Goal: Contribute content: Contribute content

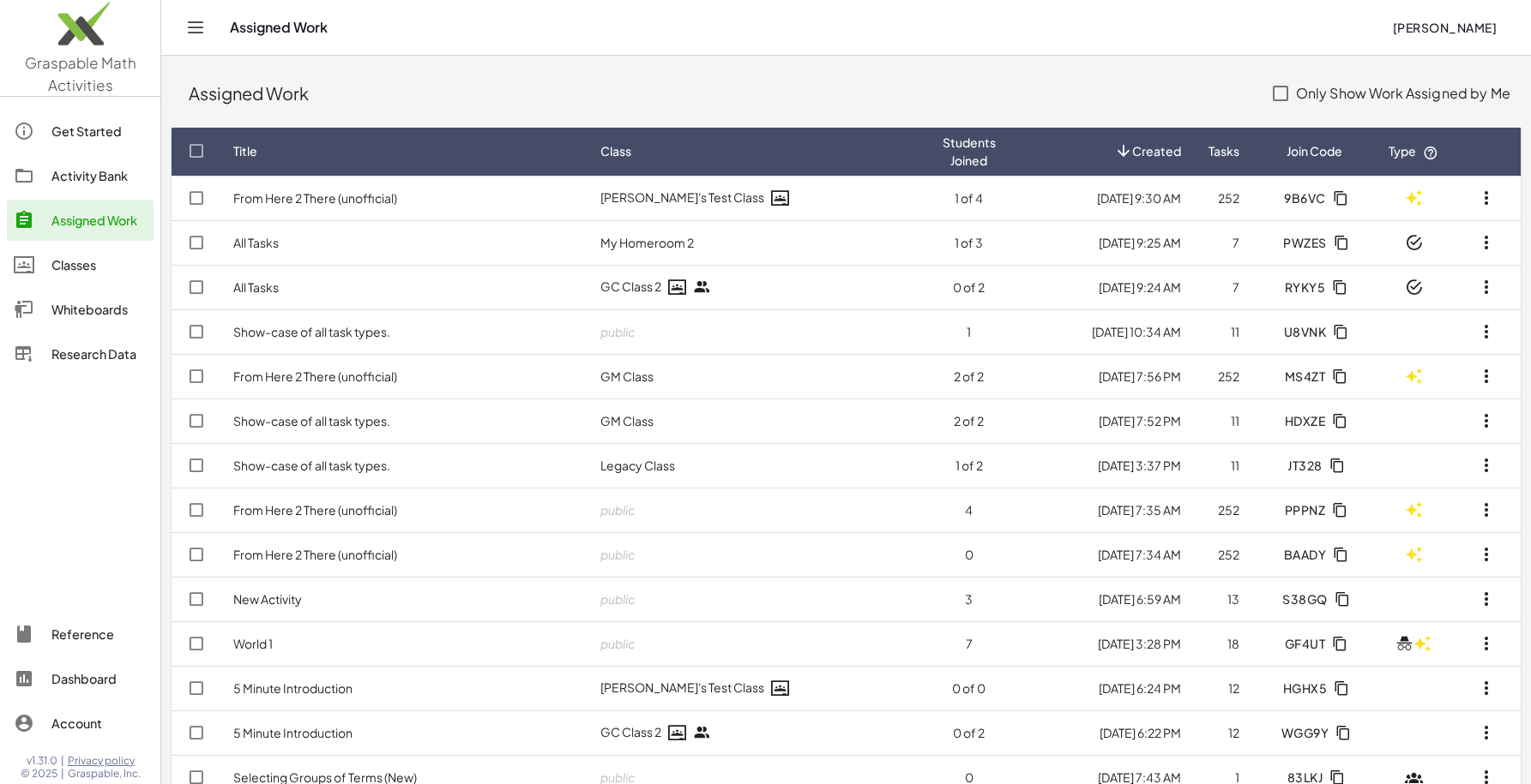
click at [484, 83] on div "Assigned Work" at bounding box center [722, 93] width 1066 height 24
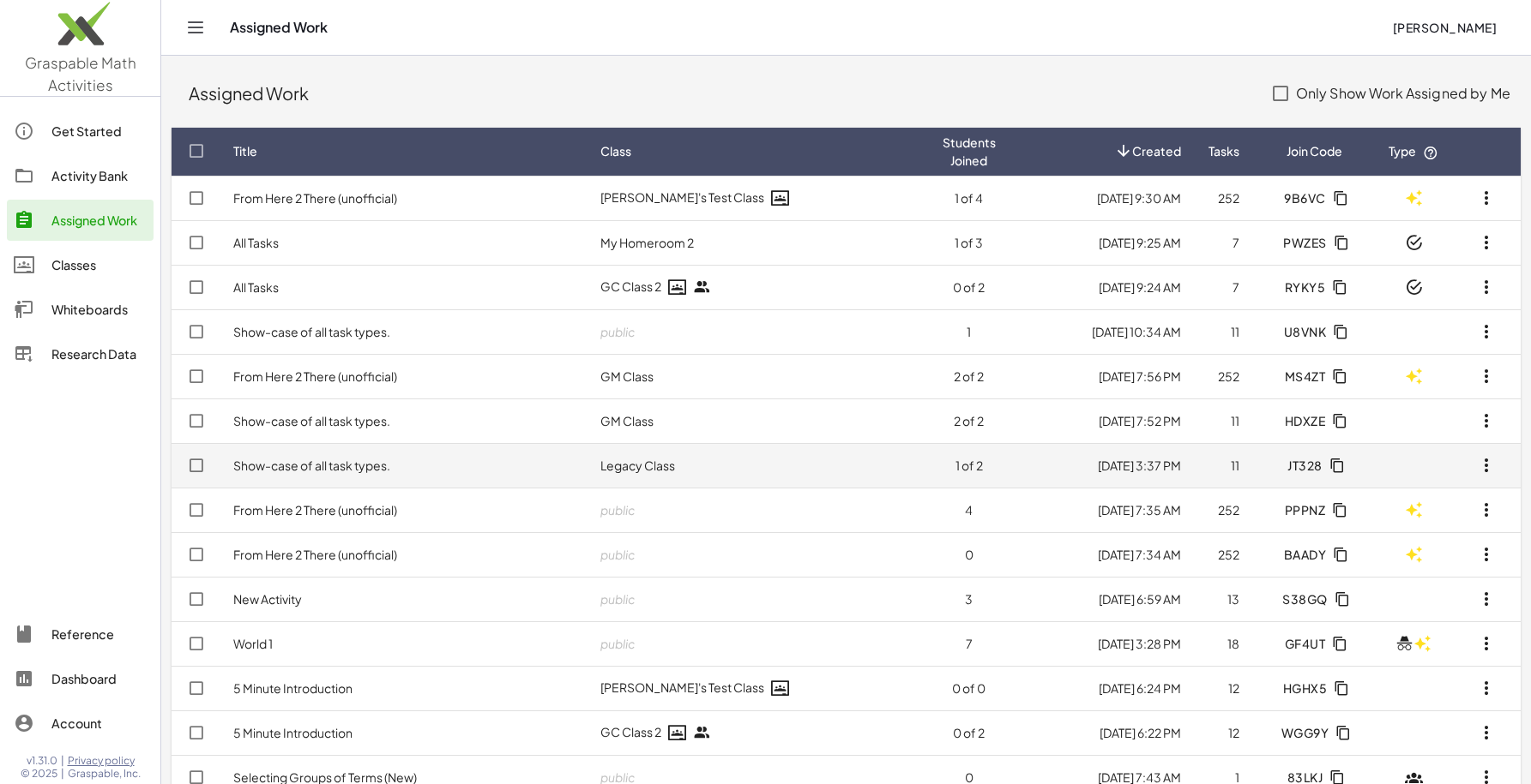
click at [1326, 468] on span "JT328" at bounding box center [1314, 465] width 54 height 15
click at [535, 448] on td "Show-case of all task types." at bounding box center [403, 465] width 367 height 45
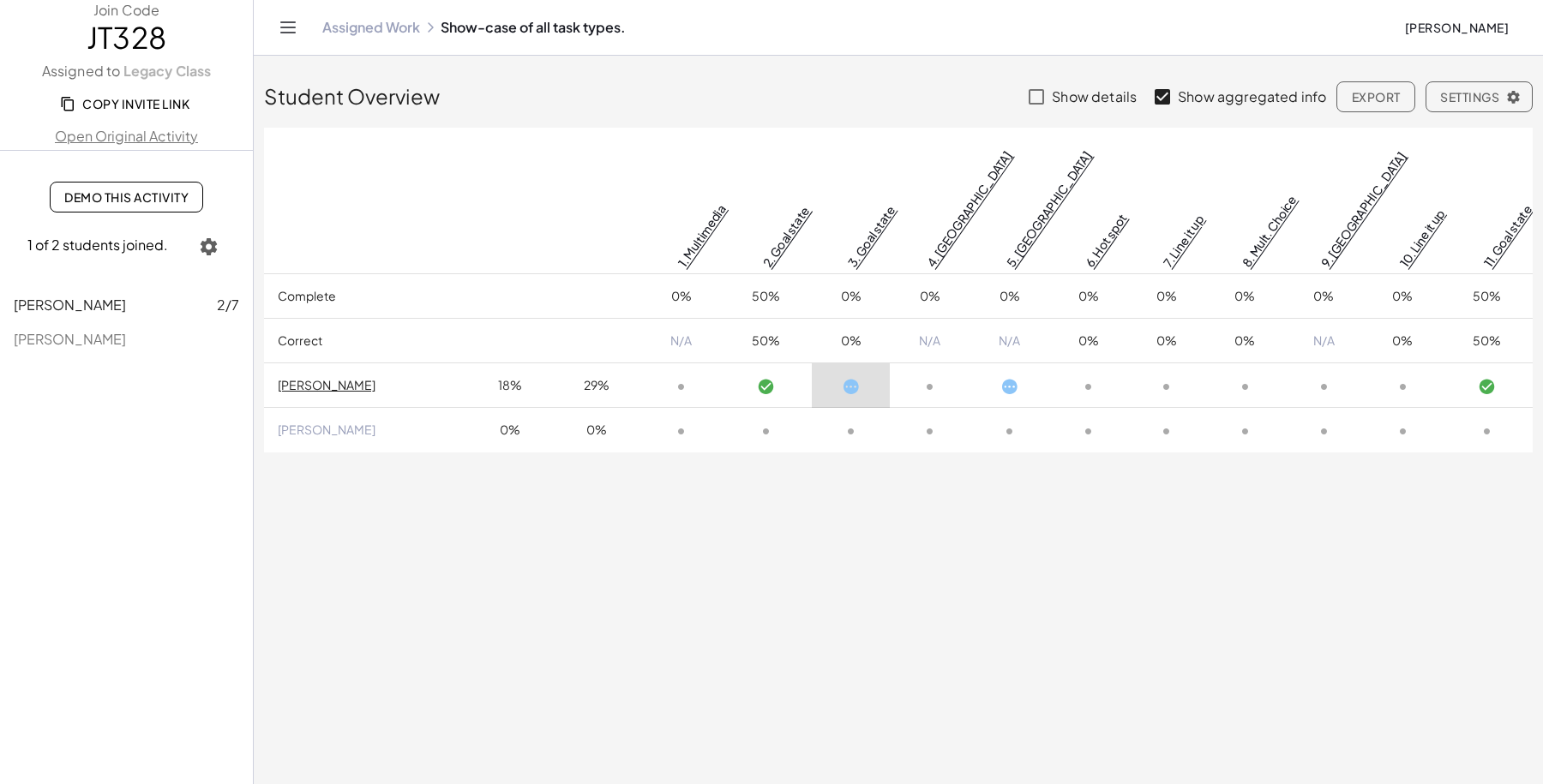
click at [380, 37] on div "Assigned Work Show-case of all task types. Erik Weitnauer" at bounding box center [898, 27] width 1248 height 55
click at [390, 28] on link "Assigned Work" at bounding box center [371, 26] width 98 height 17
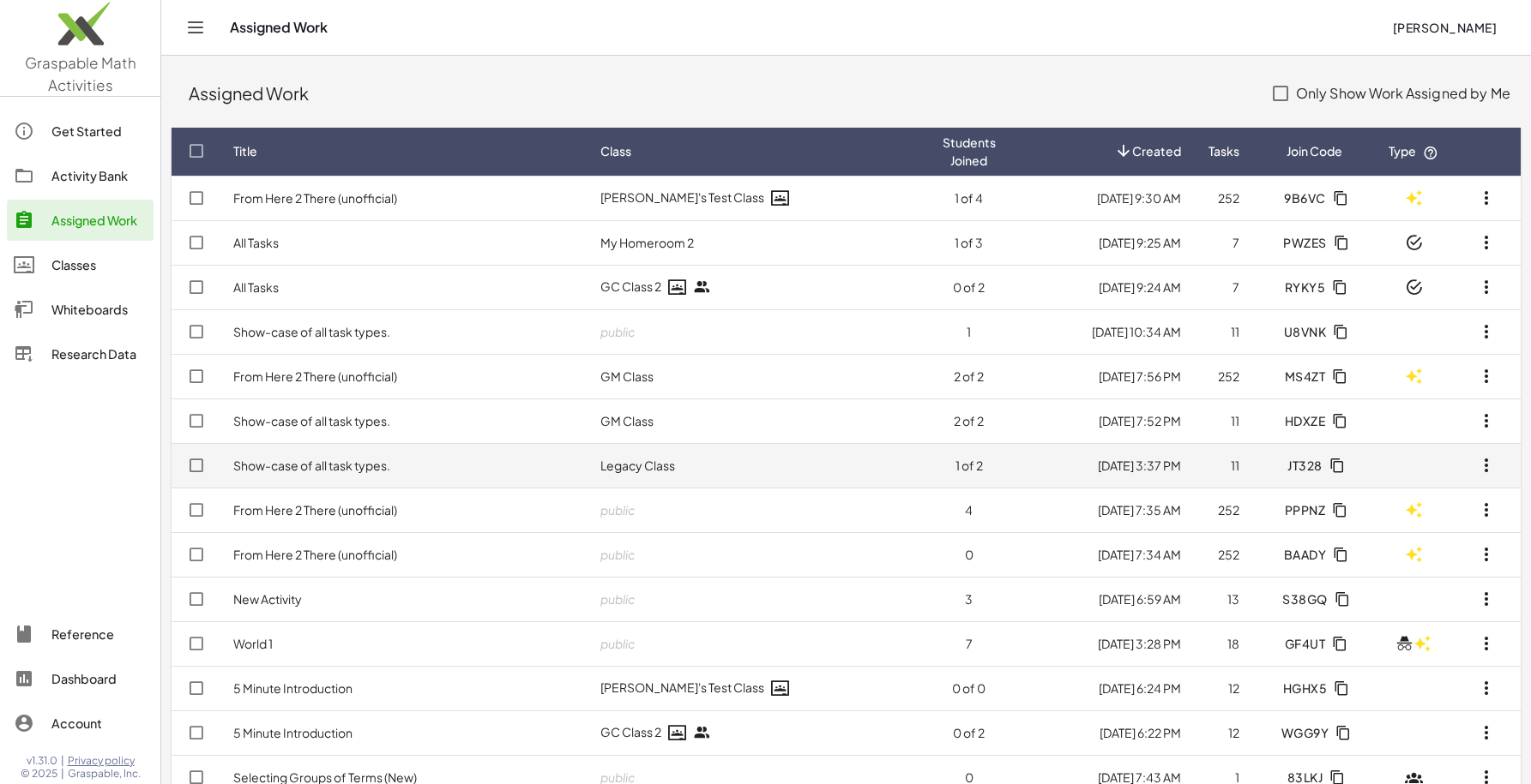
click at [420, 474] on td "Show-case of all task types." at bounding box center [403, 465] width 367 height 45
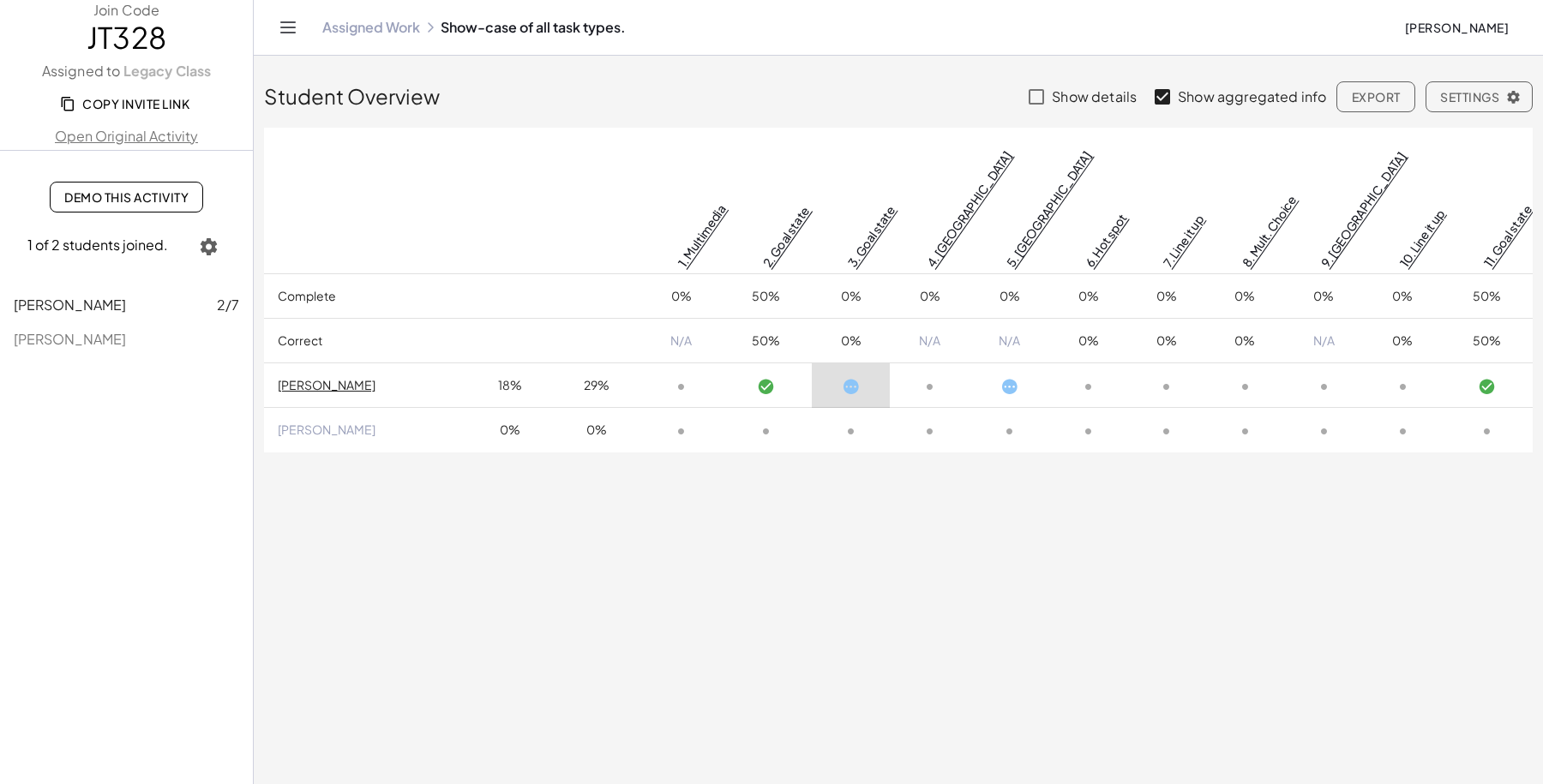
click at [375, 28] on link "Assigned Work" at bounding box center [371, 26] width 98 height 17
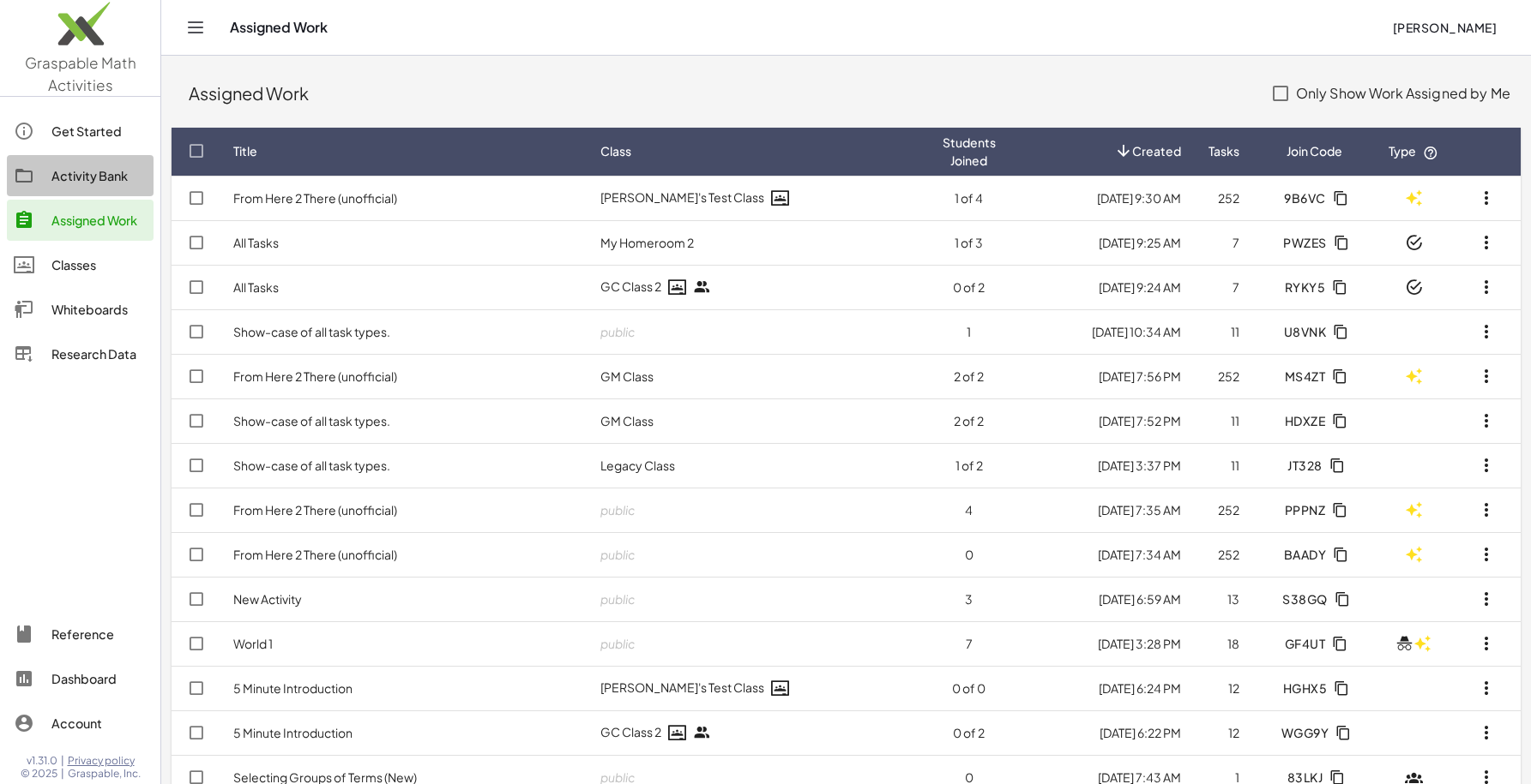
click at [89, 168] on div "Activity Bank" at bounding box center [99, 175] width 95 height 20
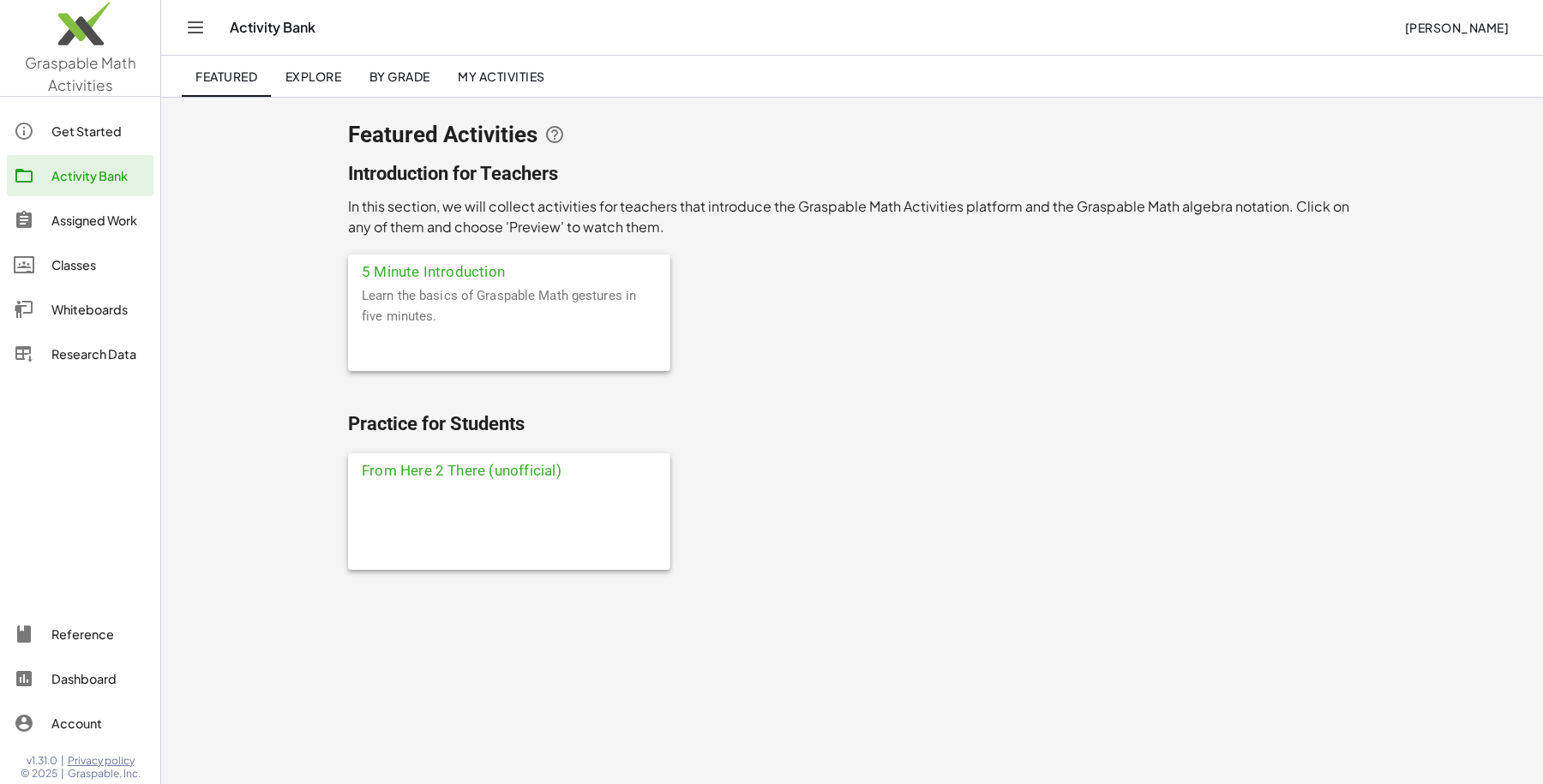
click at [472, 487] on div at bounding box center [509, 526] width 322 height 86
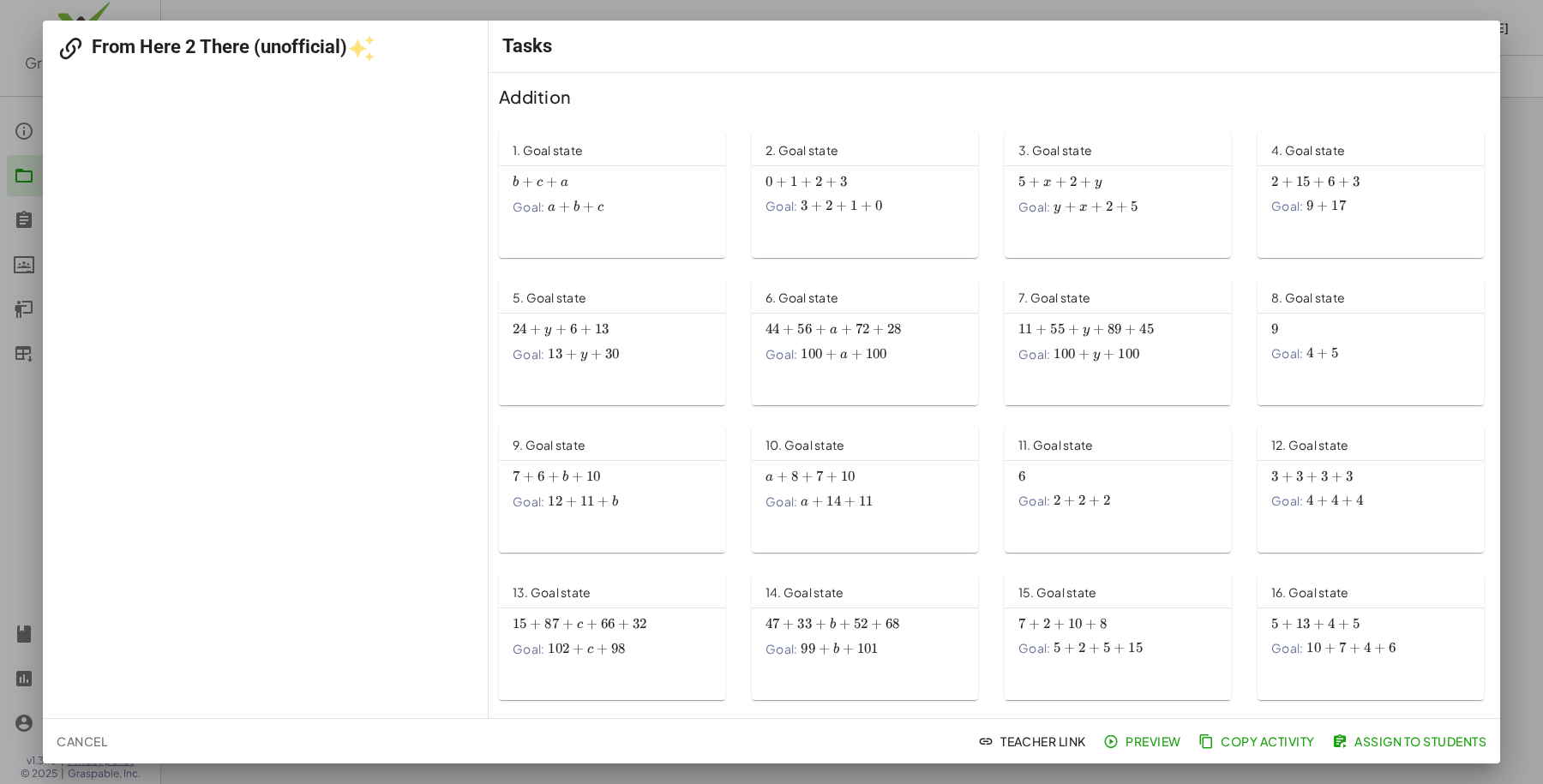
click at [433, 3] on div at bounding box center [771, 392] width 1543 height 784
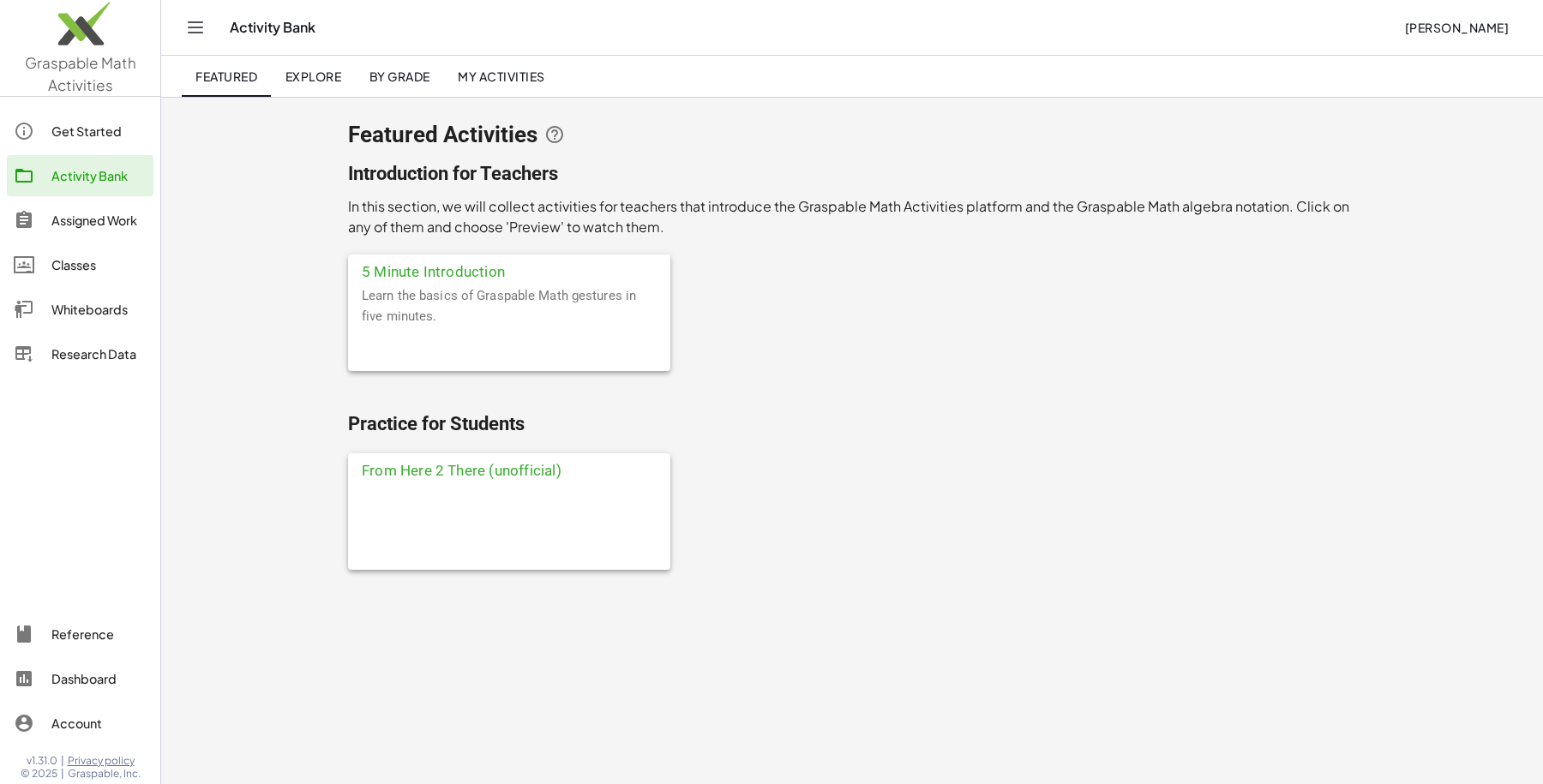
click at [529, 76] on span "My Activities" at bounding box center [501, 76] width 87 height 15
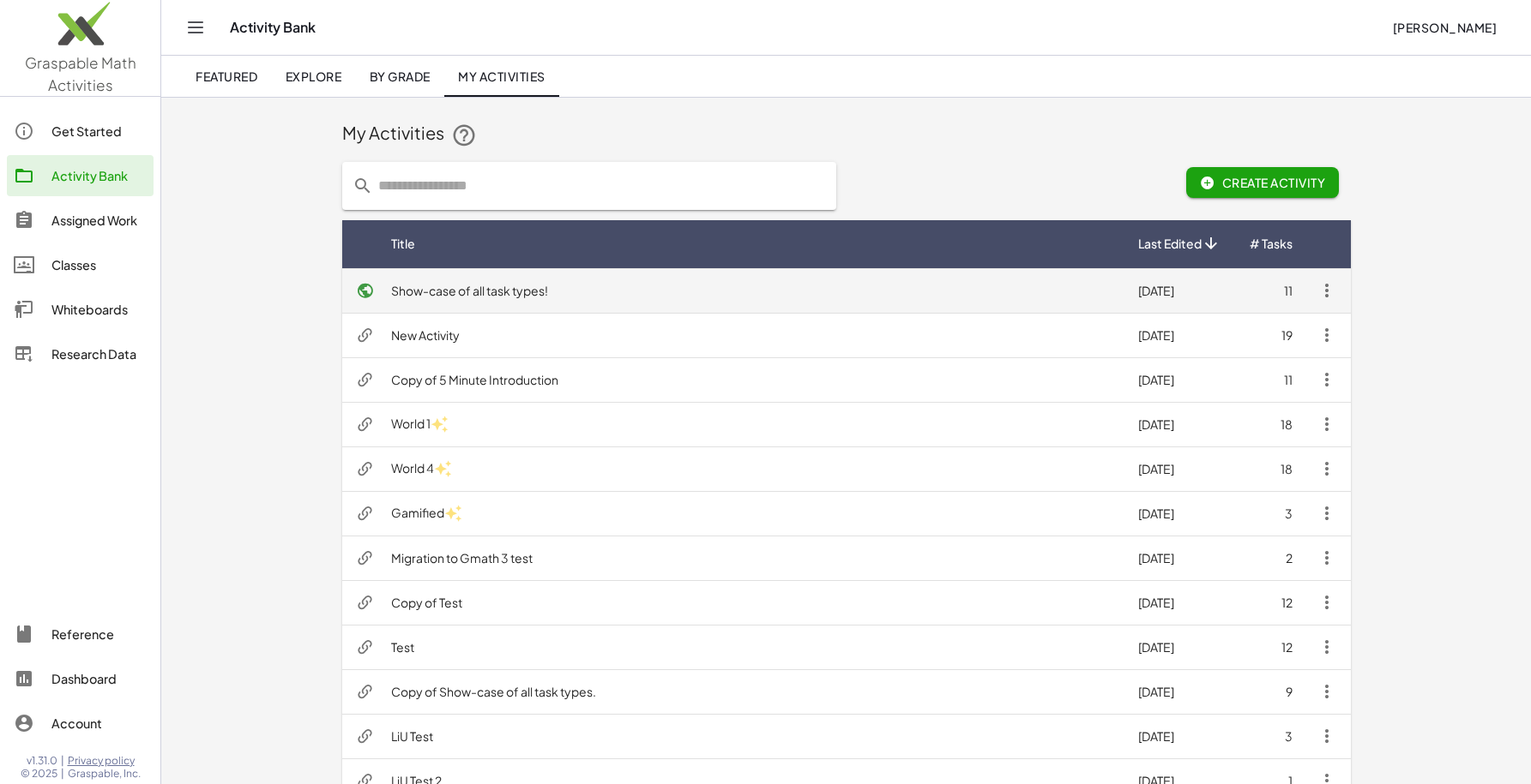
click at [1321, 286] on icon "button" at bounding box center [1326, 290] width 20 height 20
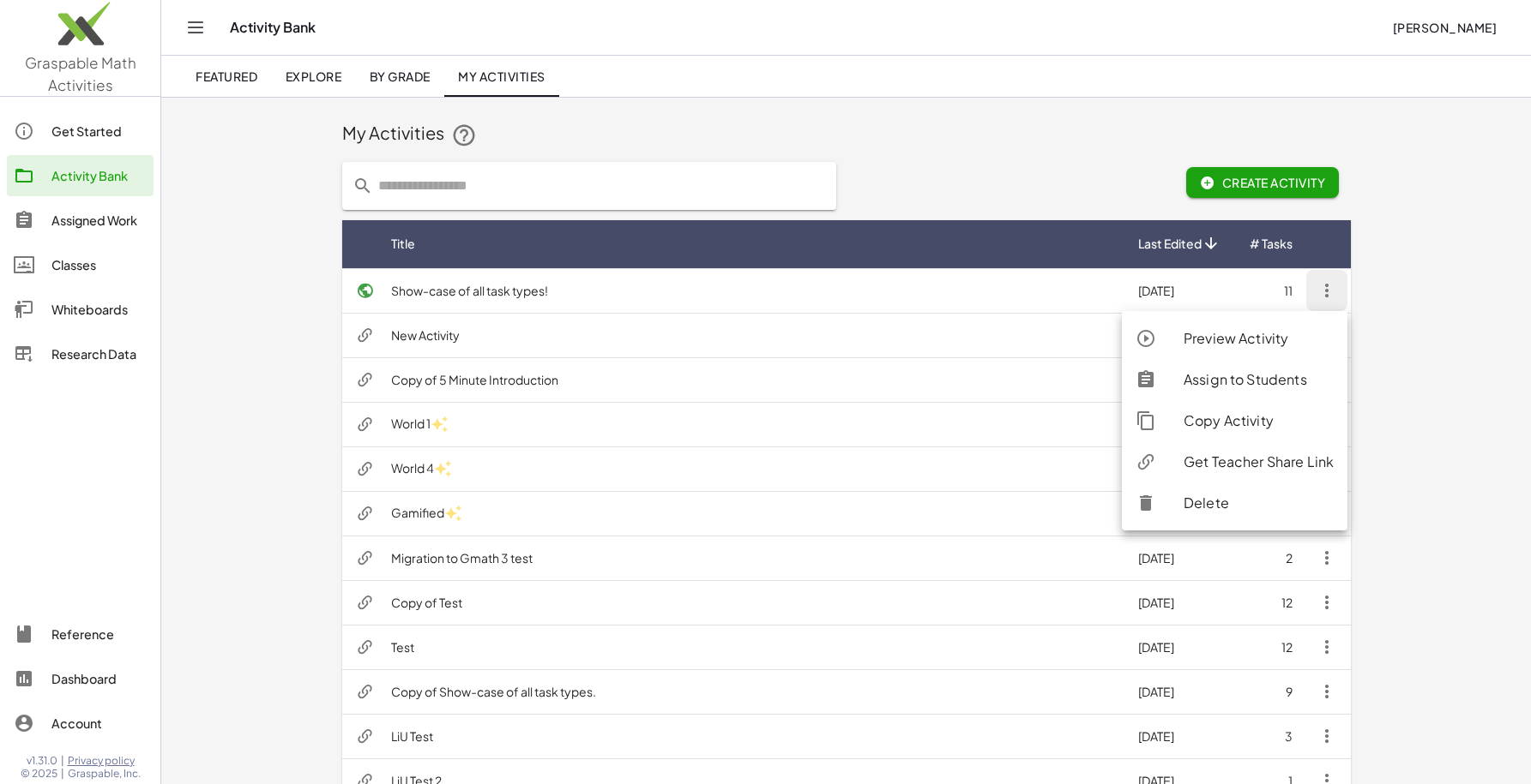
click at [1261, 377] on div "Assign to Students" at bounding box center [1258, 379] width 150 height 20
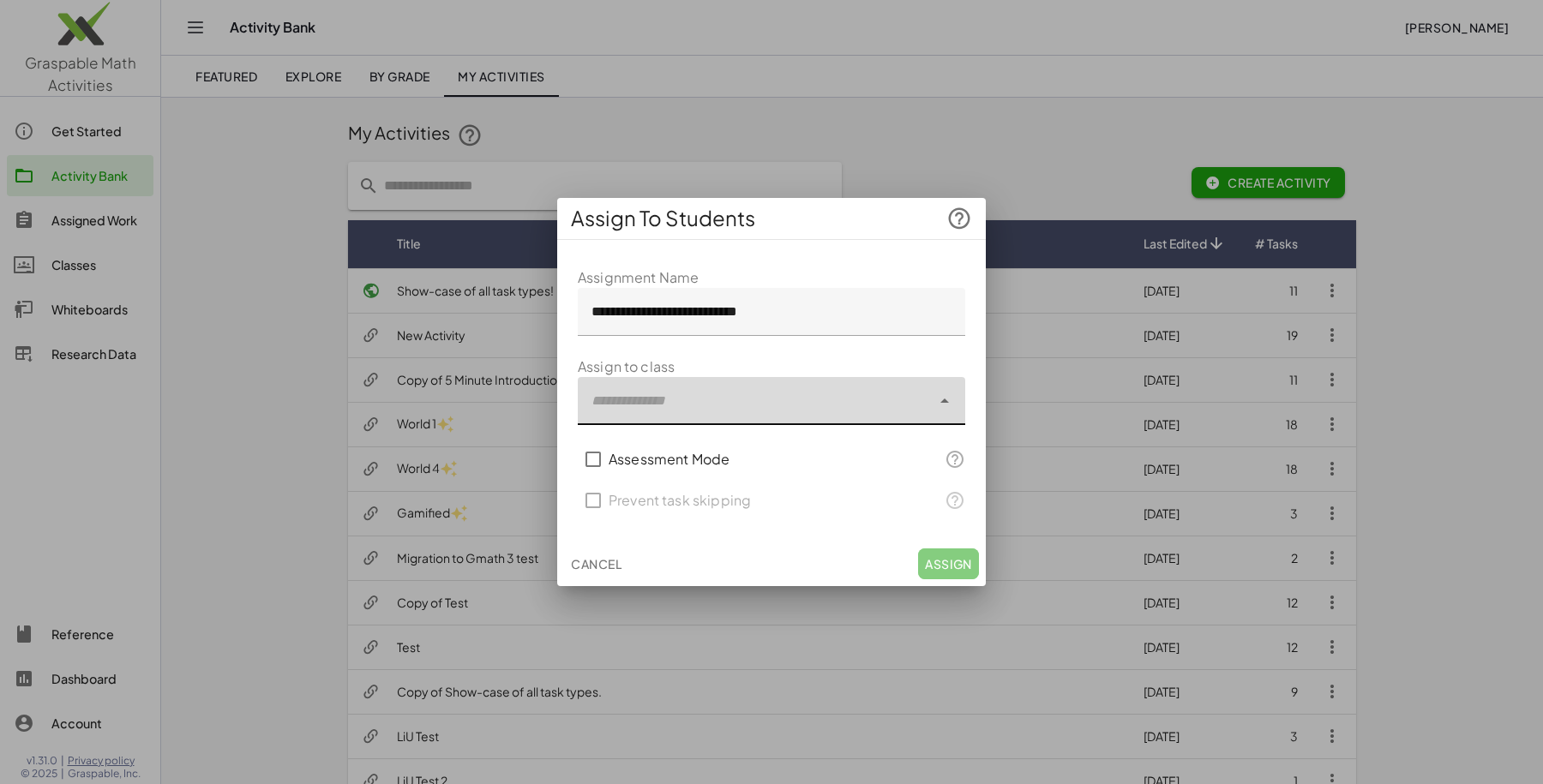
click at [696, 385] on div at bounding box center [754, 401] width 353 height 48
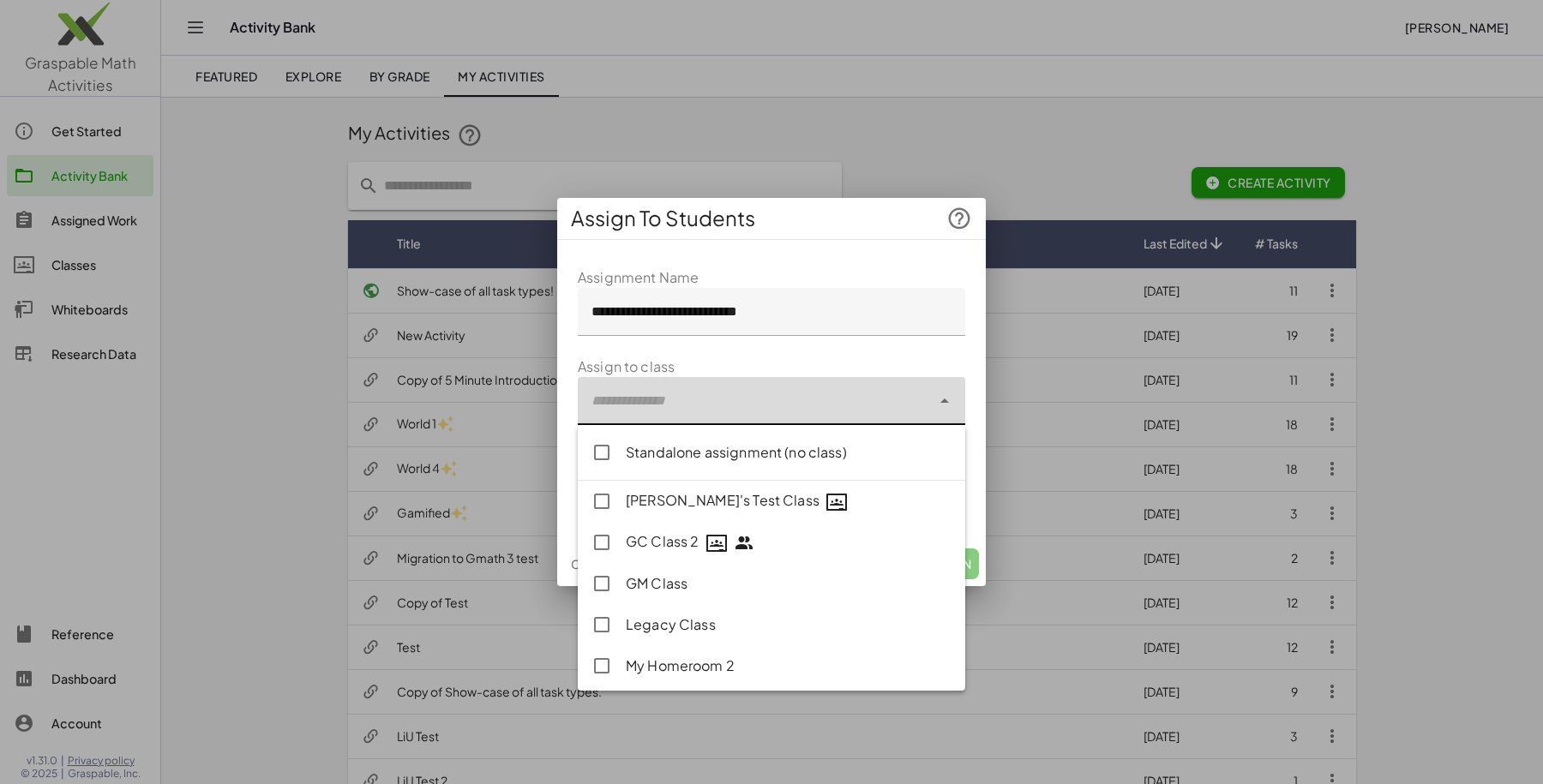
click at [686, 629] on div "Legacy Class" at bounding box center [788, 624] width 326 height 20
type input "**********"
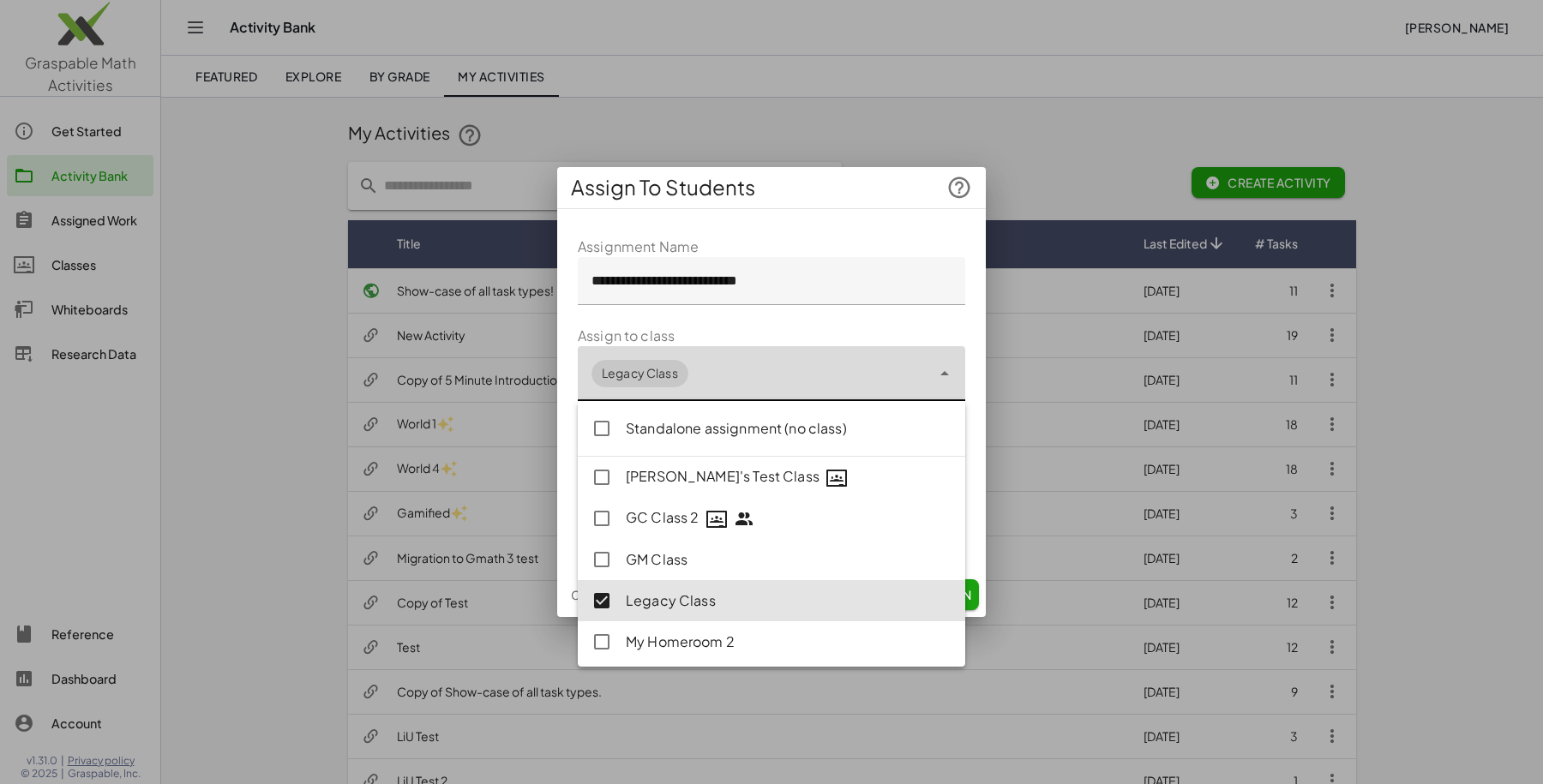
click at [727, 325] on form "**********" at bounding box center [771, 394] width 387 height 316
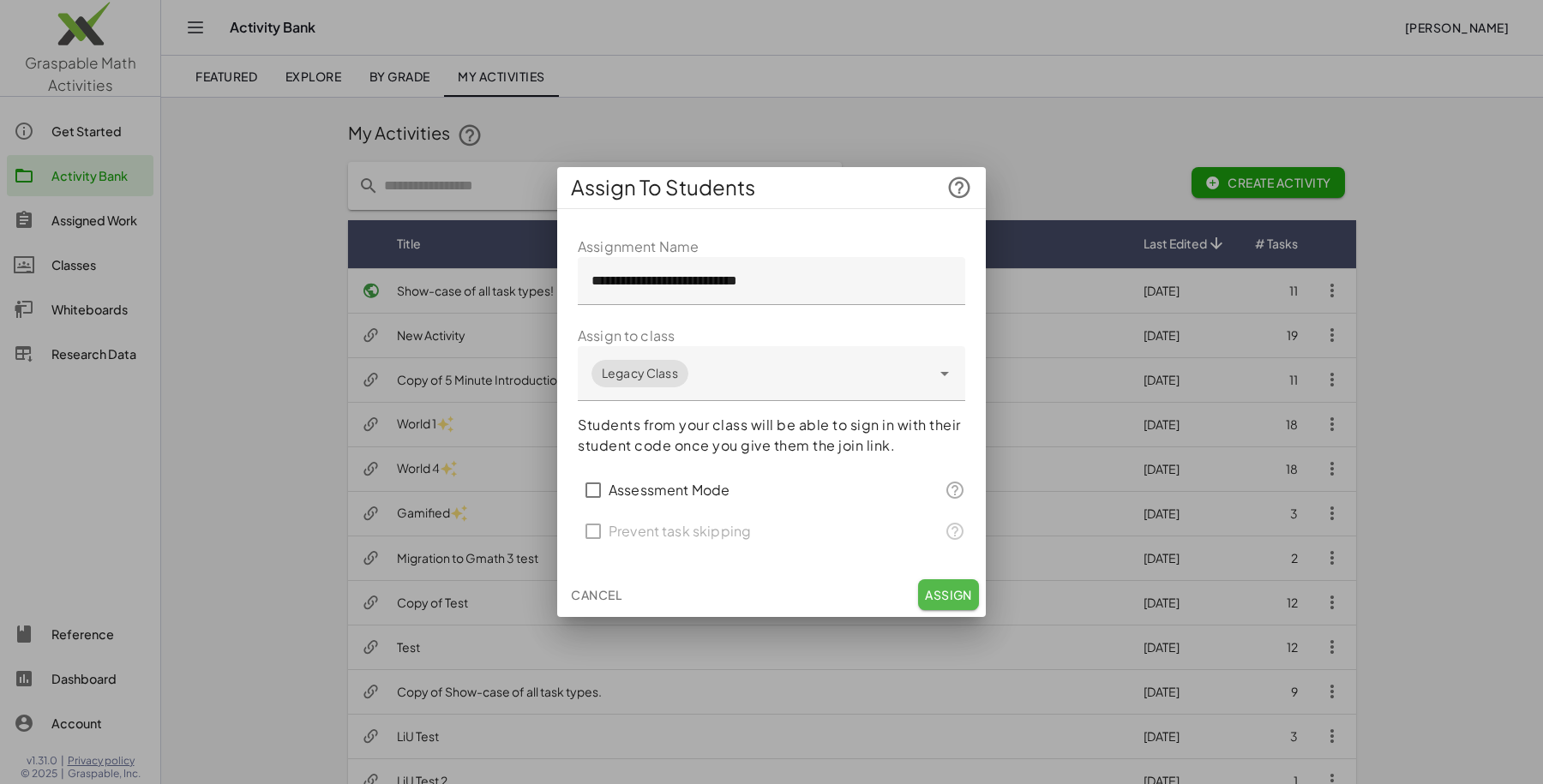
click at [950, 582] on button "Assign" at bounding box center [948, 594] width 61 height 31
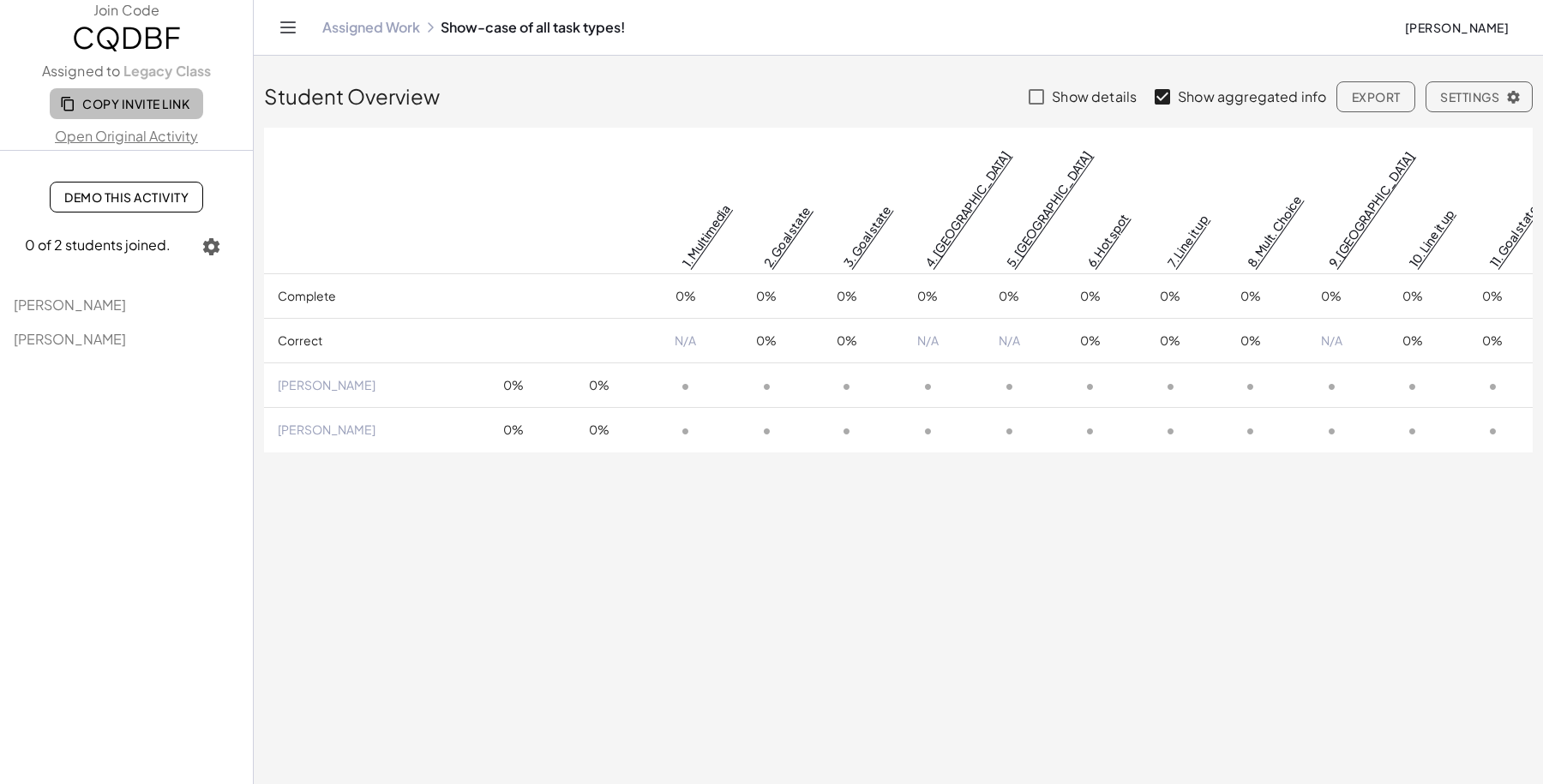
click at [169, 105] on span "Copy Invite Link" at bounding box center [126, 103] width 126 height 15
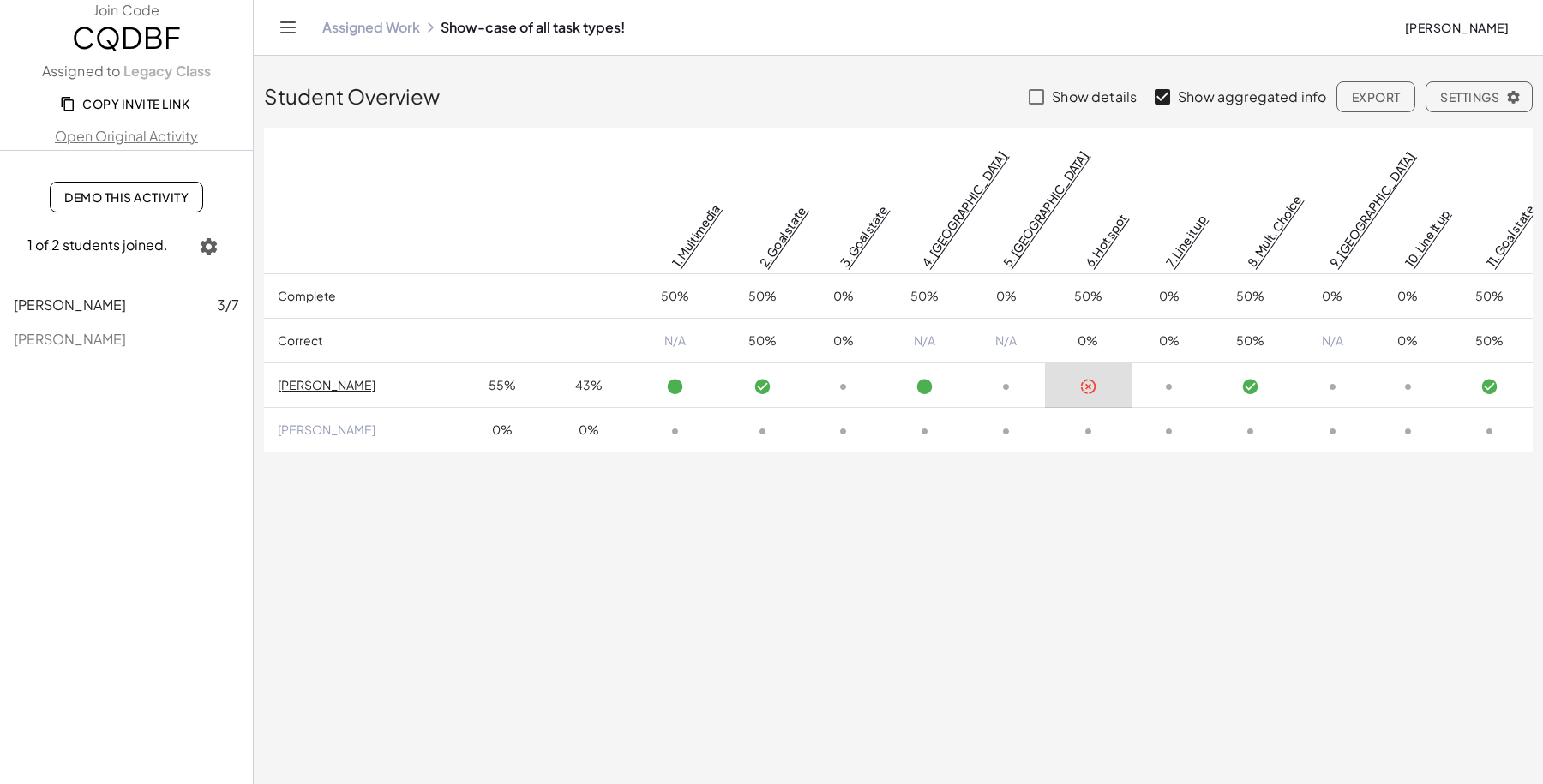
click at [135, 100] on span "Copy Invite Link" at bounding box center [126, 103] width 126 height 15
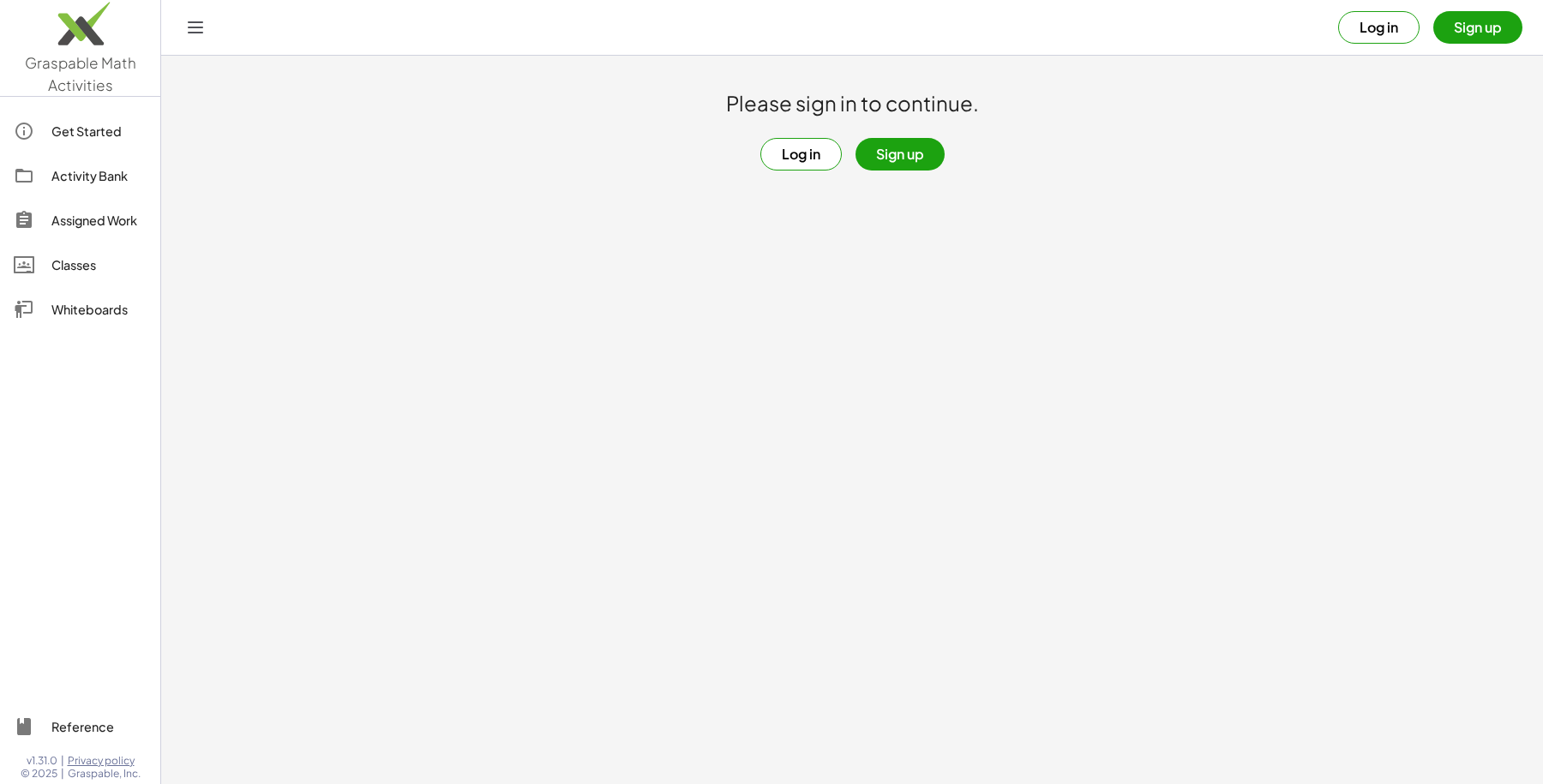
click at [86, 172] on div "Activity Bank" at bounding box center [99, 175] width 95 height 20
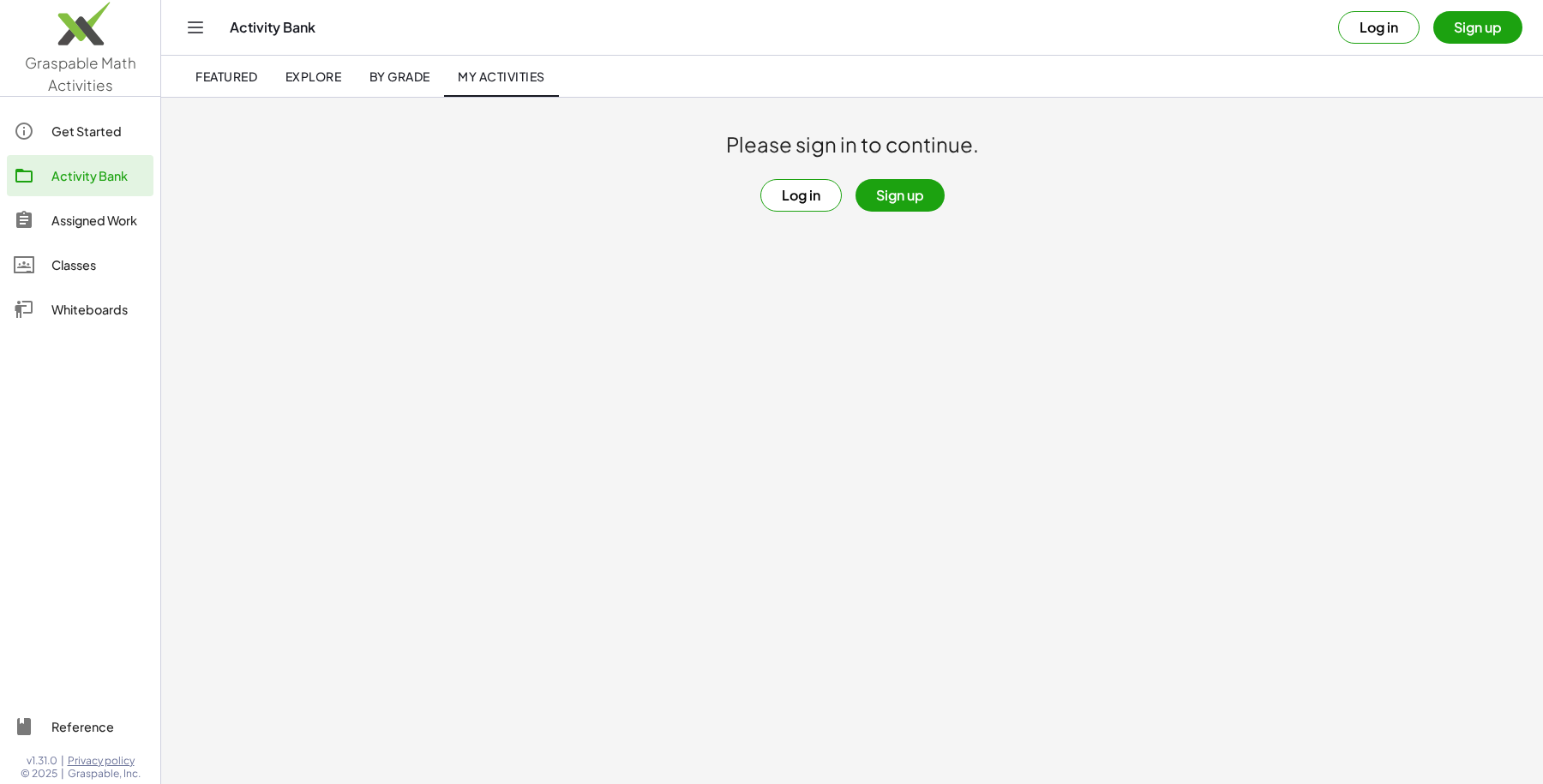
click at [747, 201] on div "Log in Sign up" at bounding box center [852, 195] width 1382 height 33
click at [805, 183] on button "Log in" at bounding box center [801, 195] width 81 height 33
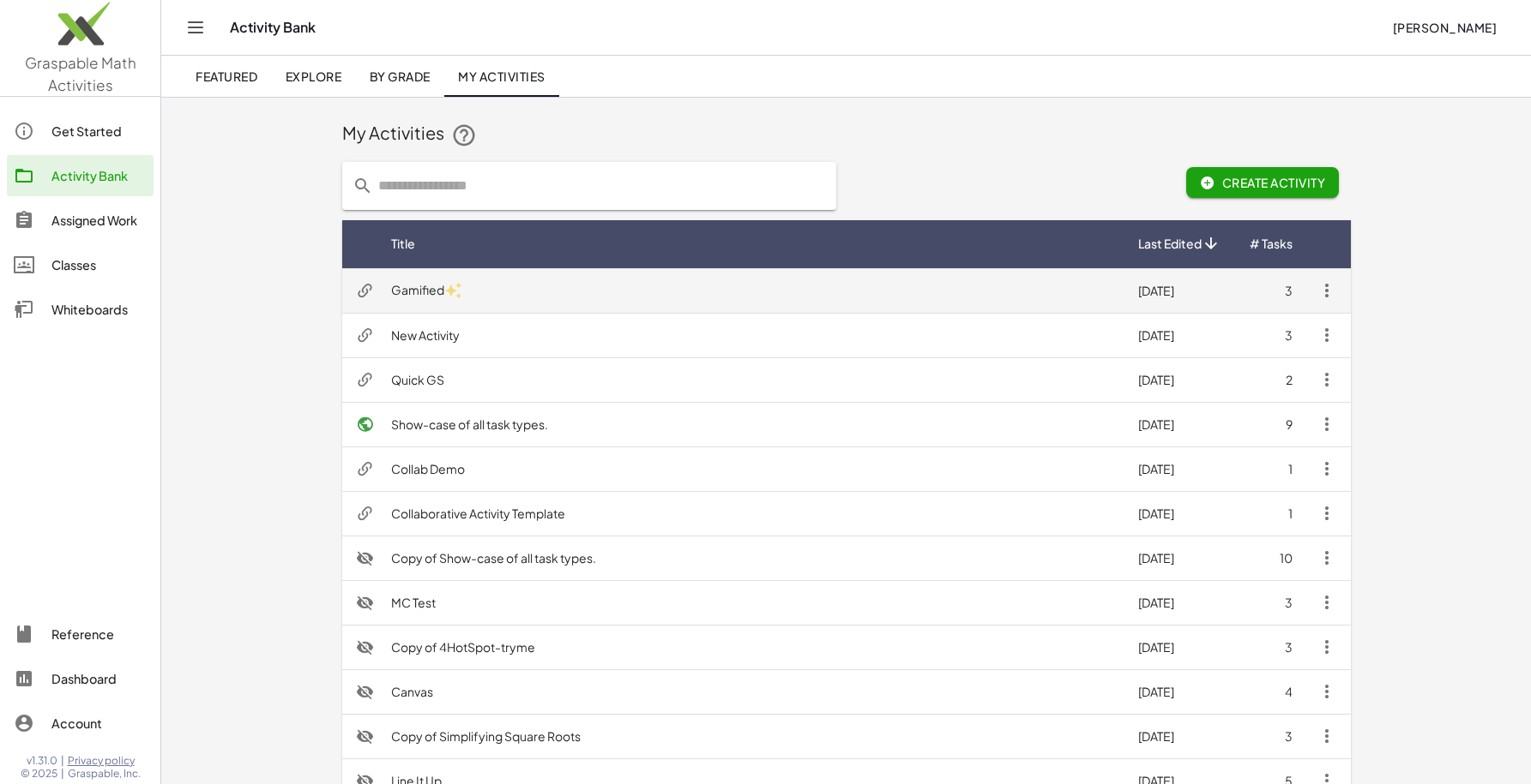
click at [571, 289] on td "Gamified" at bounding box center [751, 290] width 747 height 45
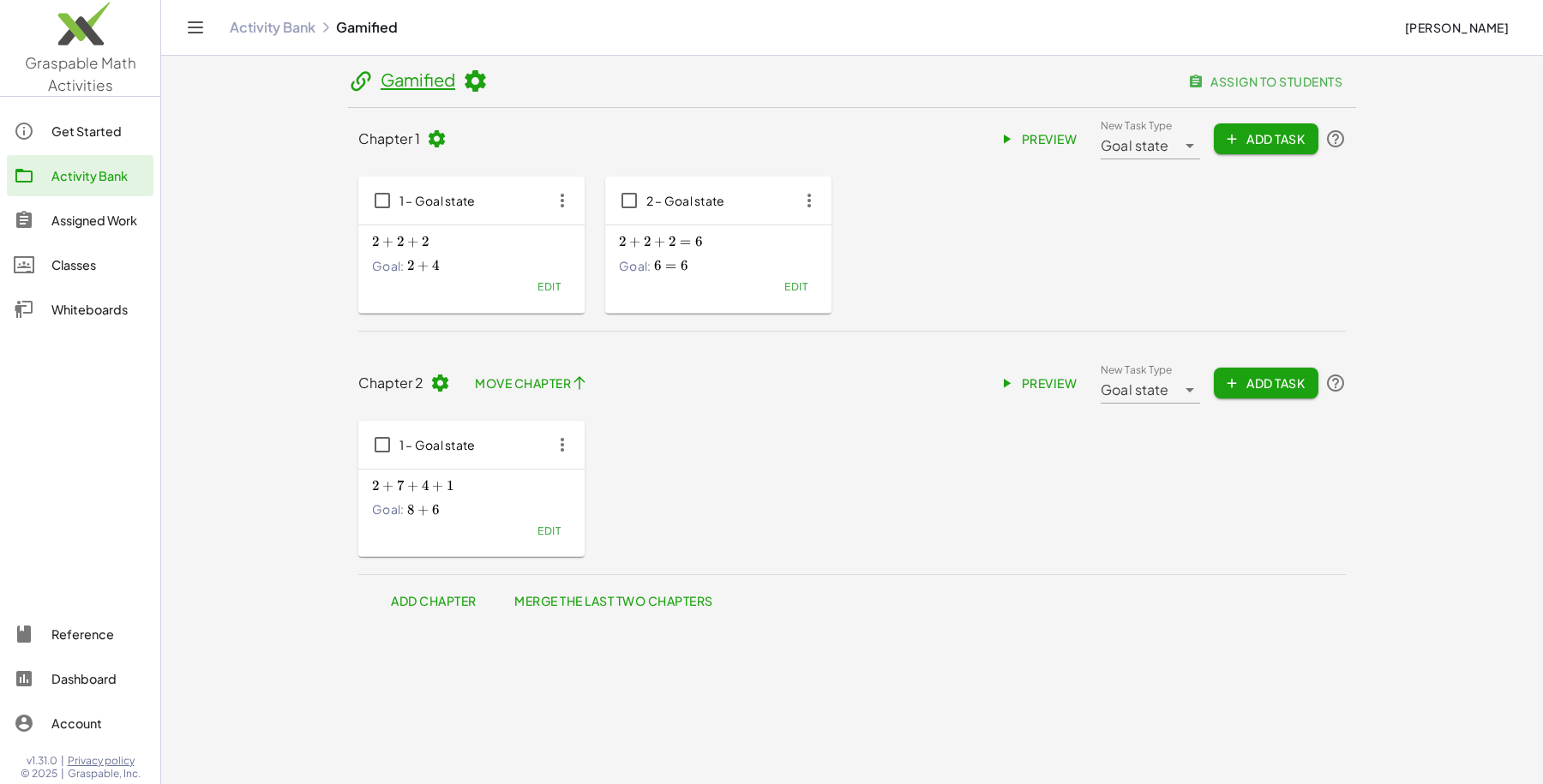
click at [532, 249] on span "2 + 2 + 2 2+2+2 2 + 2 + 2" at bounding box center [471, 241] width 198 height 17
click at [543, 273] on div "Goal: 2 + 4 2+4 2 + 4" at bounding box center [471, 265] width 198 height 17
click at [544, 287] on span "Edit" at bounding box center [549, 287] width 23 height 13
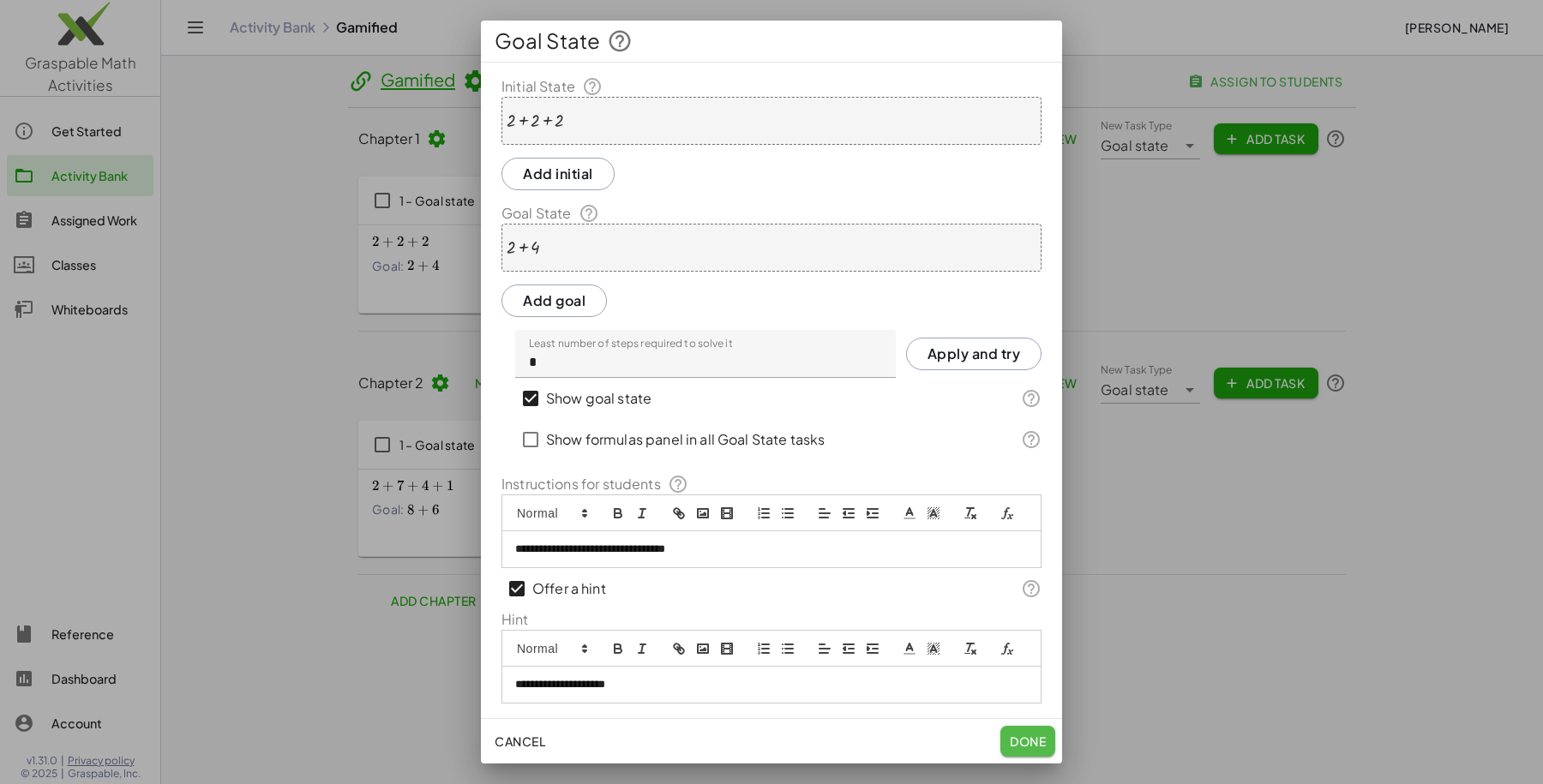
click at [1038, 738] on span "Done" at bounding box center [1028, 741] width 36 height 15
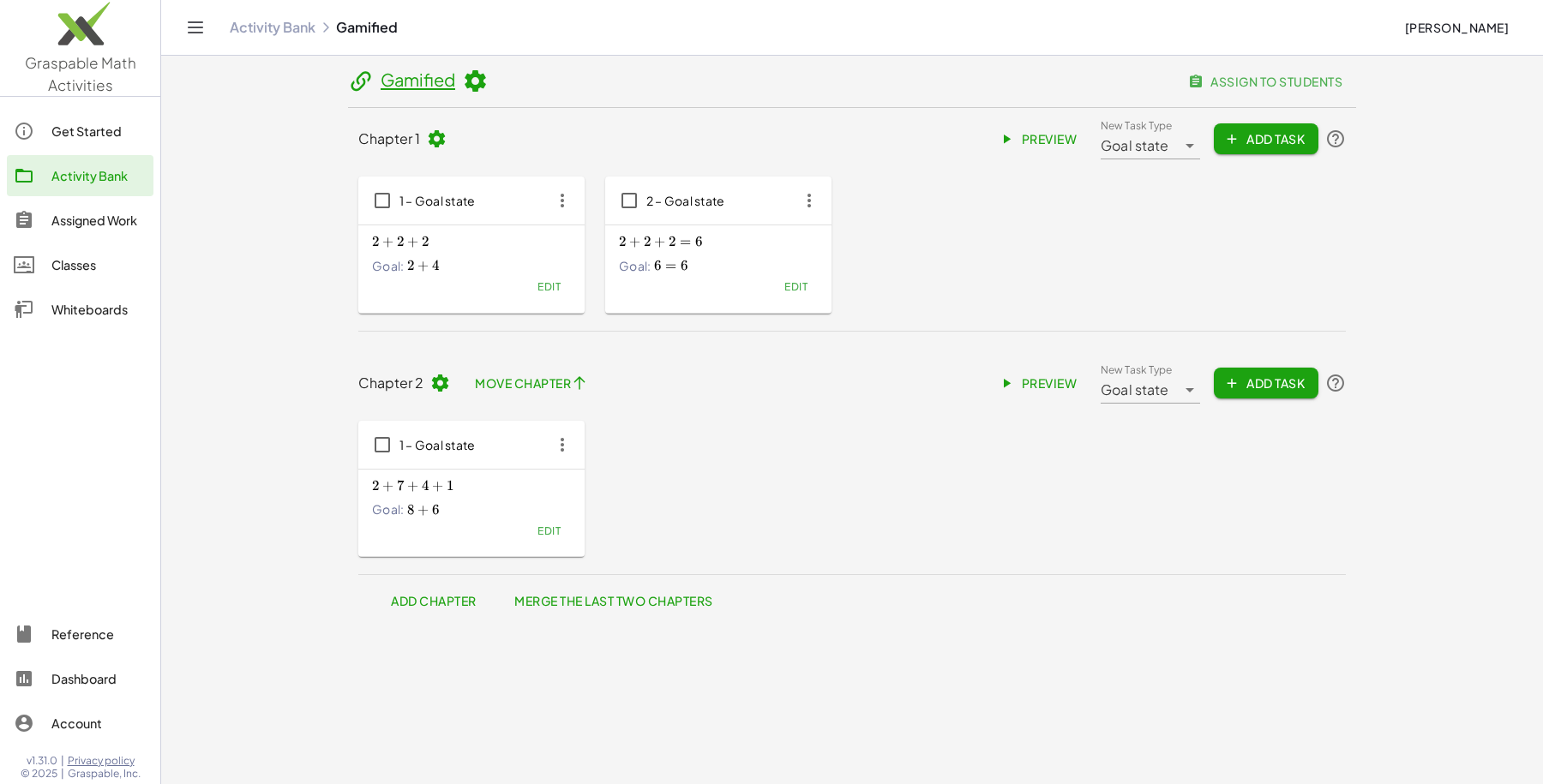
click at [1044, 138] on span "Preview" at bounding box center [1039, 138] width 75 height 15
click at [288, 24] on link "Activity Bank" at bounding box center [272, 26] width 86 height 17
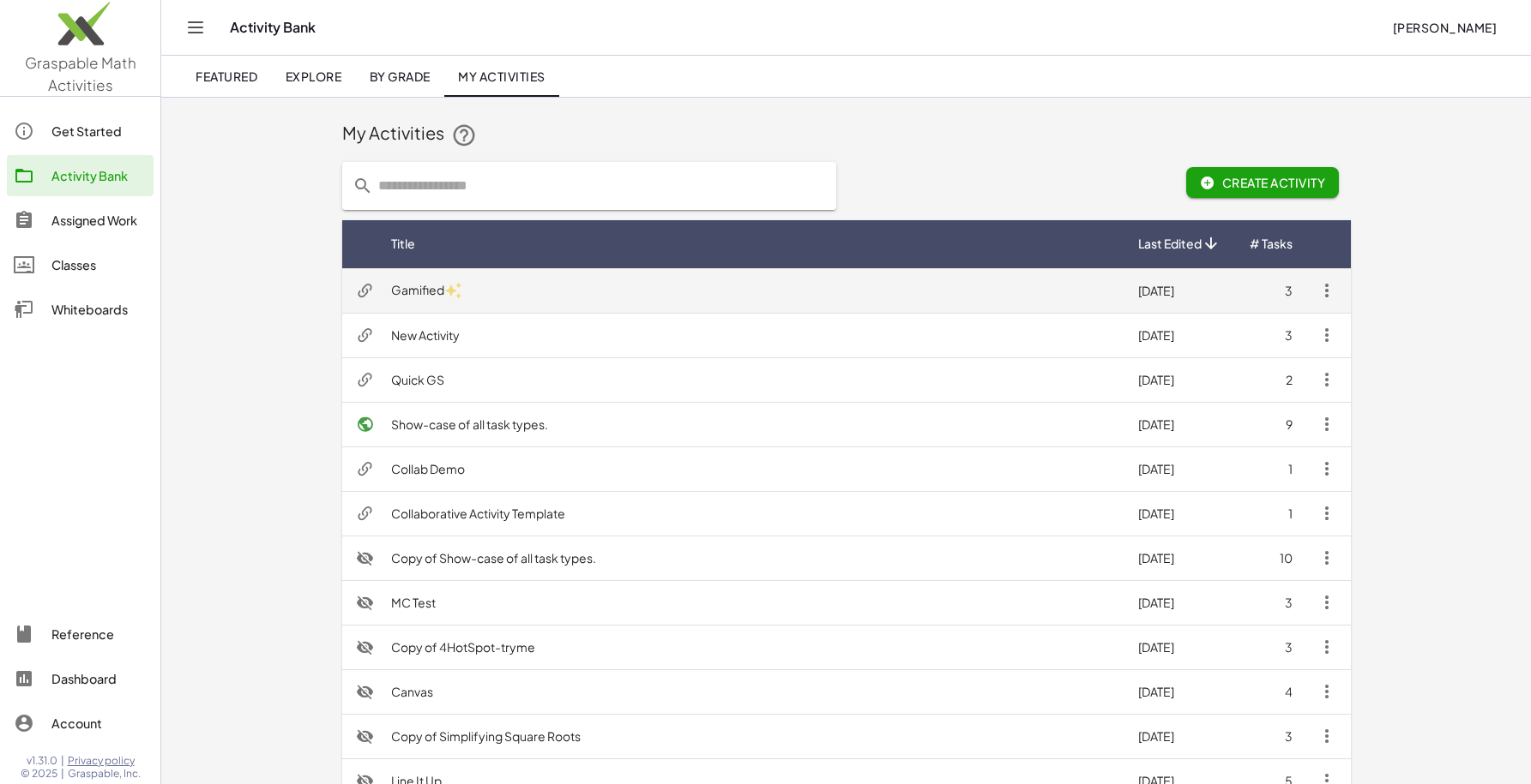
click at [1038, 281] on td "Gamified" at bounding box center [751, 290] width 747 height 45
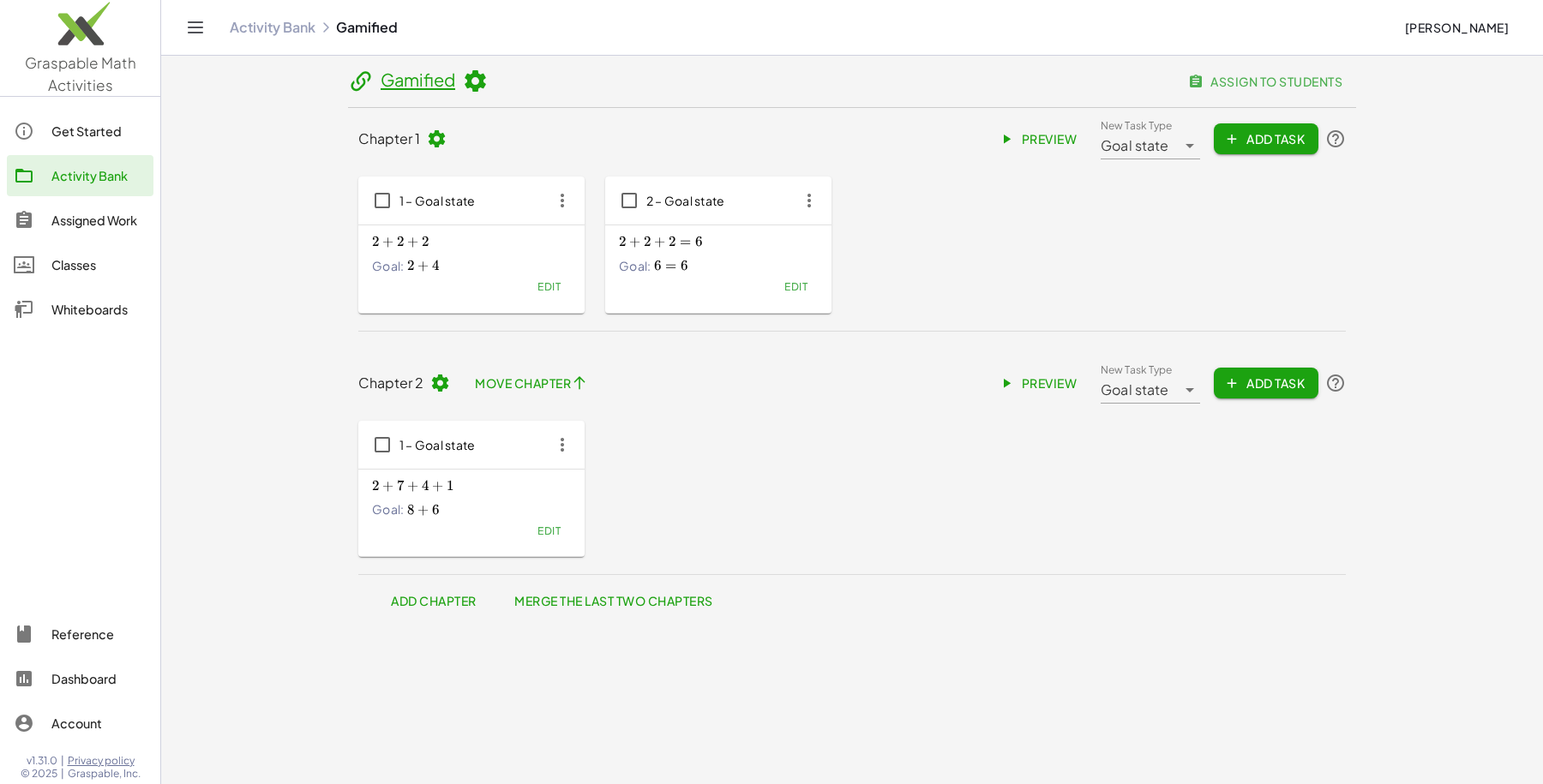
click at [531, 283] on button "Edit" at bounding box center [550, 287] width 44 height 24
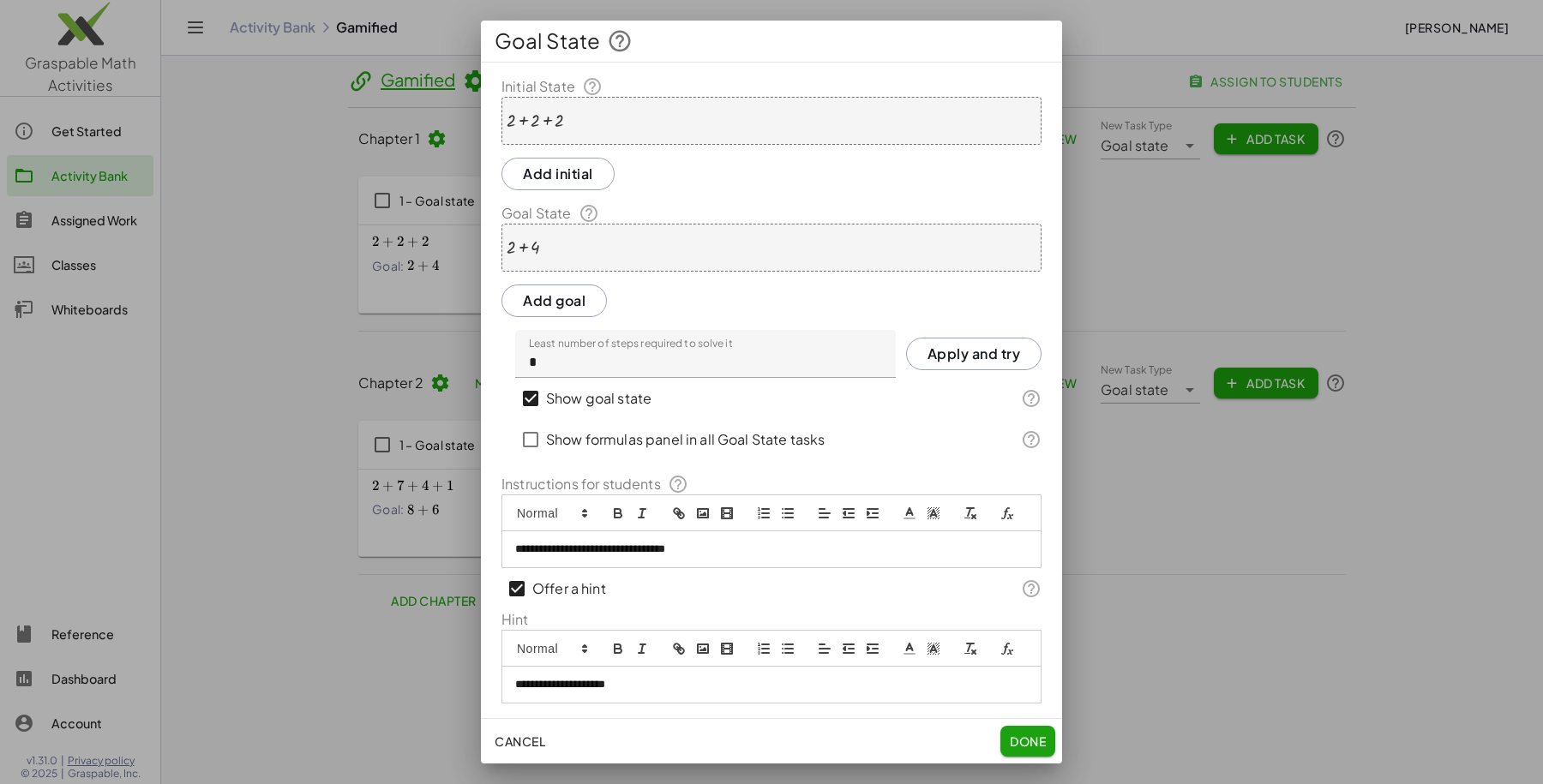
click at [580, 397] on label "Show goal state" at bounding box center [599, 399] width 106 height 41
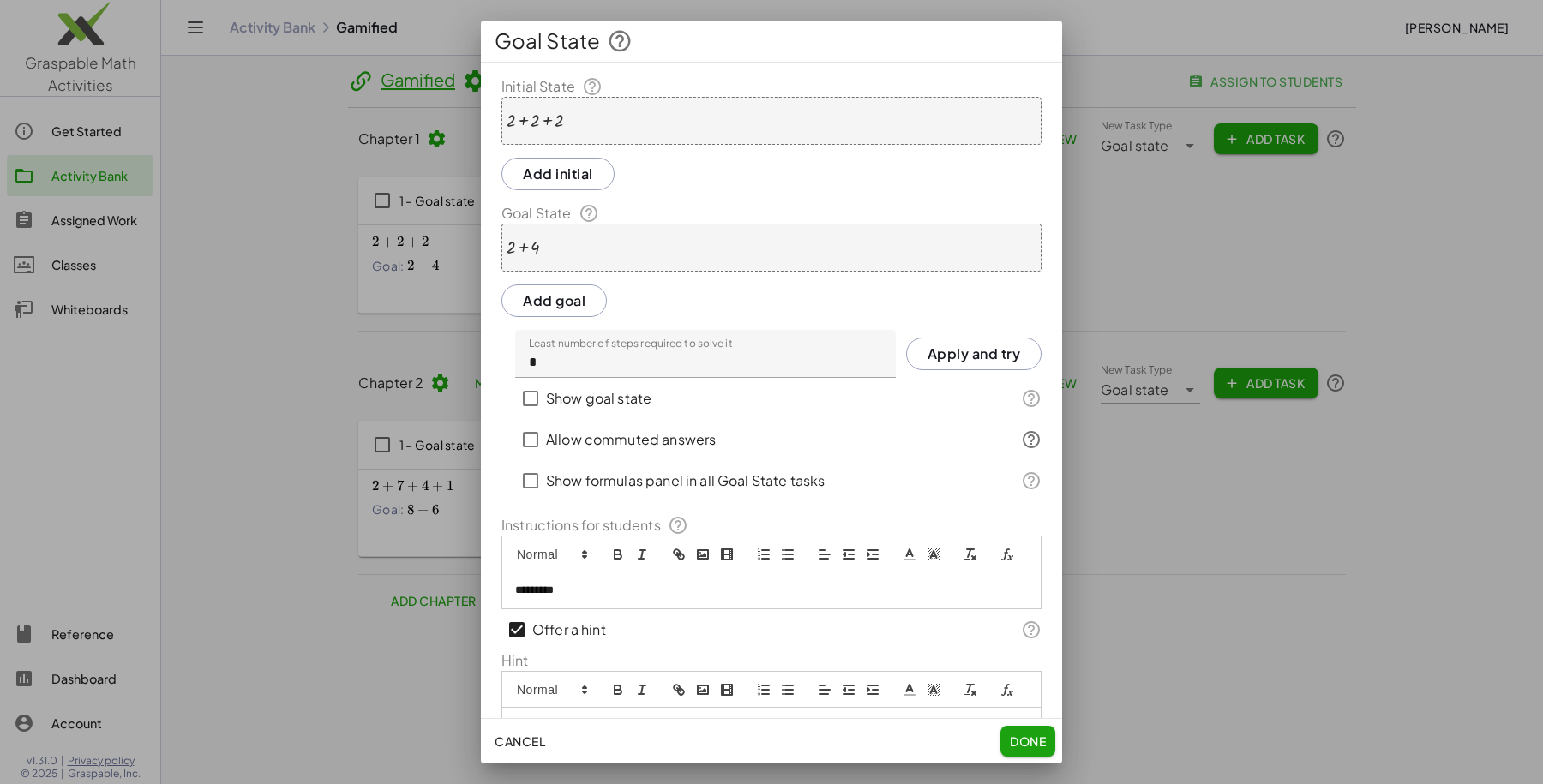
click at [551, 444] on label "Allow commuted answers" at bounding box center [631, 439] width 169 height 41
click at [568, 442] on label "Allow commuted answers" at bounding box center [631, 439] width 169 height 41
click at [659, 429] on label "Allow commuted answers" at bounding box center [631, 439] width 169 height 41
click at [1031, 737] on span "Done" at bounding box center [1028, 741] width 36 height 15
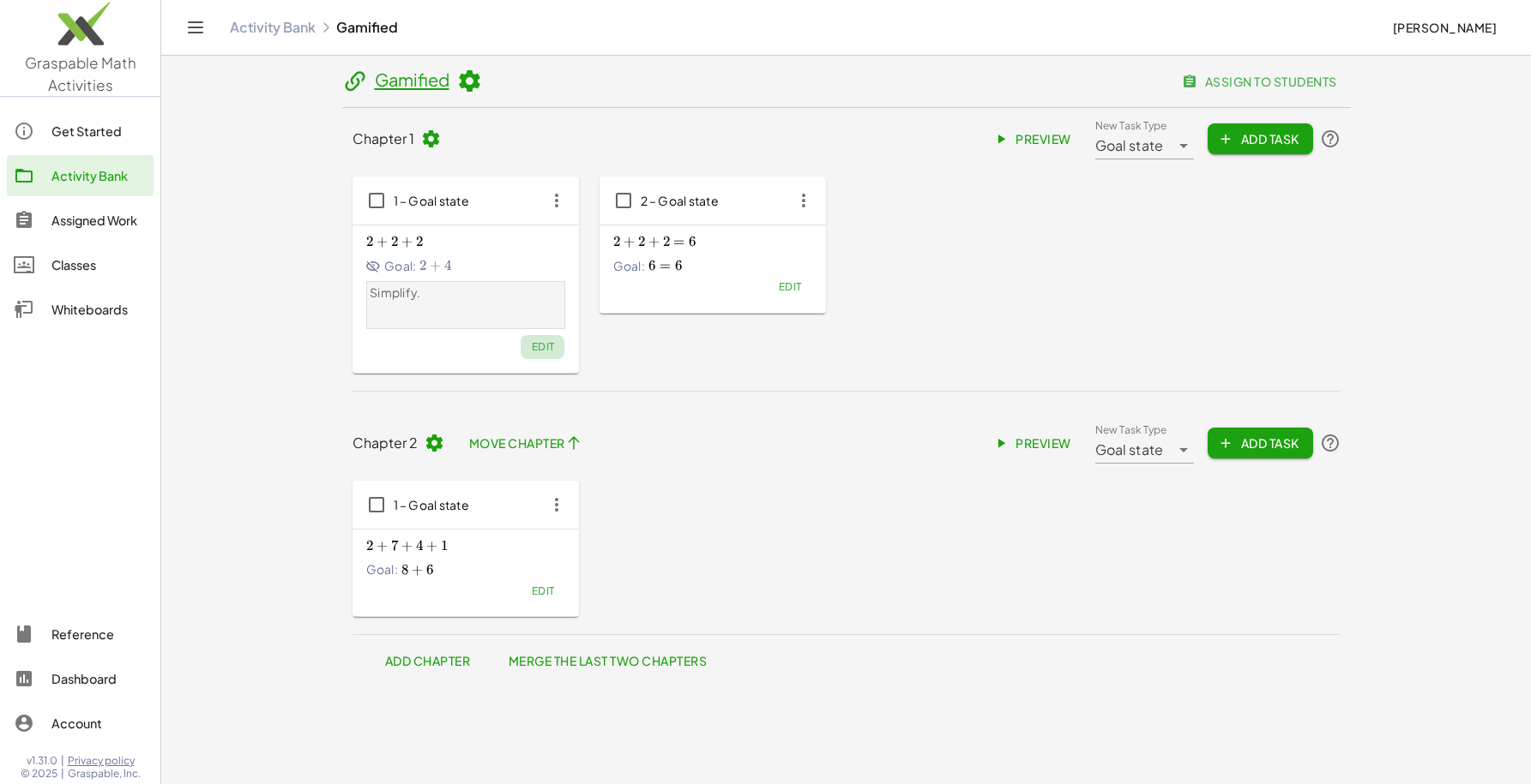
drag, startPoint x: 547, startPoint y: 362, endPoint x: 538, endPoint y: 347, distance: 17.5
click at [538, 347] on span "Edit" at bounding box center [543, 347] width 23 height 13
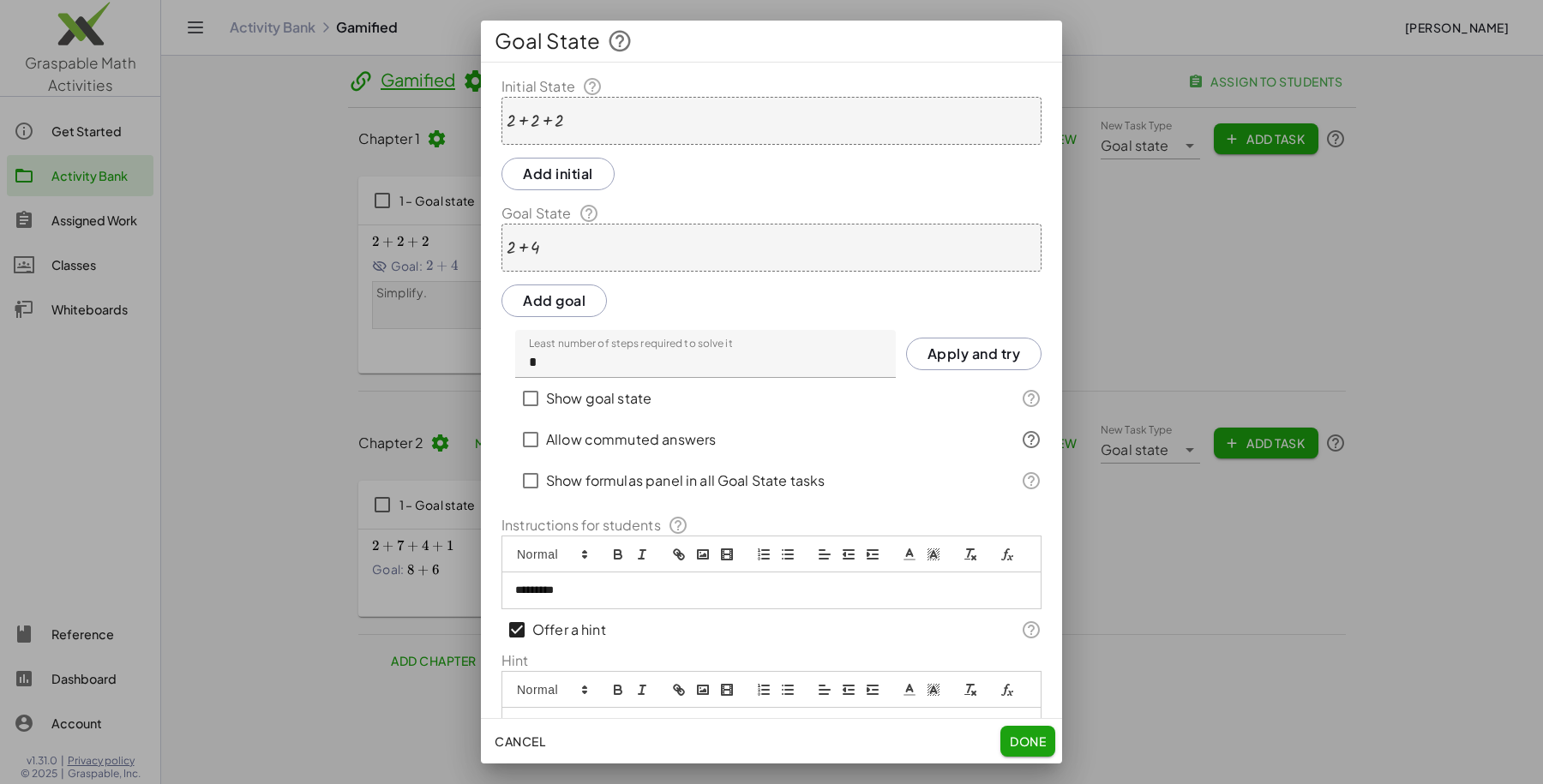
click at [580, 401] on label "Show goal state" at bounding box center [599, 399] width 106 height 41
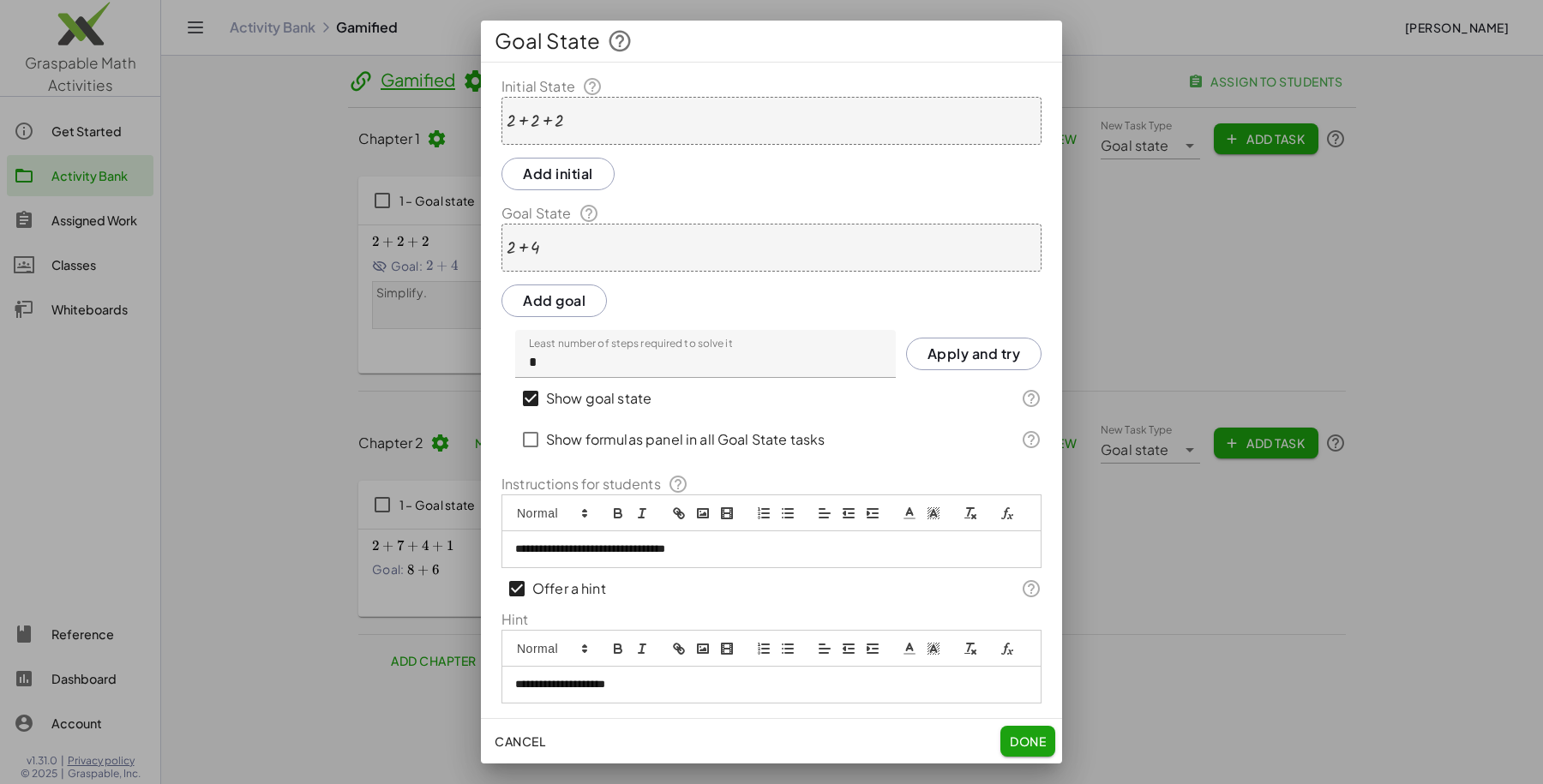
click at [1030, 744] on span "Done" at bounding box center [1028, 741] width 36 height 15
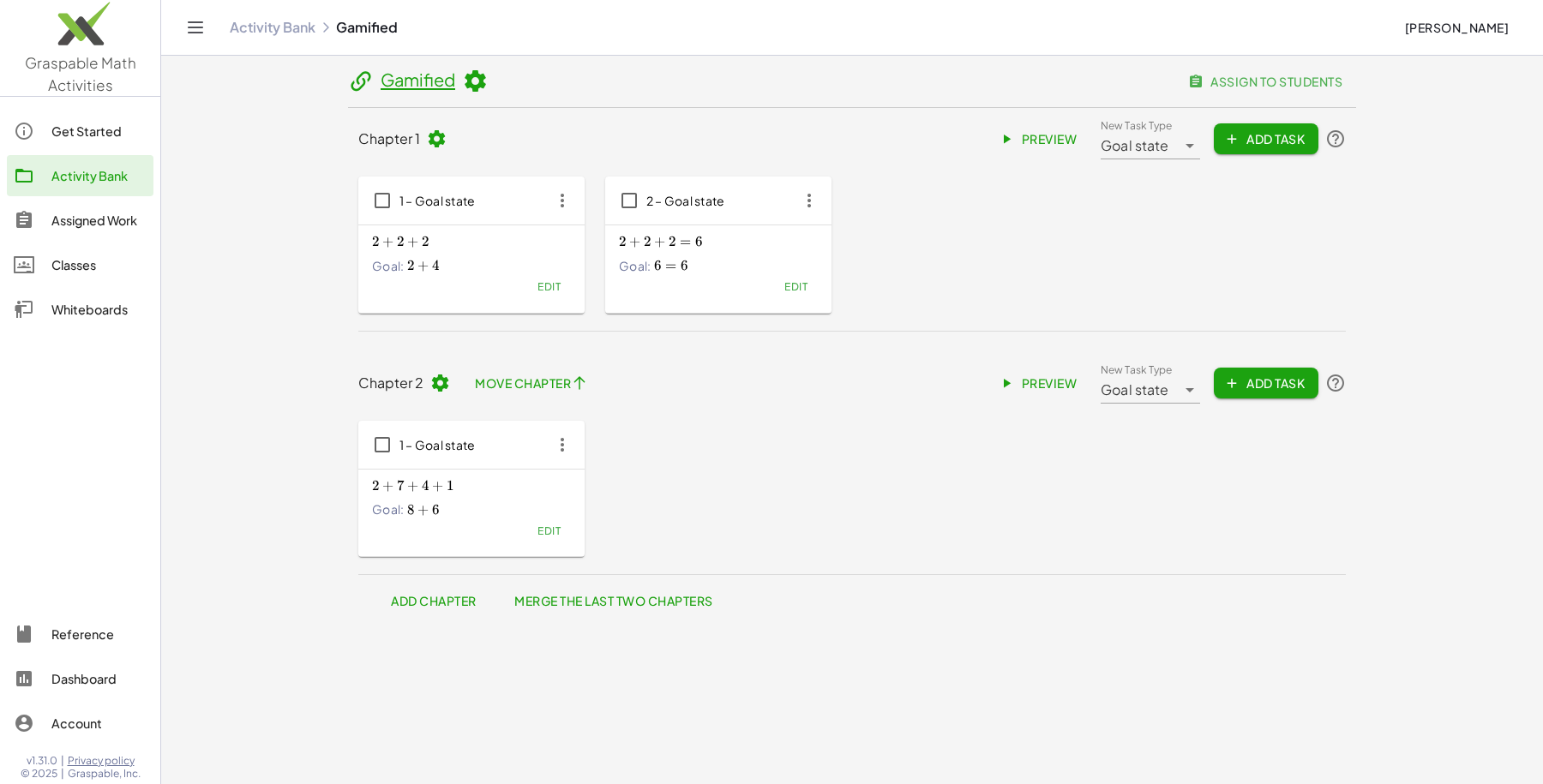
click at [1034, 134] on span "Preview" at bounding box center [1039, 138] width 75 height 15
click at [104, 176] on div "Activity Bank" at bounding box center [99, 175] width 95 height 20
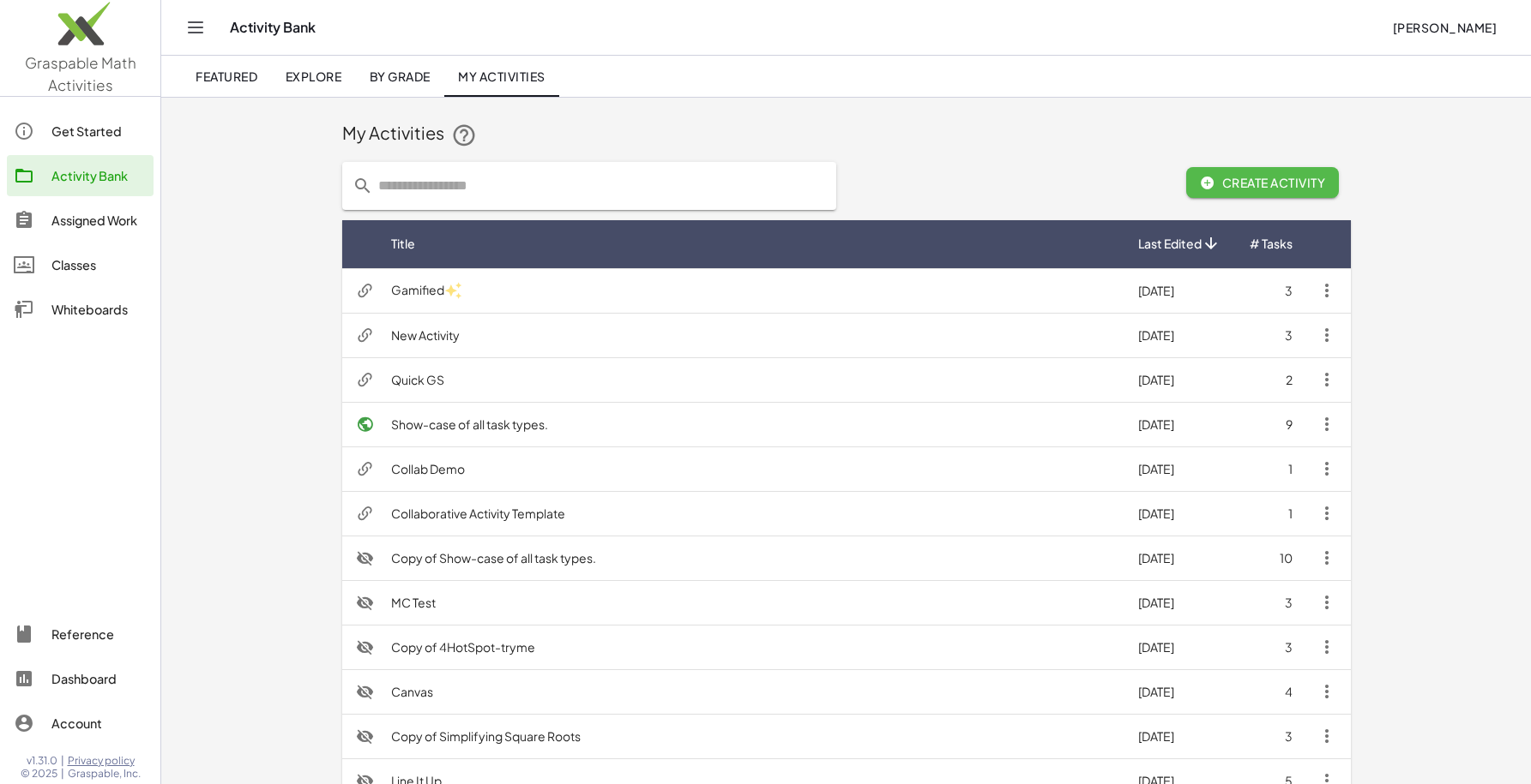
click at [1242, 172] on button "Create Activity" at bounding box center [1263, 182] width 154 height 31
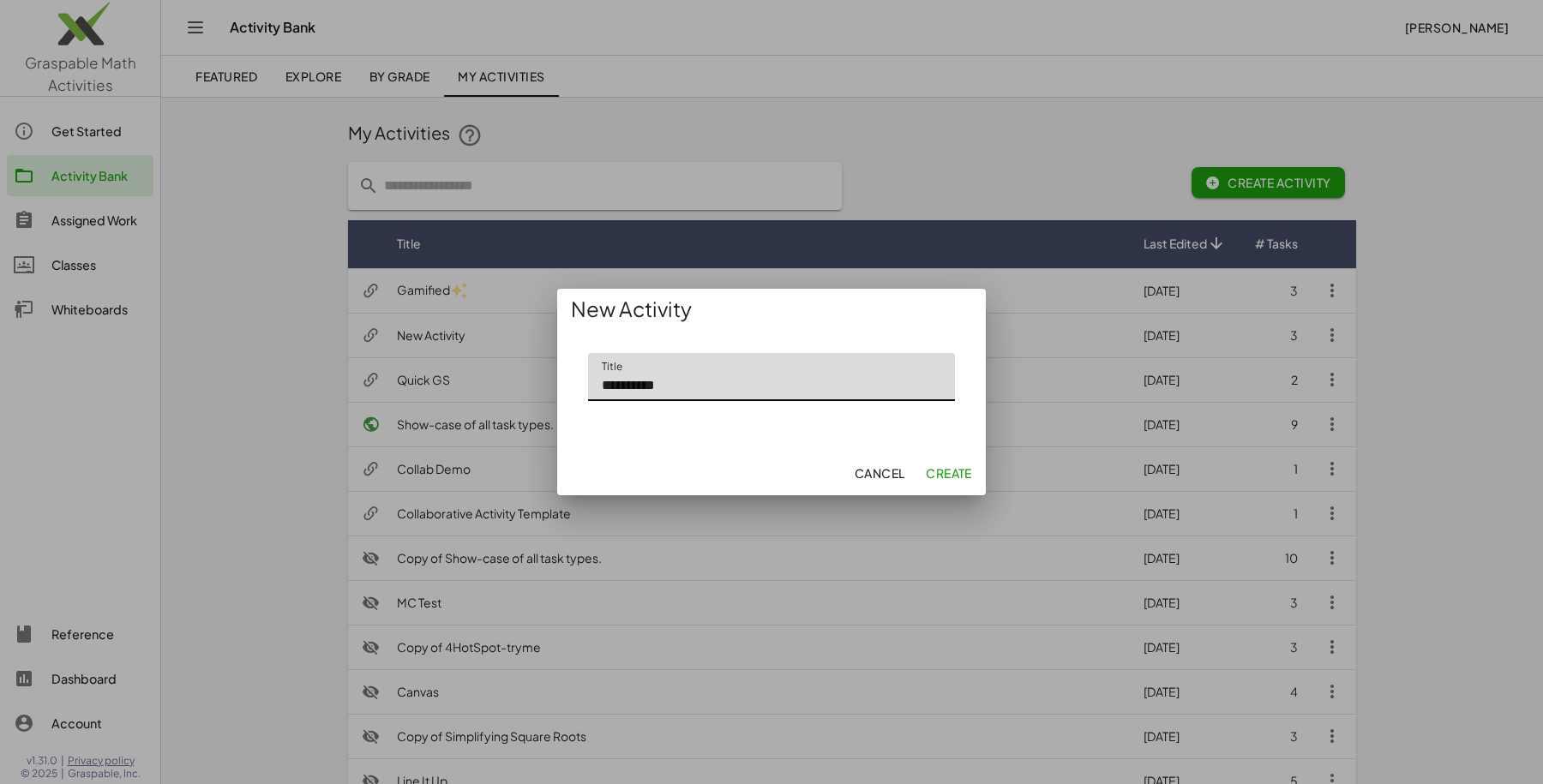
type input "**********"
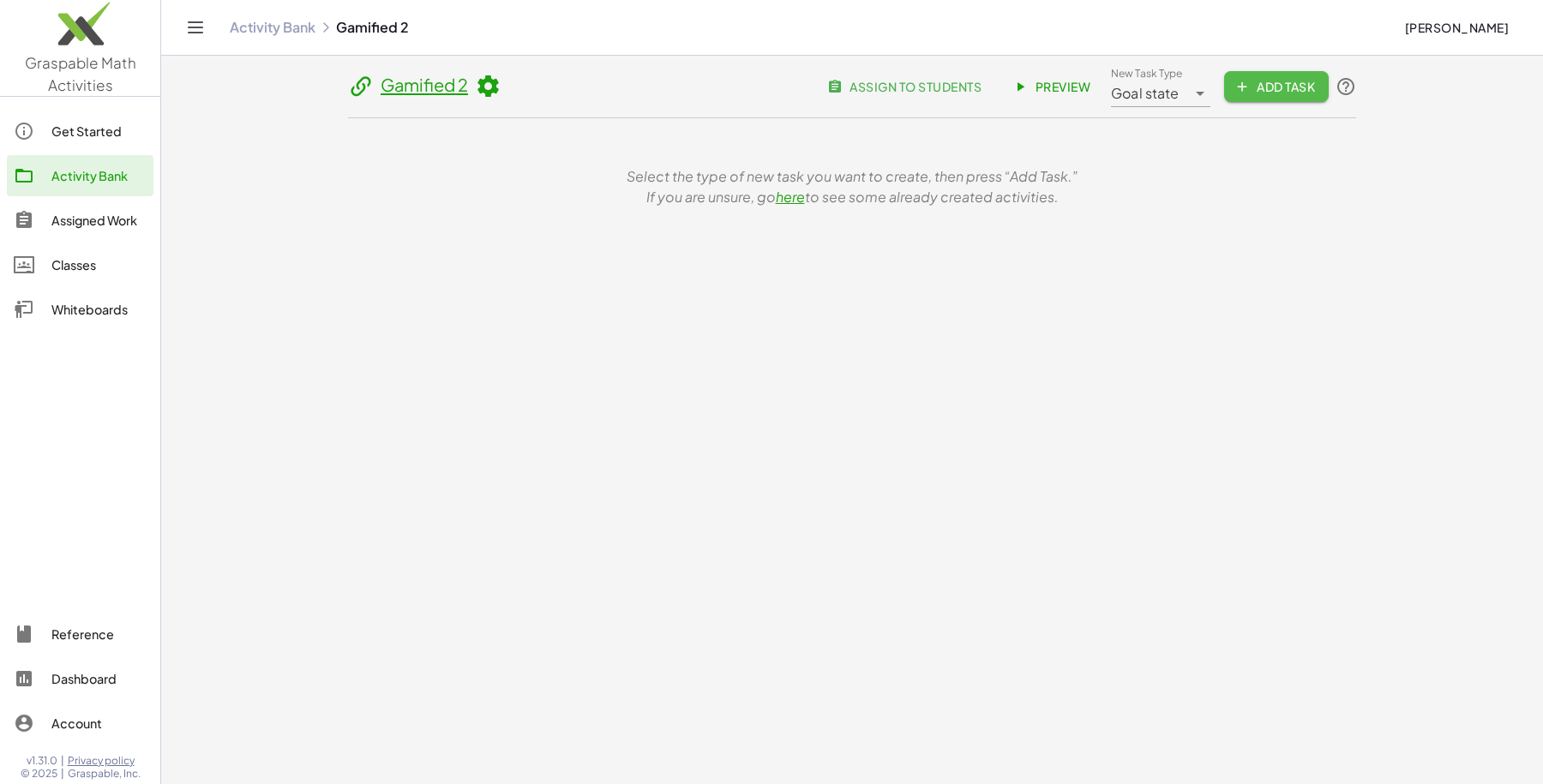
click at [1264, 79] on span "Add Task" at bounding box center [1276, 86] width 77 height 15
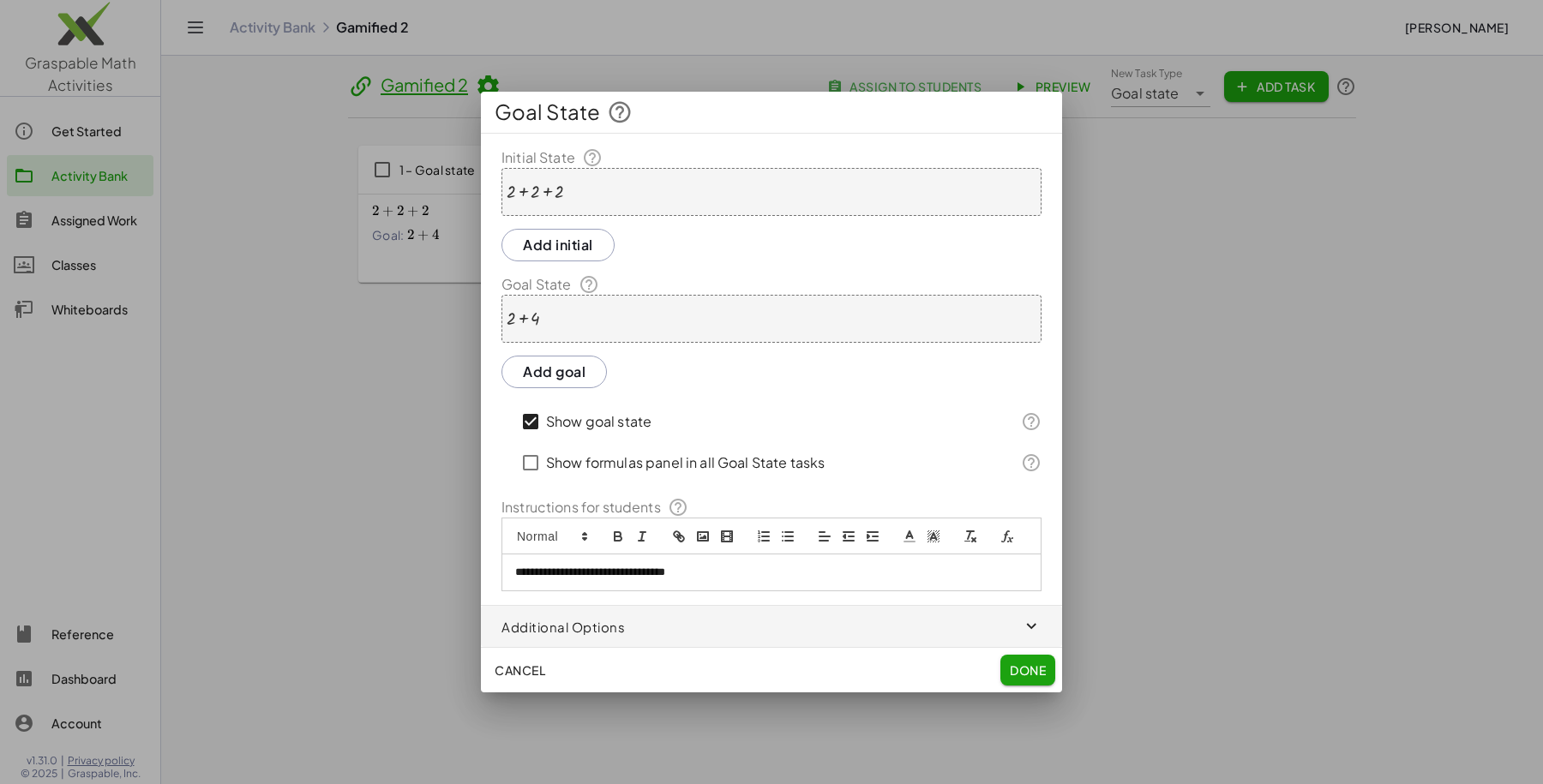
click at [1028, 658] on button "Done" at bounding box center [1028, 669] width 55 height 31
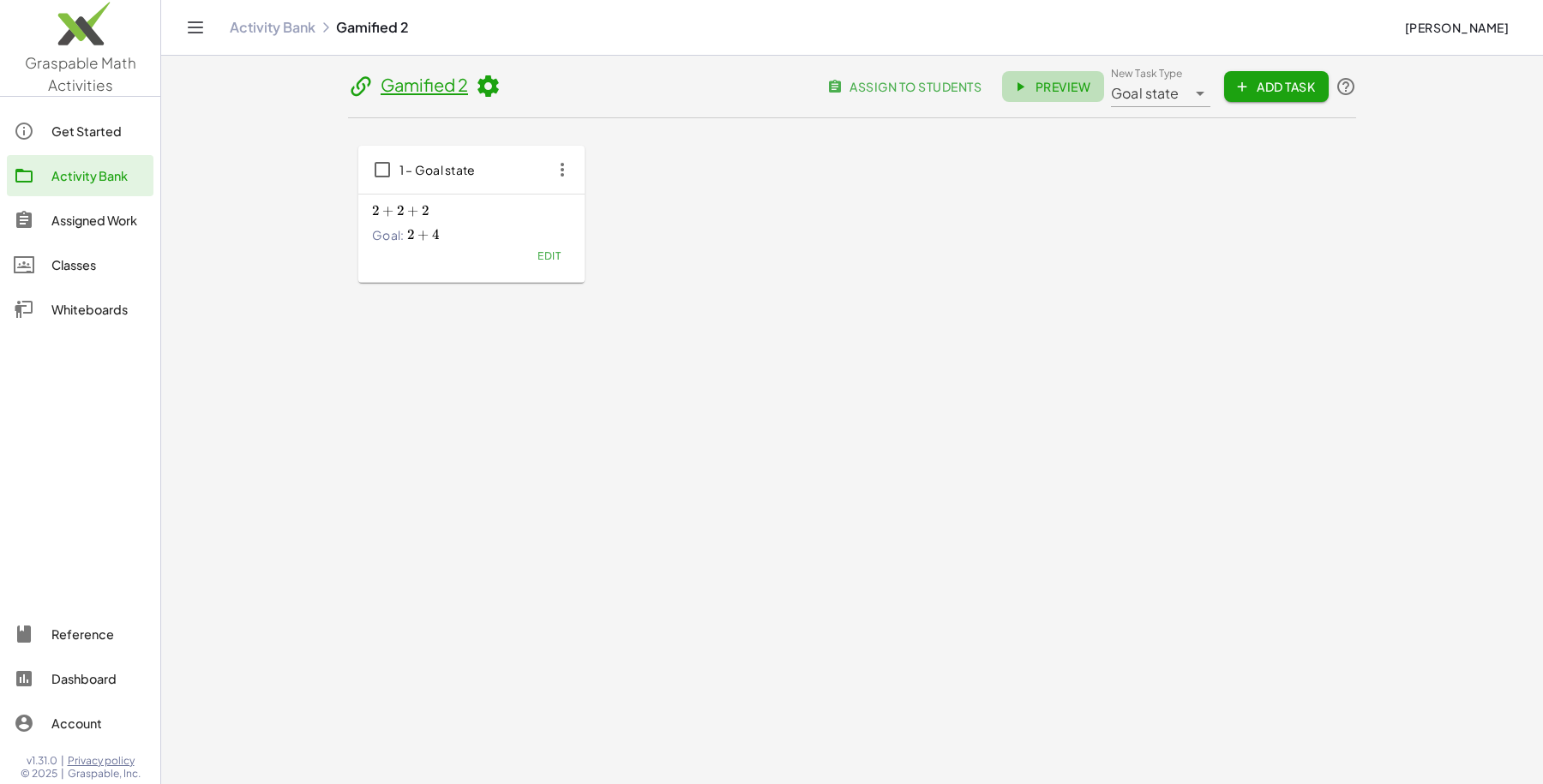
click at [1022, 83] on icon at bounding box center [1020, 86] width 15 height 15
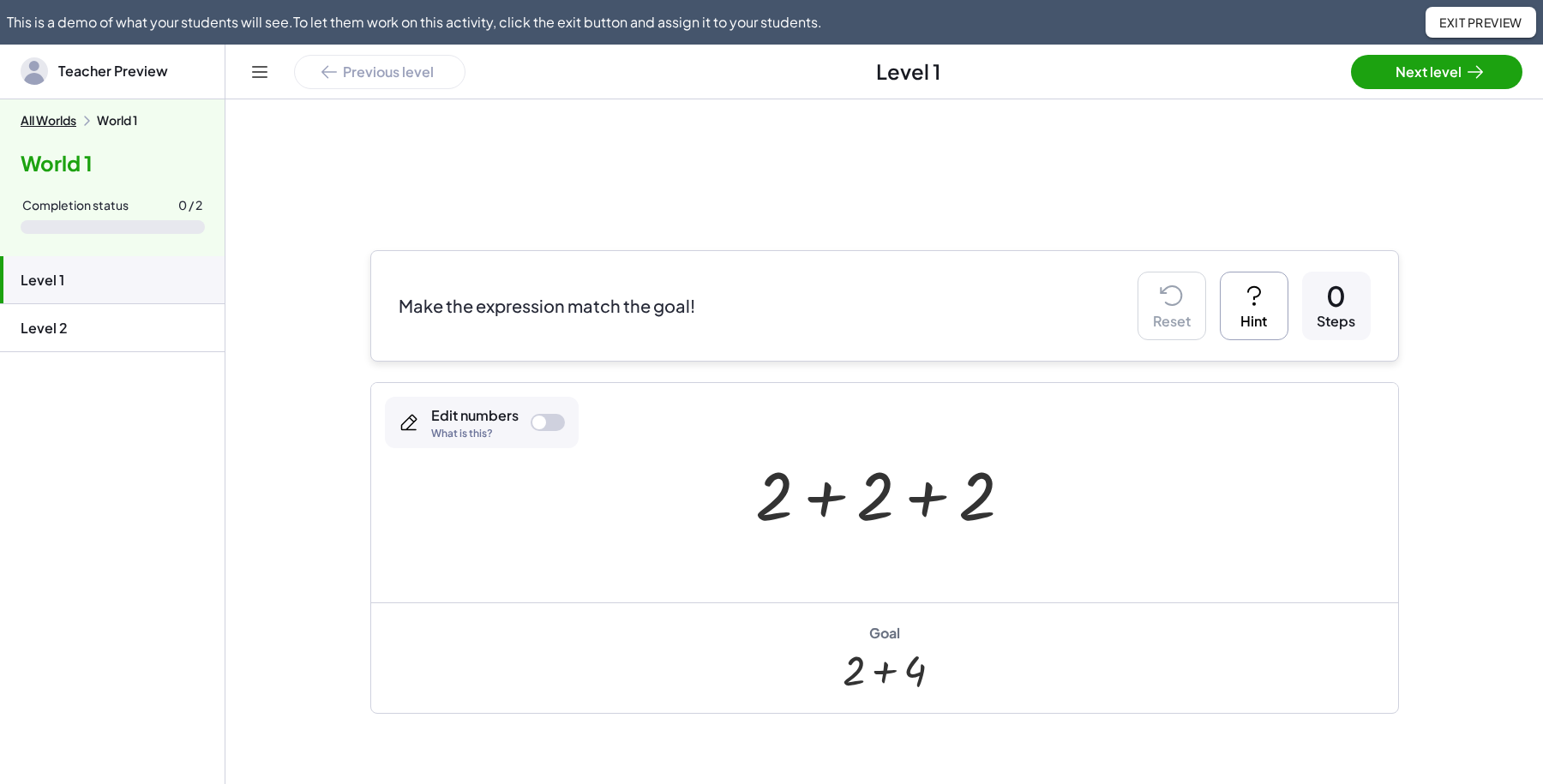
click at [816, 506] on div at bounding box center [890, 493] width 288 height 88
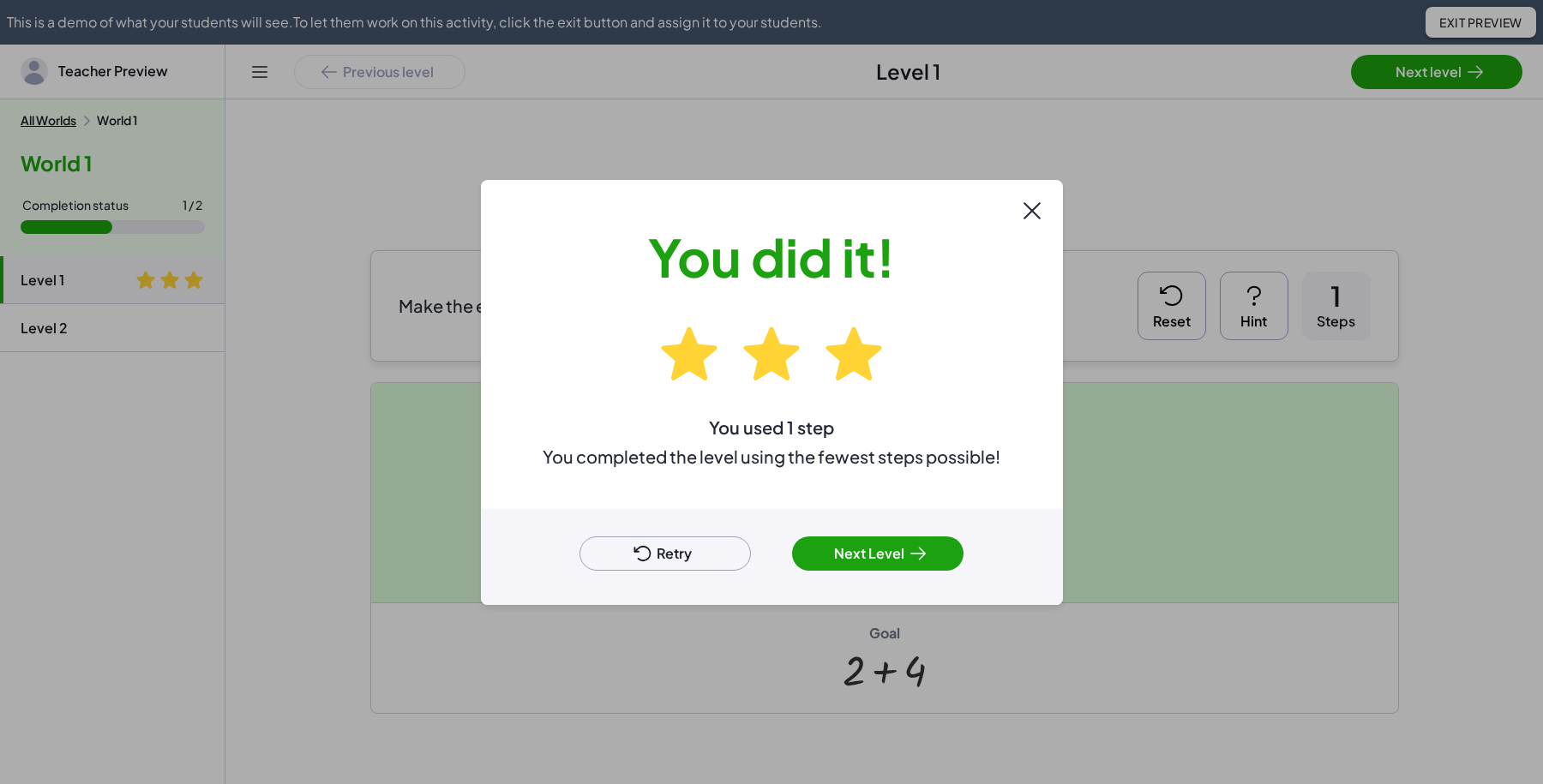
click at [1030, 206] on icon at bounding box center [1031, 210] width 27 height 27
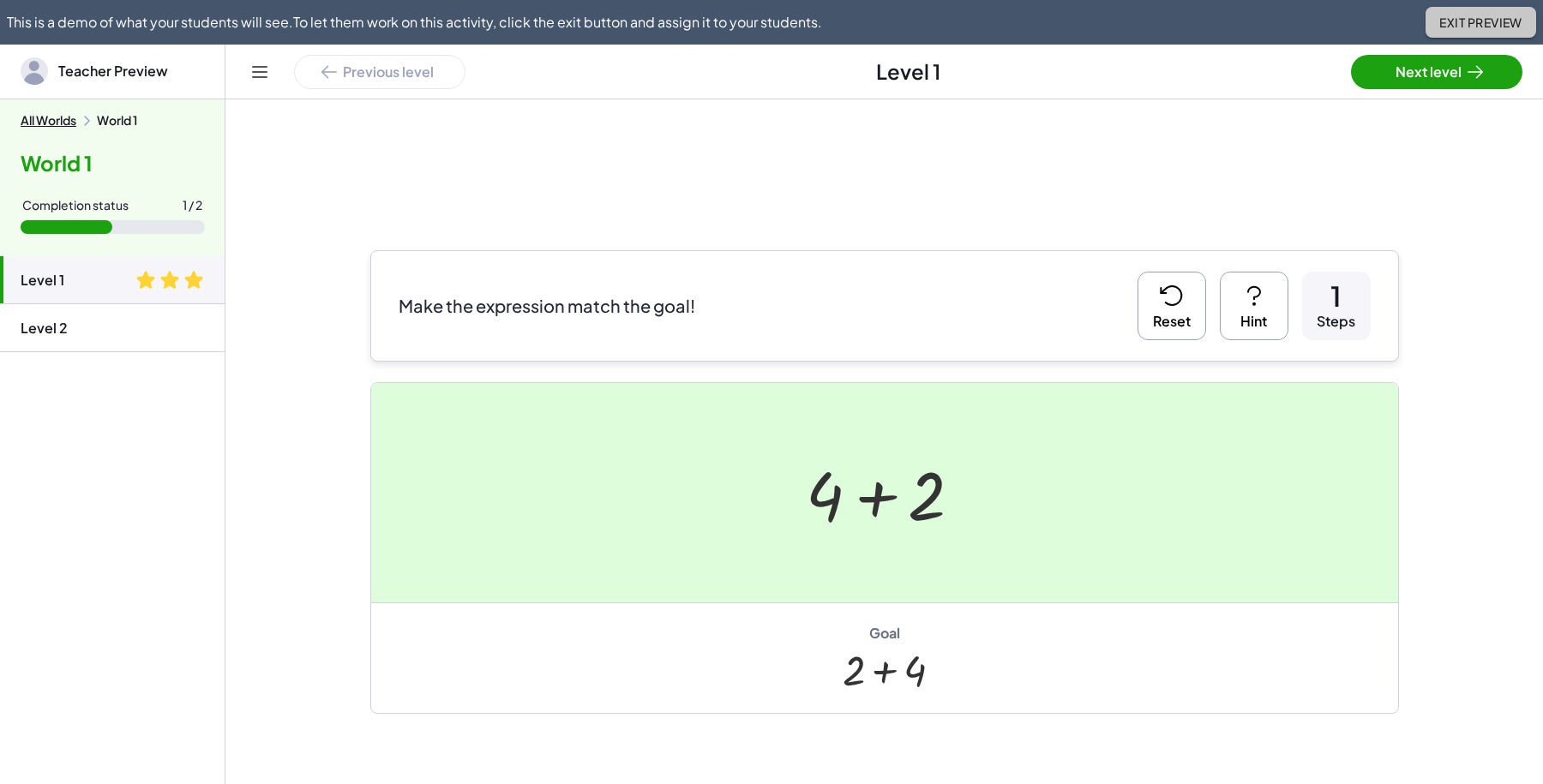
click at [1501, 19] on span "Exit Preview" at bounding box center [1481, 22] width 83 height 15
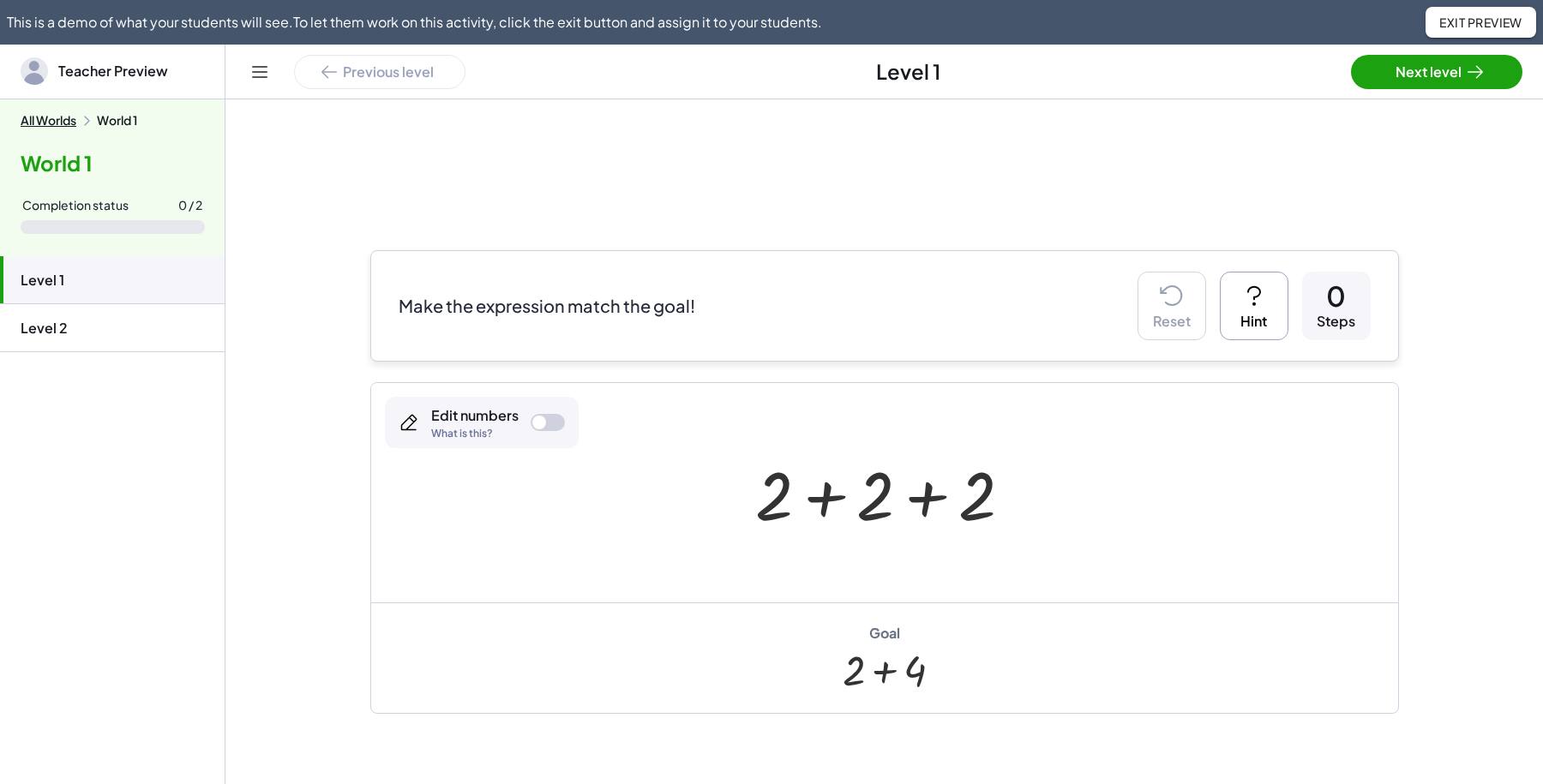
click at [815, 479] on div at bounding box center [890, 493] width 288 height 88
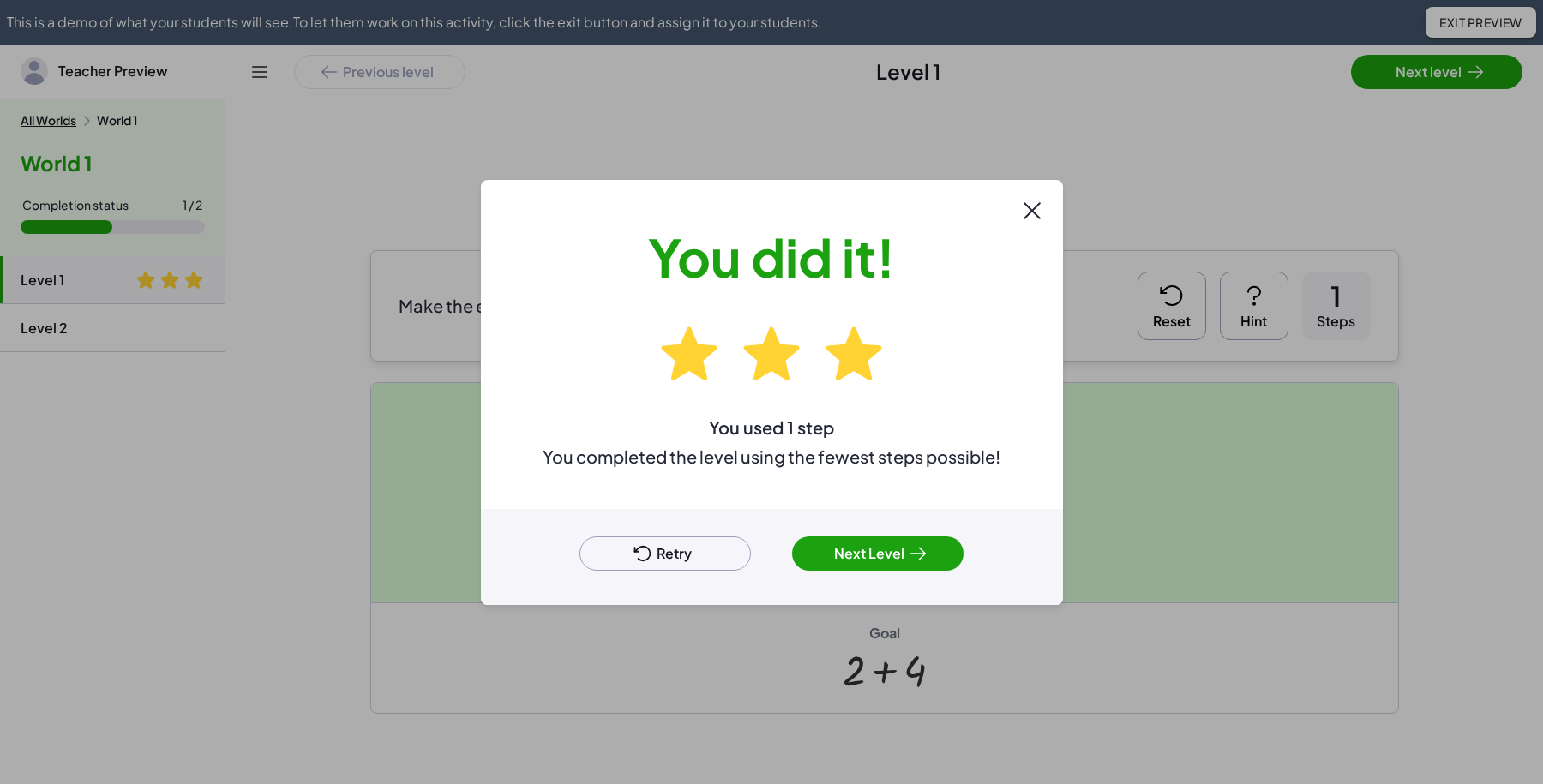
click at [1039, 200] on icon at bounding box center [1031, 210] width 27 height 27
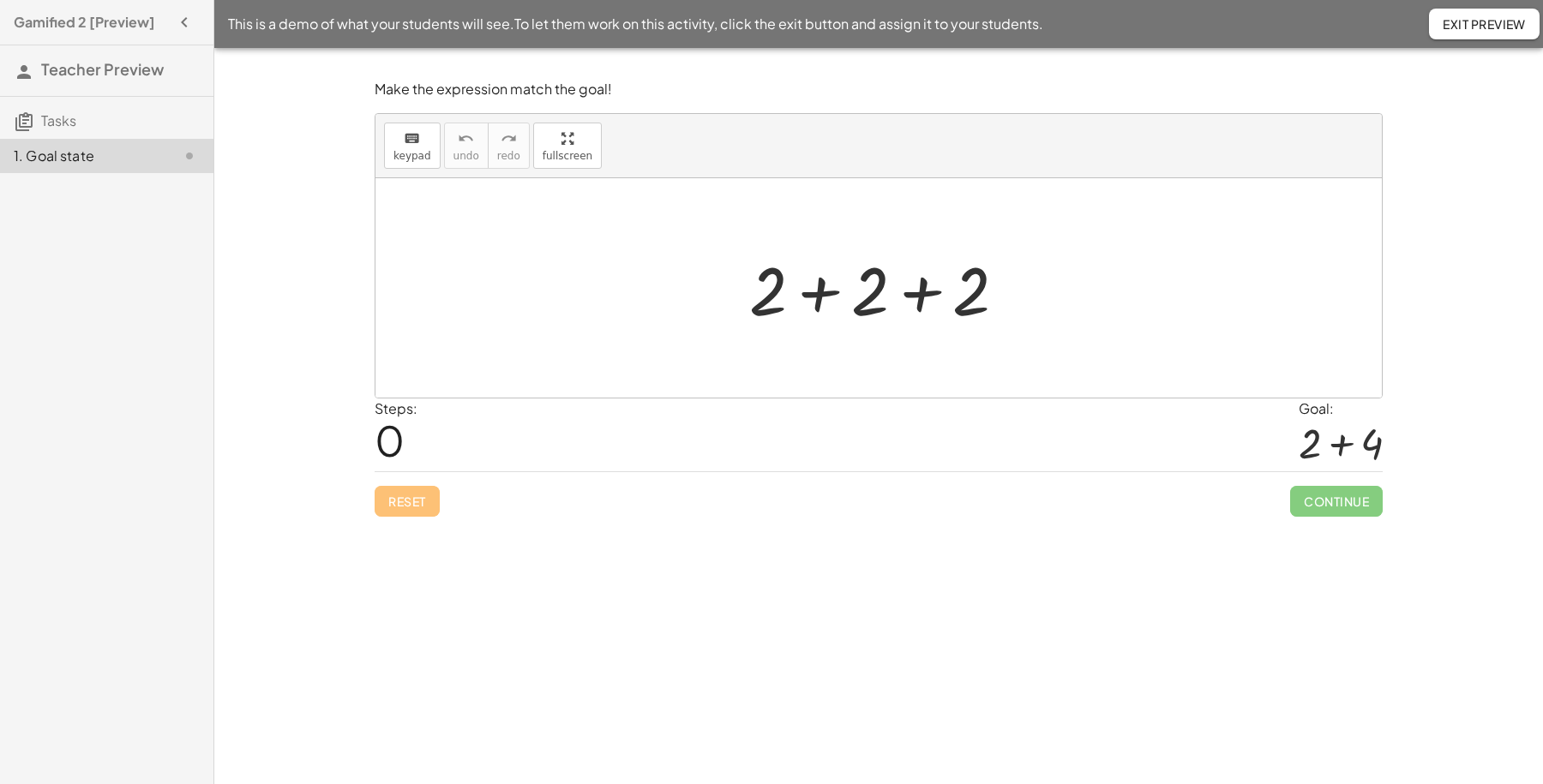
click at [808, 300] on div at bounding box center [885, 288] width 288 height 88
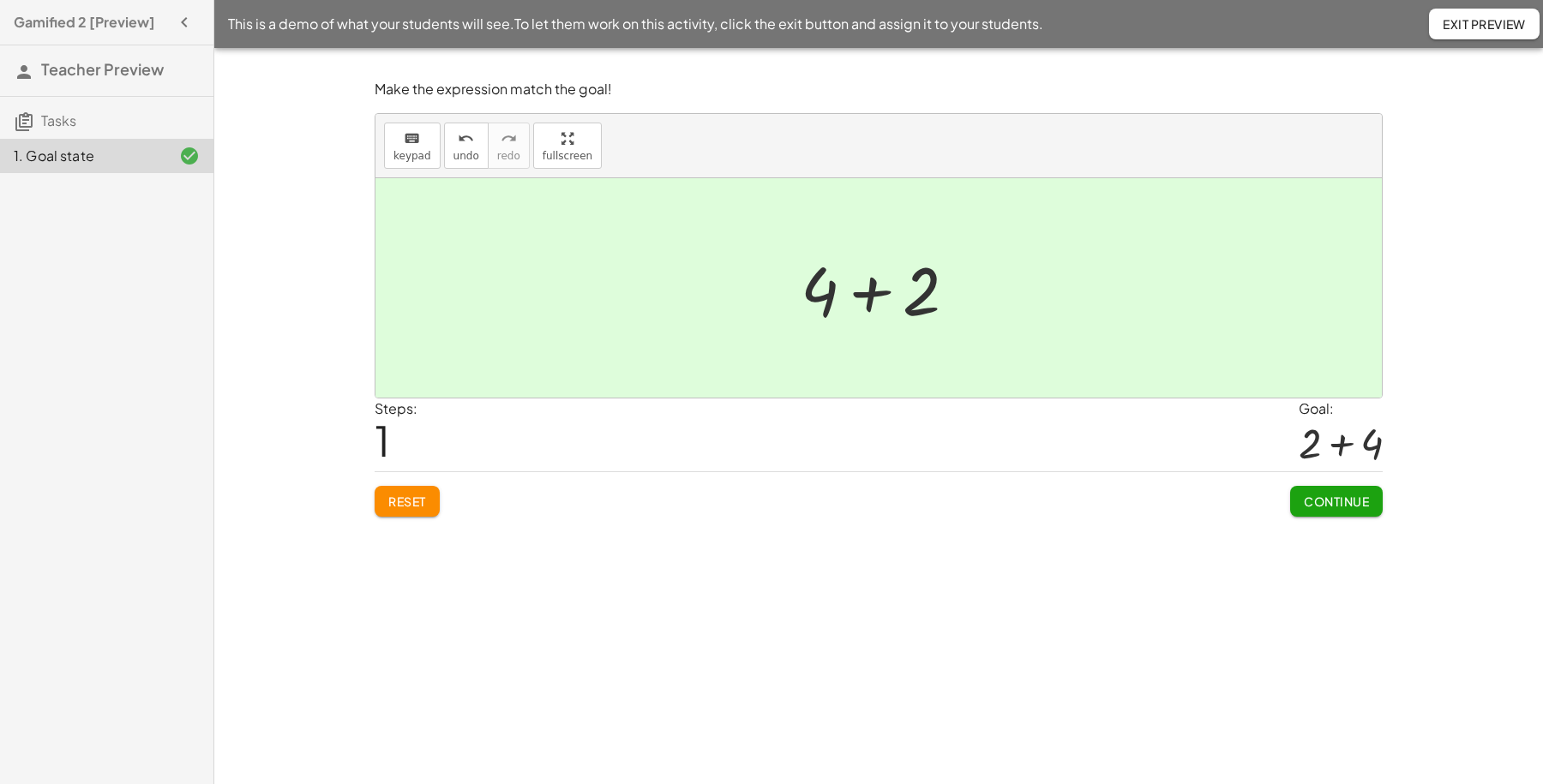
click at [1462, 31] on span "Exit Preview" at bounding box center [1484, 23] width 83 height 15
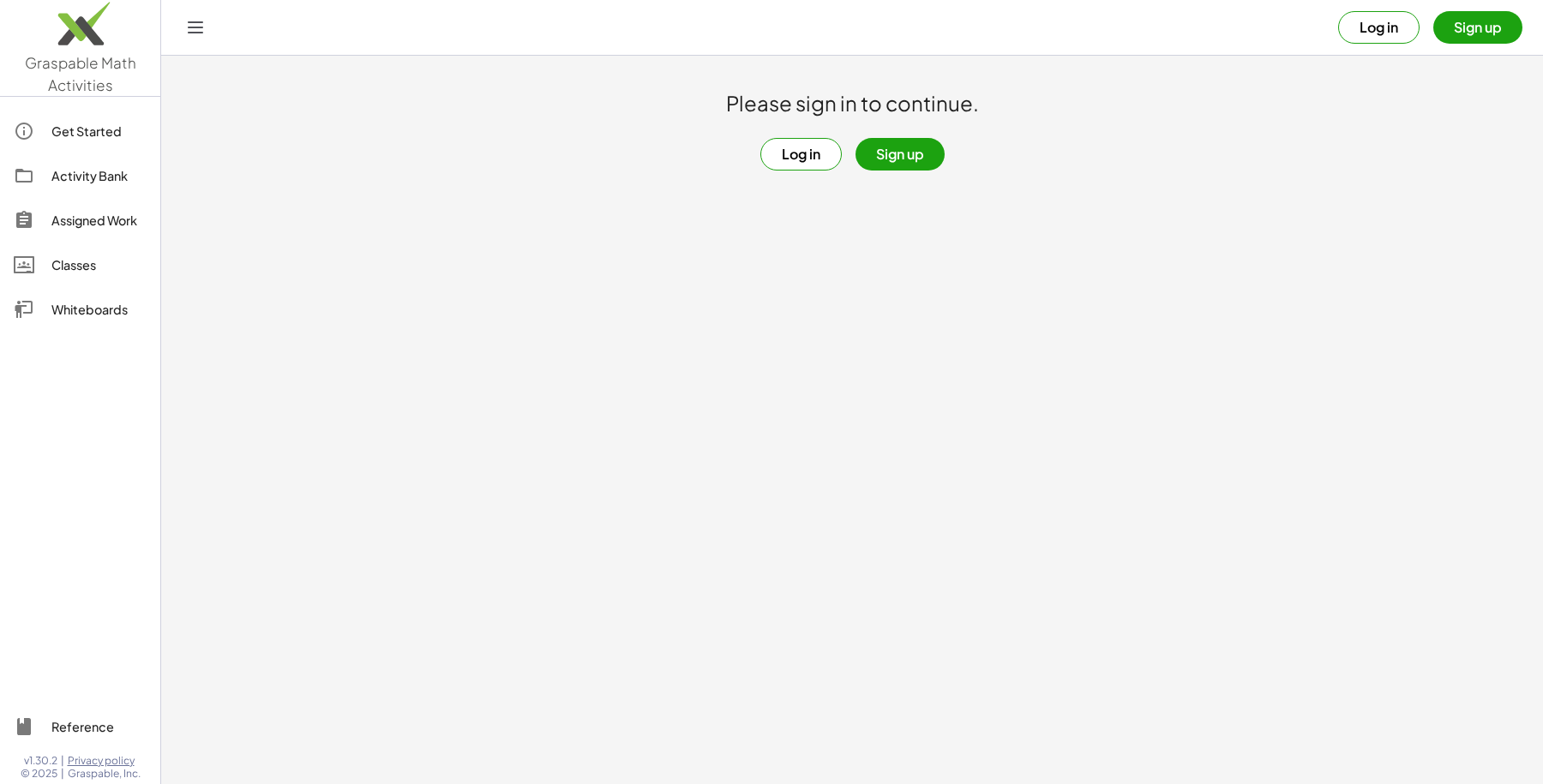
click at [797, 157] on button "Log in" at bounding box center [801, 153] width 81 height 33
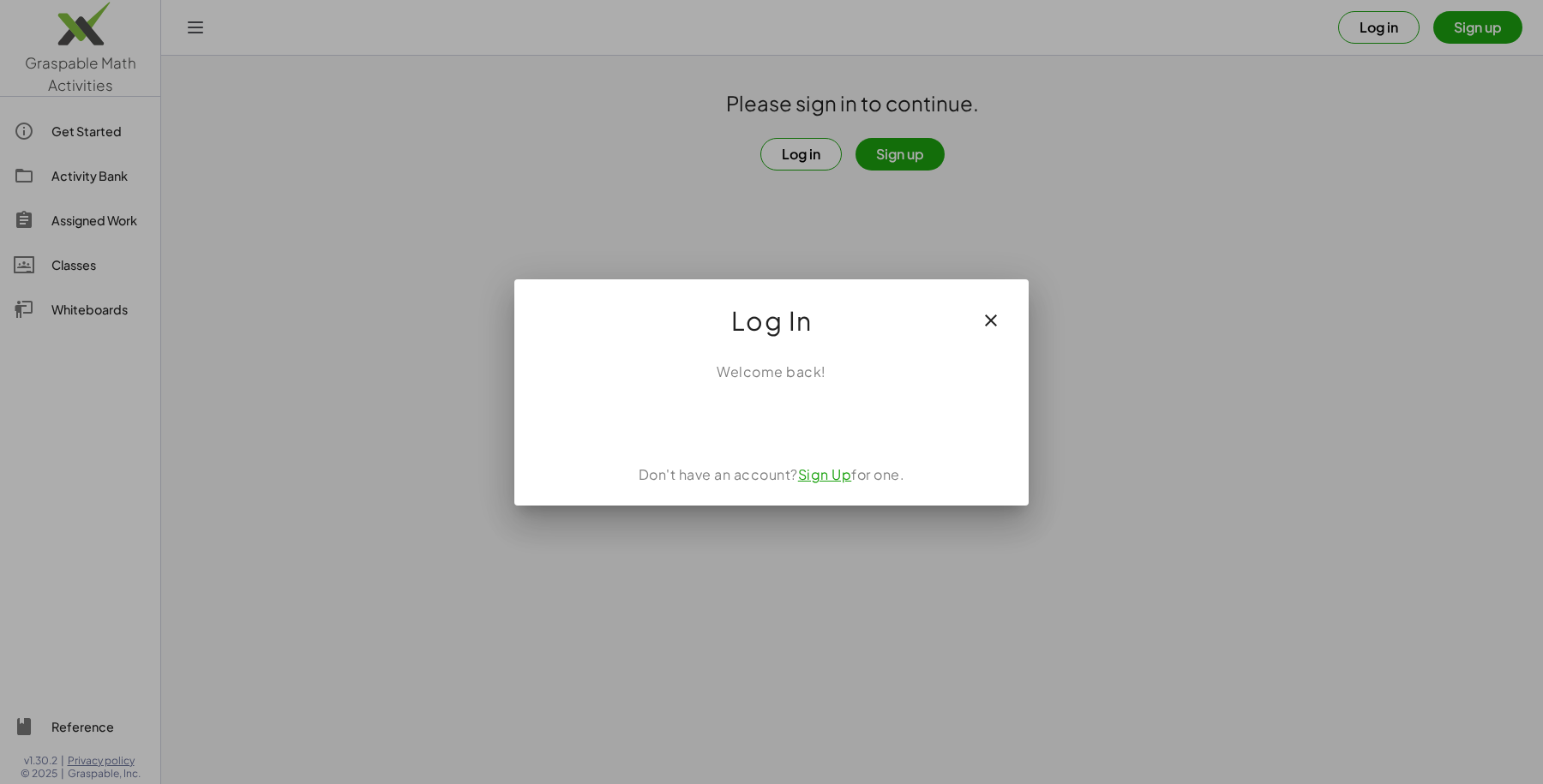
click at [977, 327] on button "button" at bounding box center [991, 320] width 41 height 41
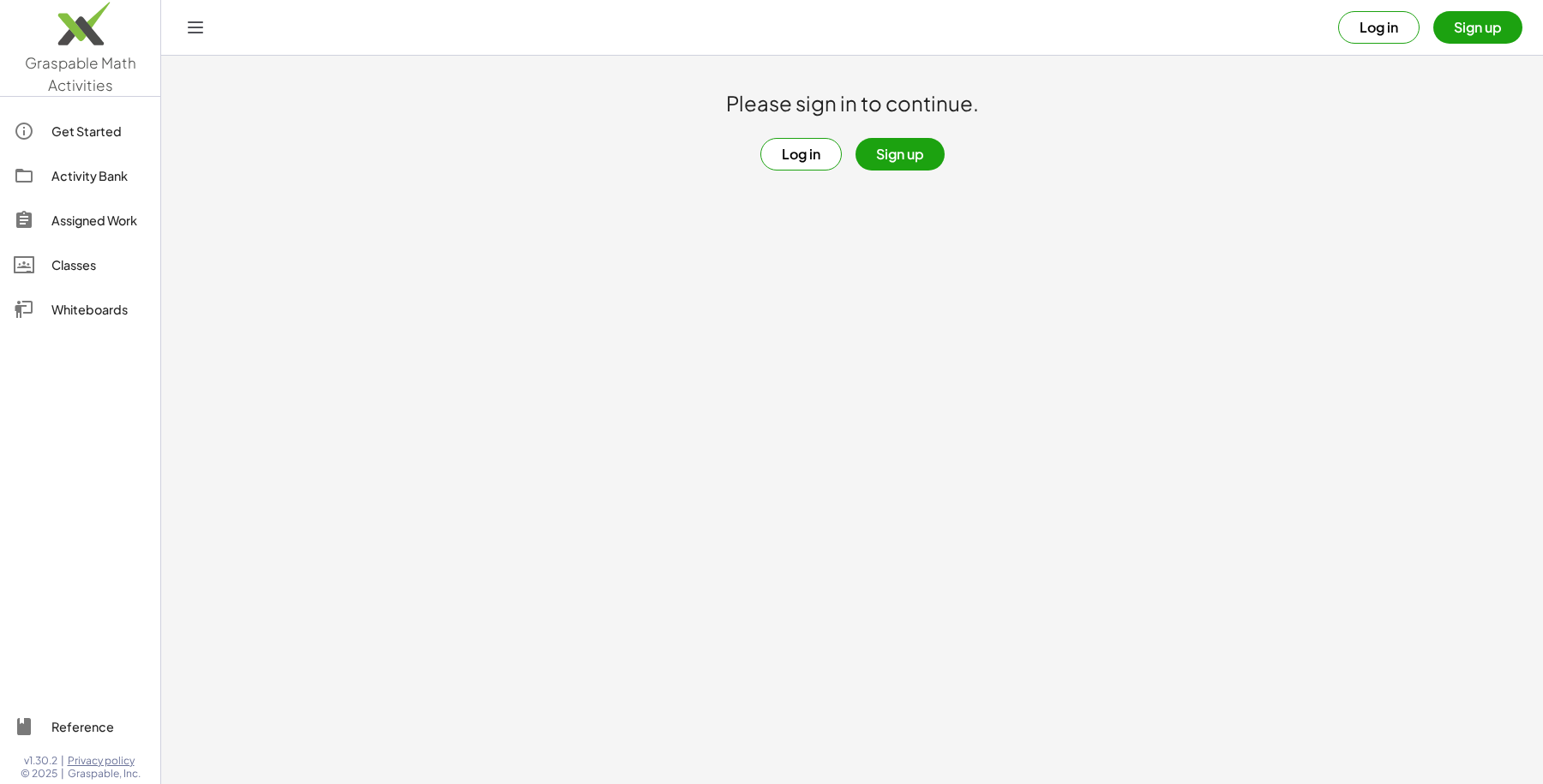
click at [812, 154] on button "Log in" at bounding box center [801, 153] width 81 height 33
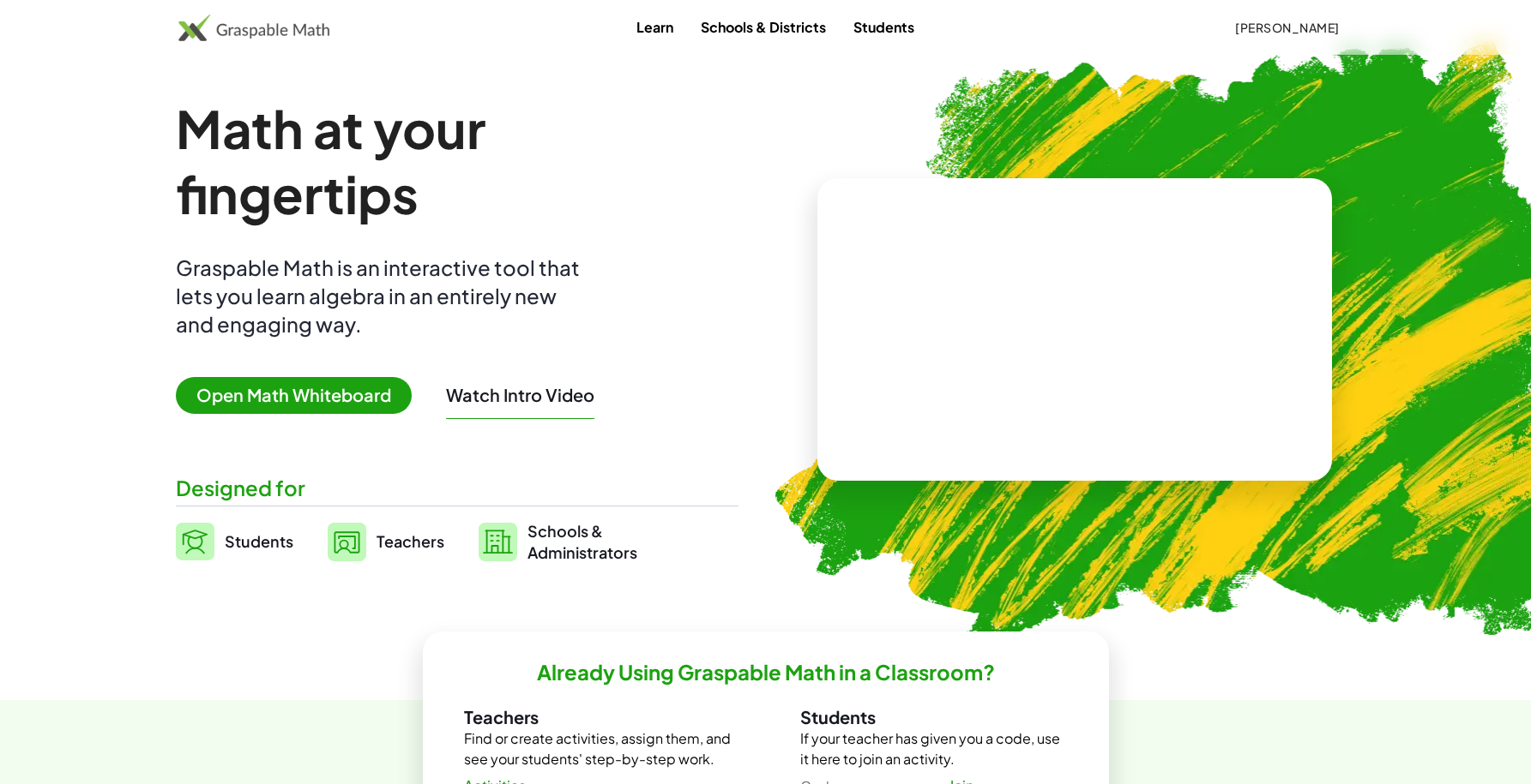
click at [388, 554] on link "Teachers" at bounding box center [386, 541] width 116 height 43
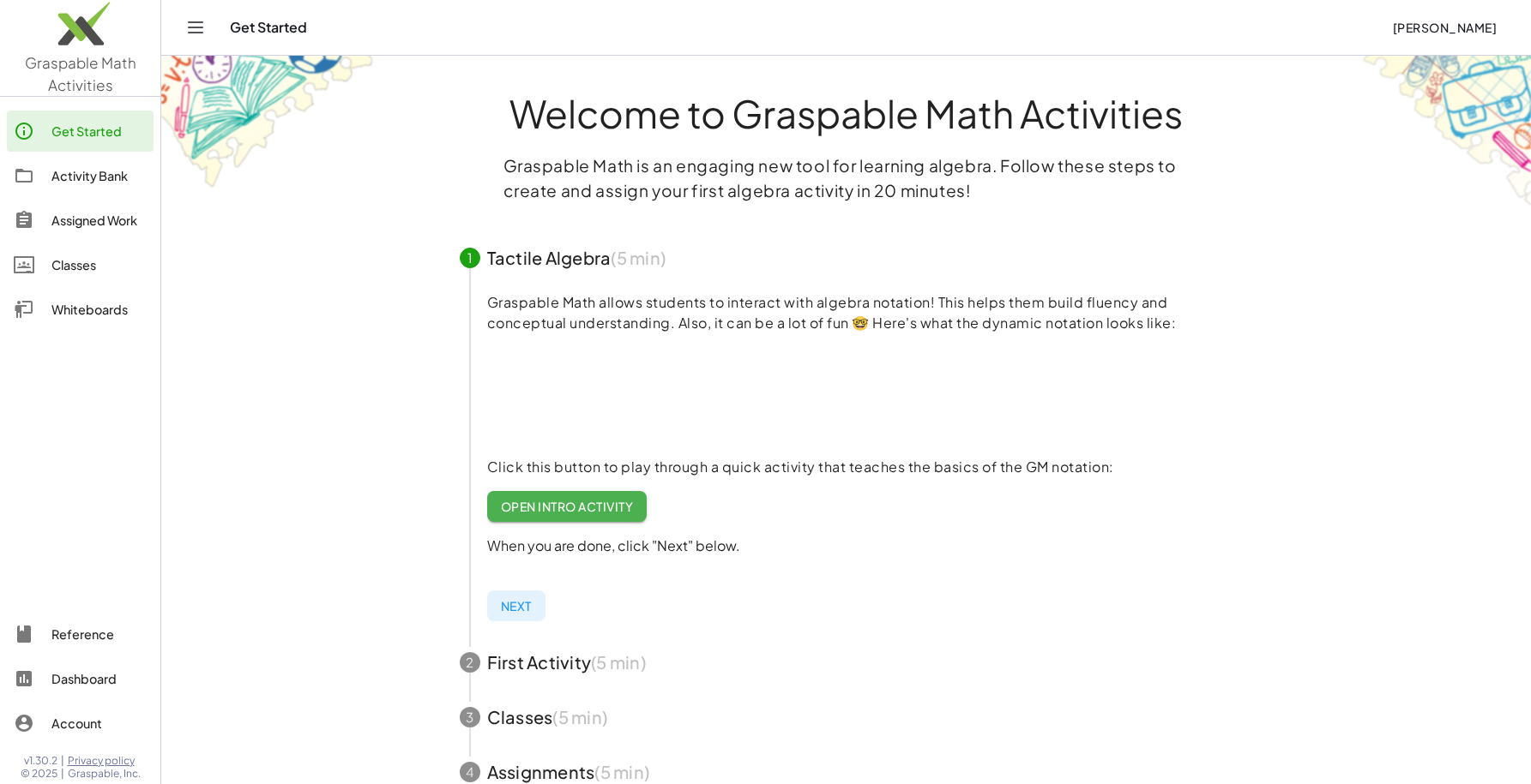
click at [78, 183] on div "Activity Bank" at bounding box center [99, 175] width 95 height 20
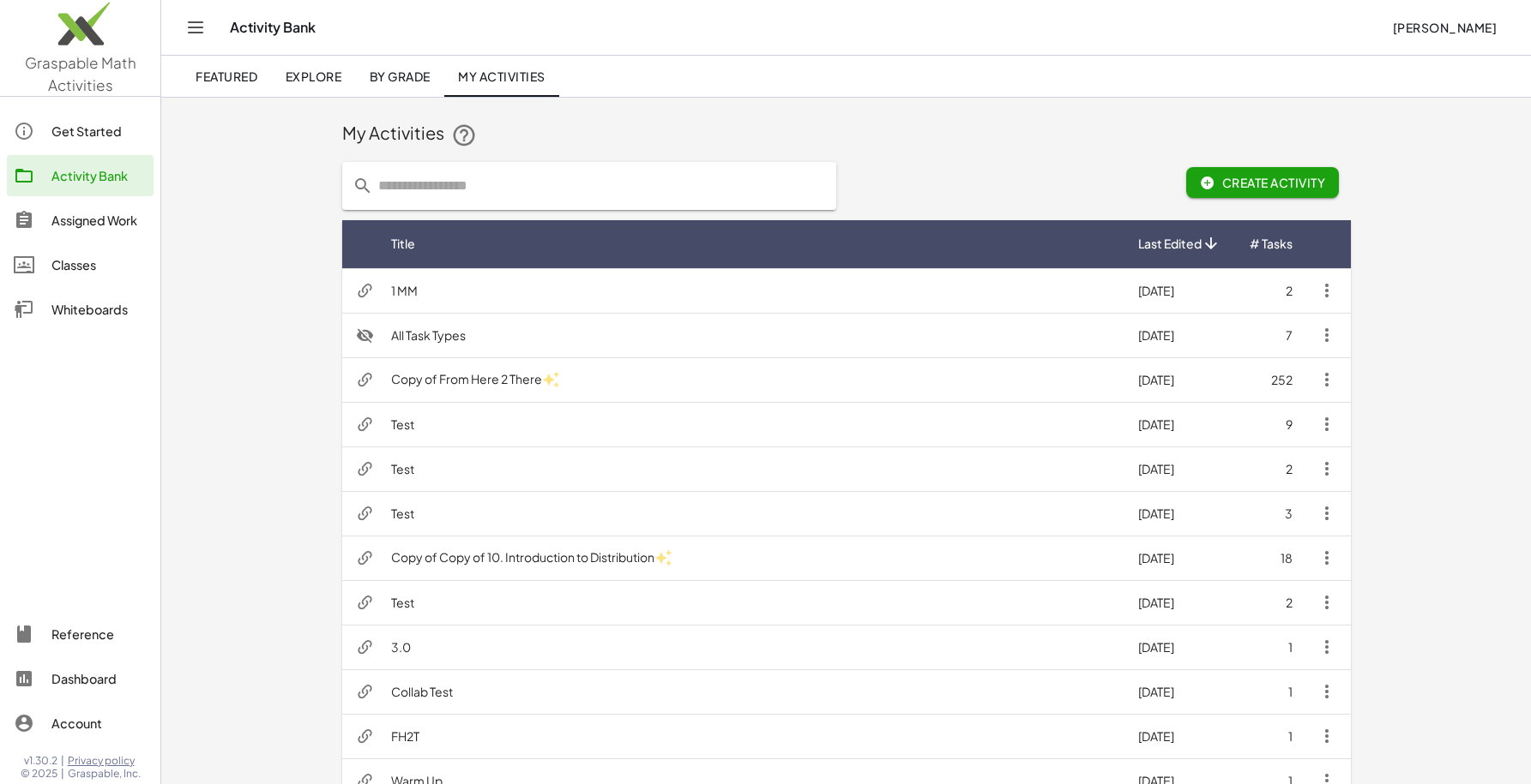
click at [1269, 181] on span "Create Activity" at bounding box center [1262, 182] width 126 height 15
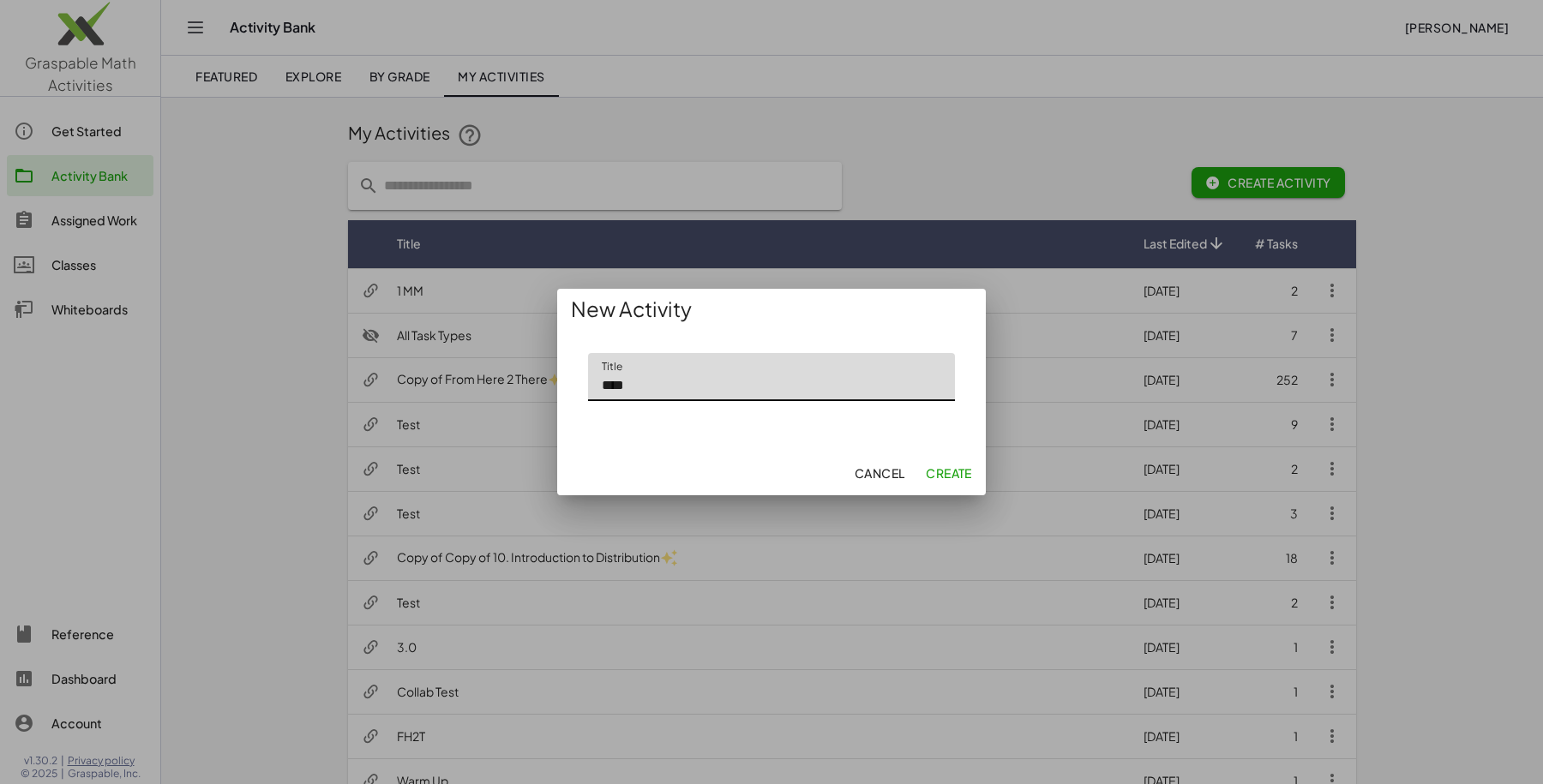
type input "****"
click at [954, 459] on button "Create" at bounding box center [949, 473] width 60 height 31
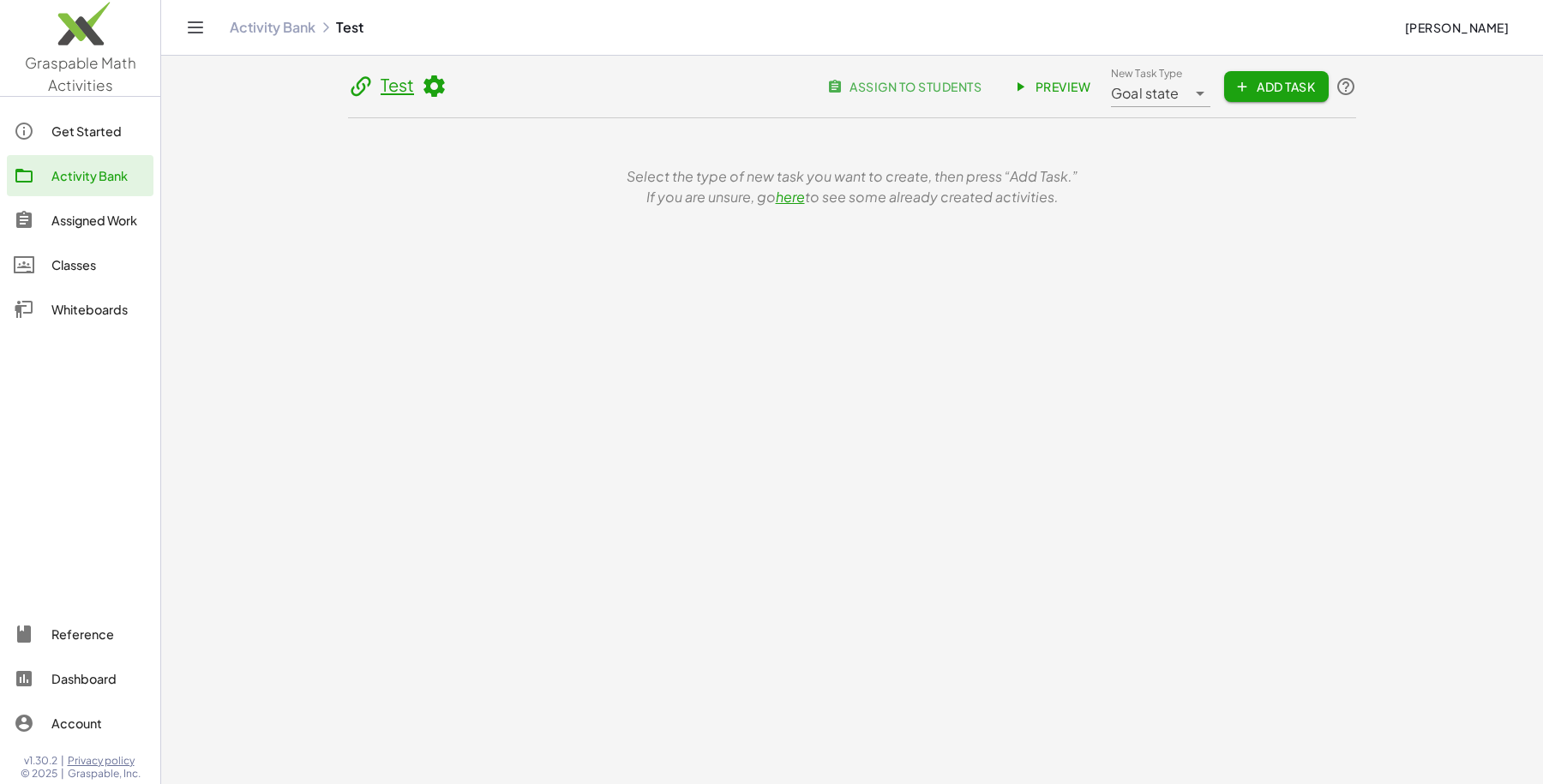
click at [1267, 79] on span "Add Task" at bounding box center [1276, 86] width 77 height 15
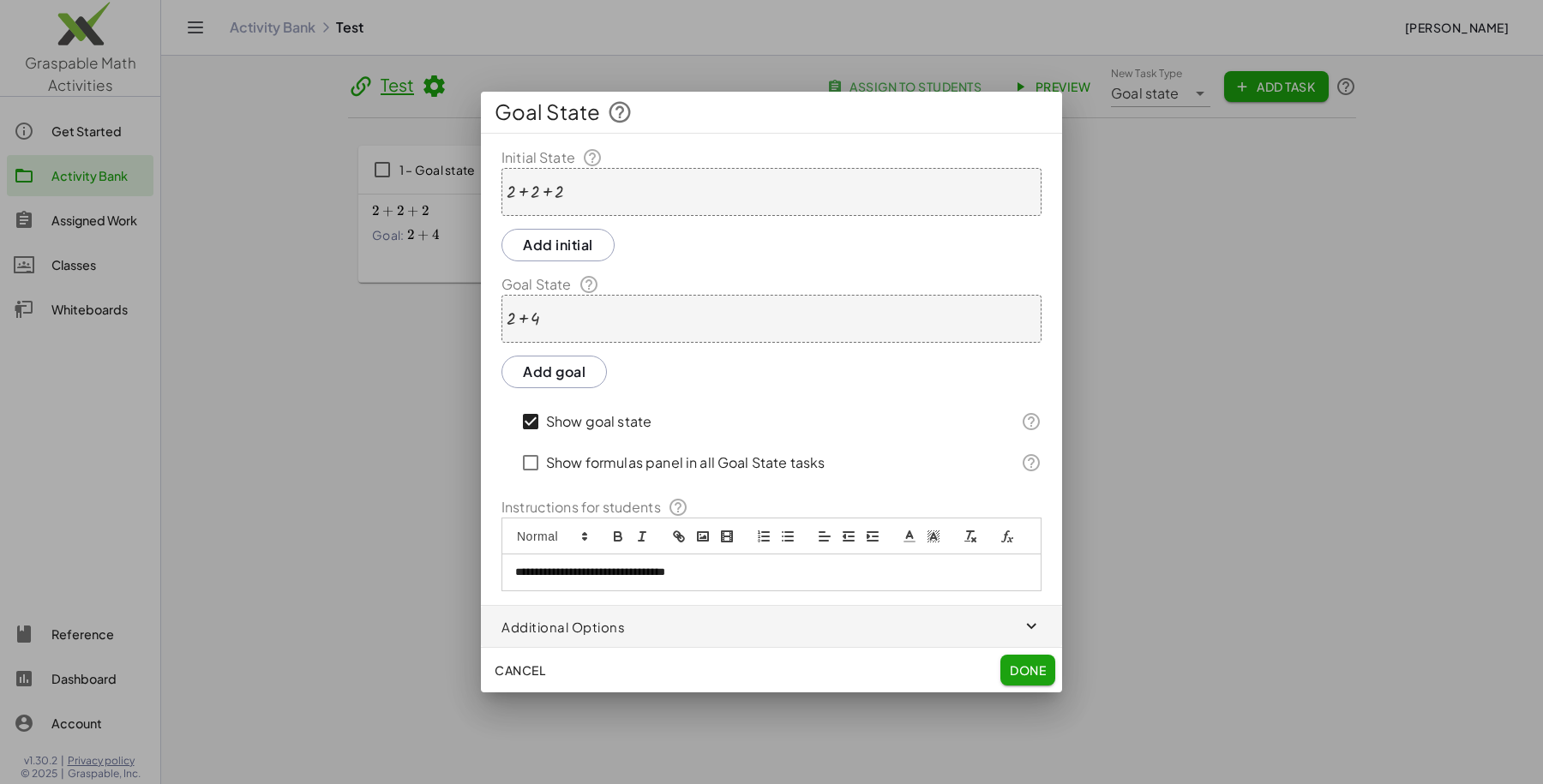
click at [1032, 667] on span "Done" at bounding box center [1028, 669] width 36 height 15
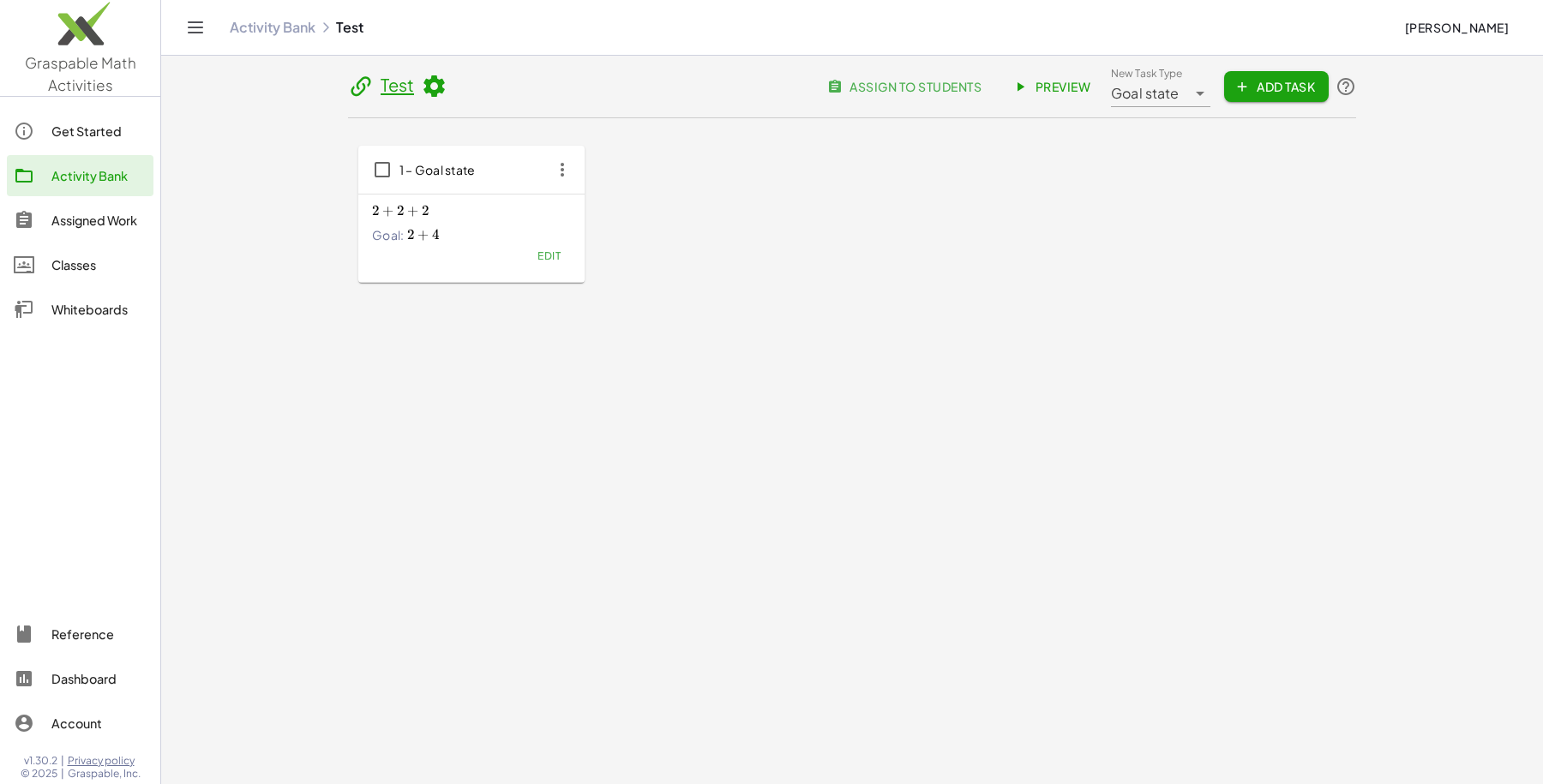
click at [1046, 81] on span "Preview" at bounding box center [1053, 86] width 75 height 15
click at [549, 251] on span "Edit" at bounding box center [549, 256] width 23 height 13
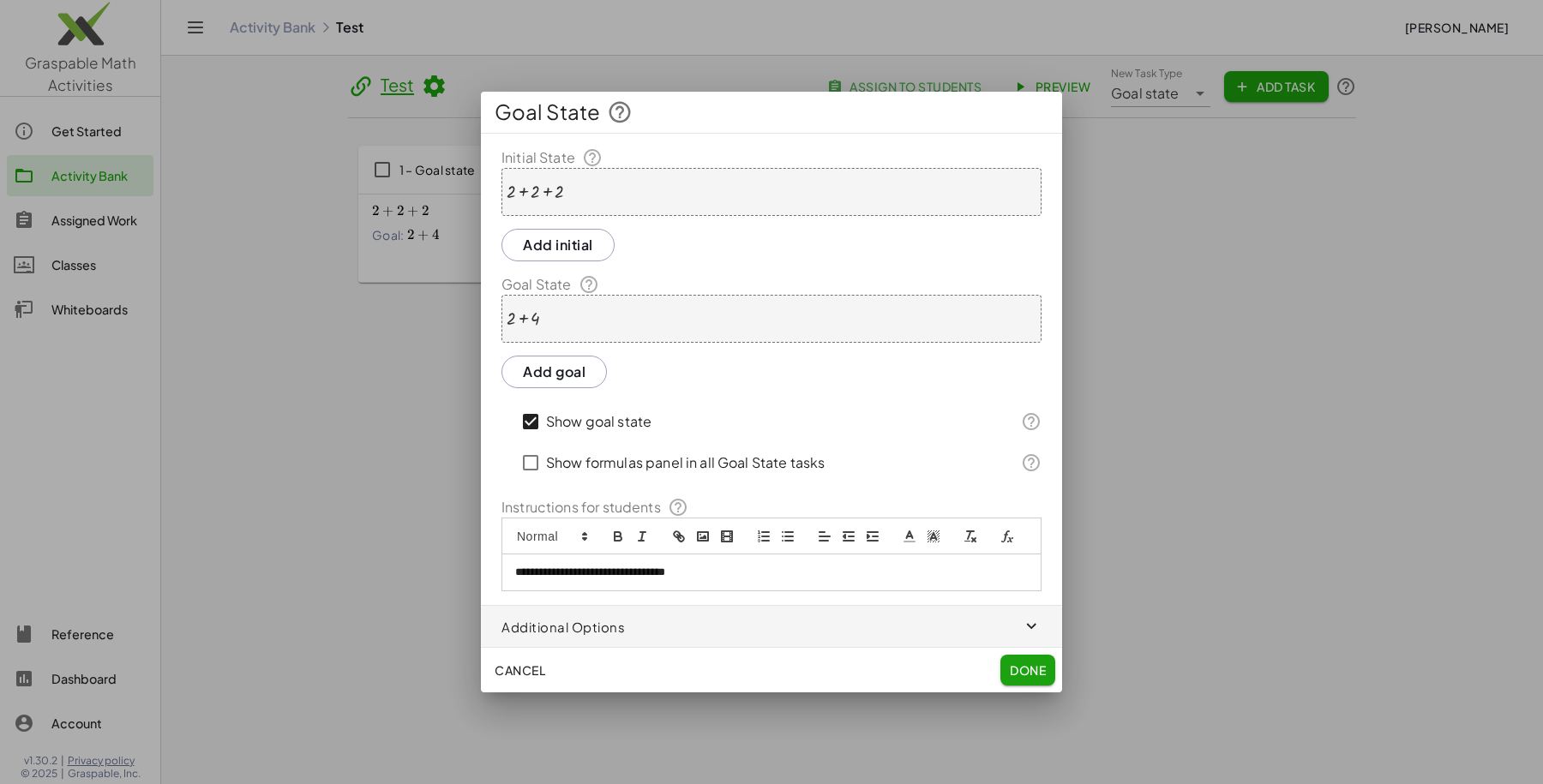
click at [568, 426] on label "Show goal state" at bounding box center [599, 422] width 106 height 41
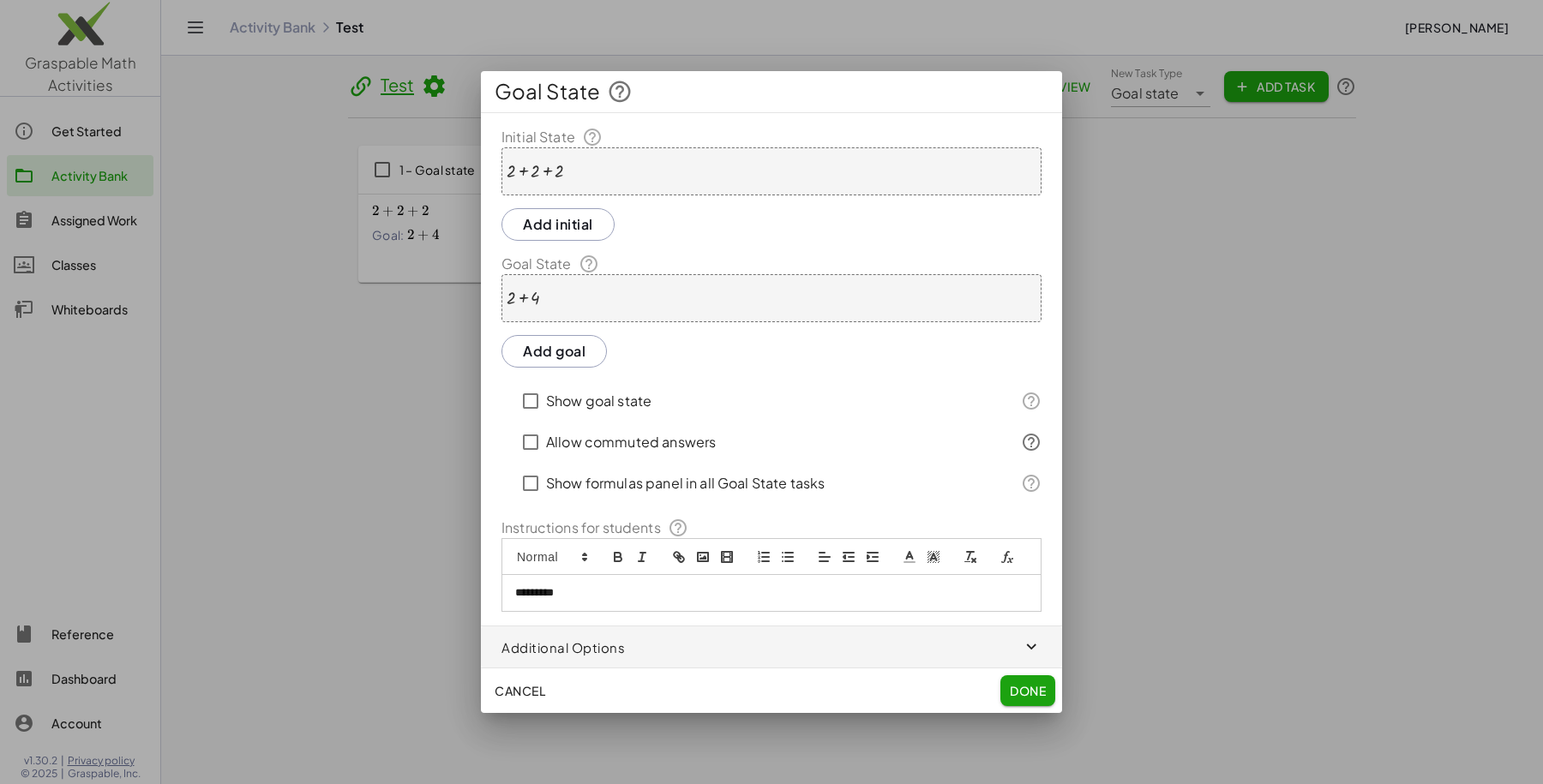
click at [564, 437] on label "Allow commuted answers" at bounding box center [631, 442] width 169 height 41
click at [1024, 691] on span "Done" at bounding box center [1028, 690] width 36 height 15
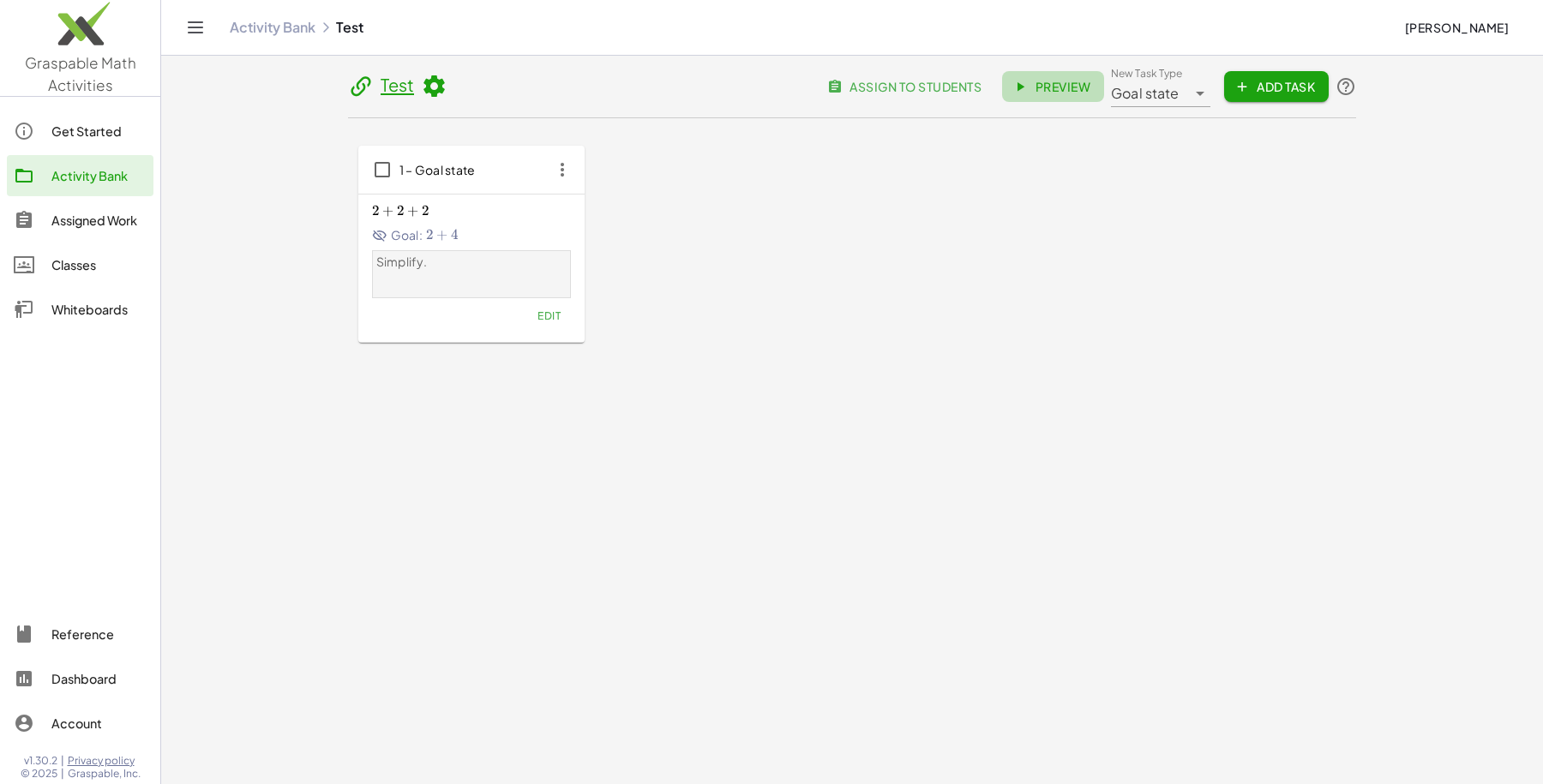
click at [1059, 86] on span "Preview" at bounding box center [1053, 86] width 75 height 15
click at [537, 324] on button "Edit" at bounding box center [550, 316] width 44 height 24
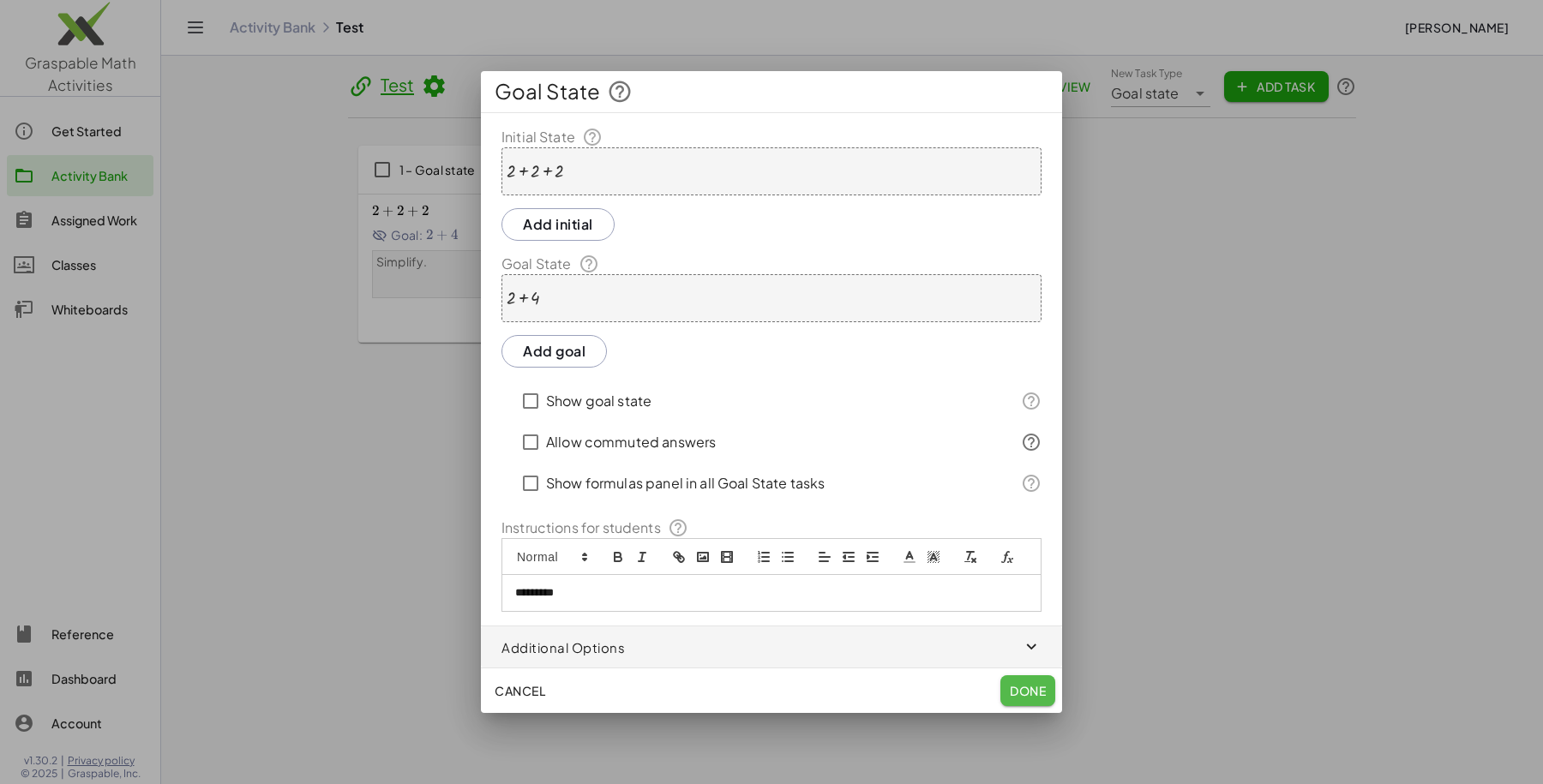
click at [1015, 688] on span "Done" at bounding box center [1028, 690] width 36 height 15
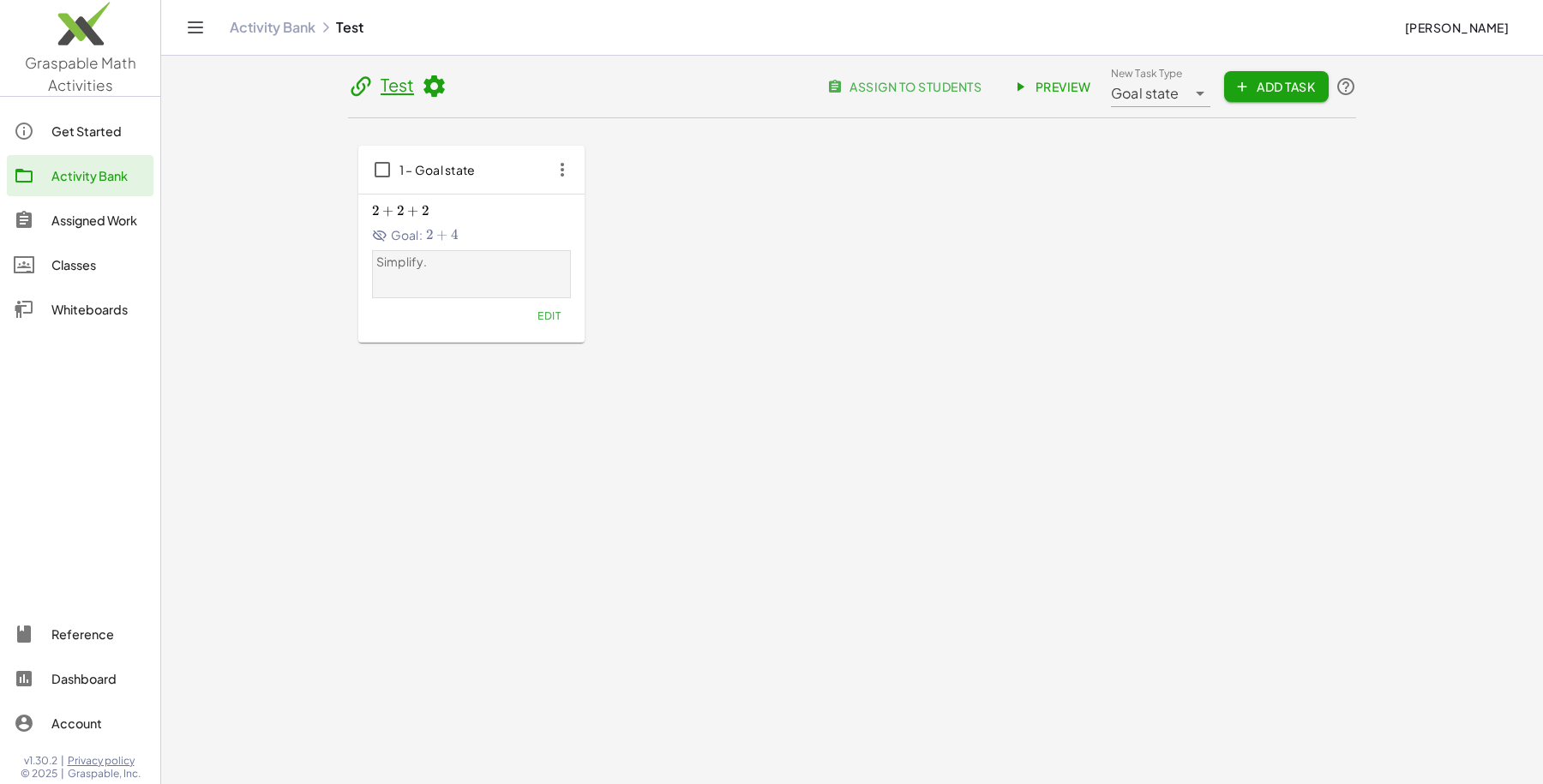
click at [1027, 78] on link "Preview" at bounding box center [1053, 86] width 102 height 31
click at [534, 317] on button "Edit" at bounding box center [550, 316] width 44 height 24
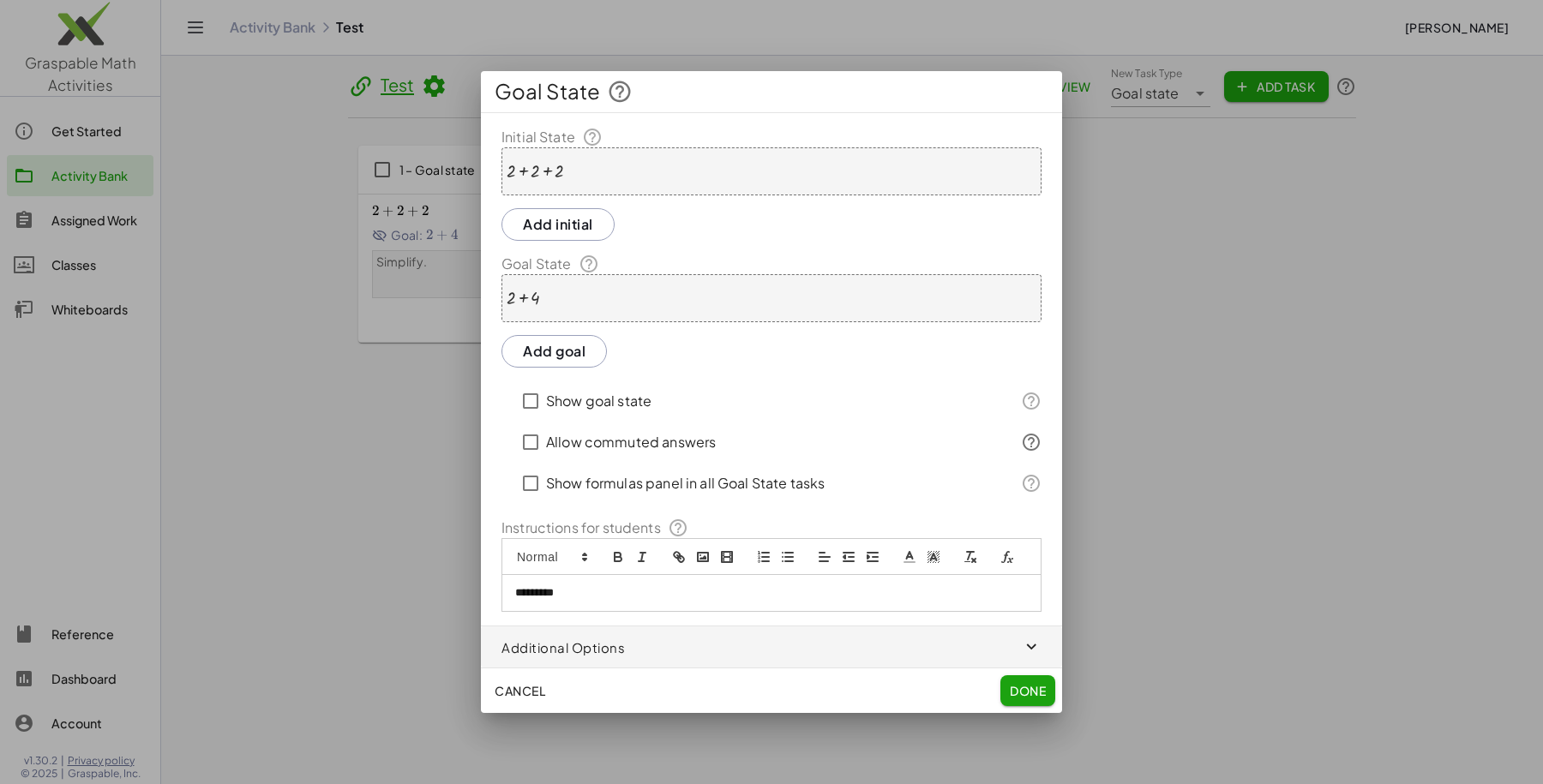
click at [596, 443] on label "Allow commuted answers" at bounding box center [631, 442] width 169 height 41
click at [595, 408] on label "Show goal state" at bounding box center [599, 400] width 106 height 41
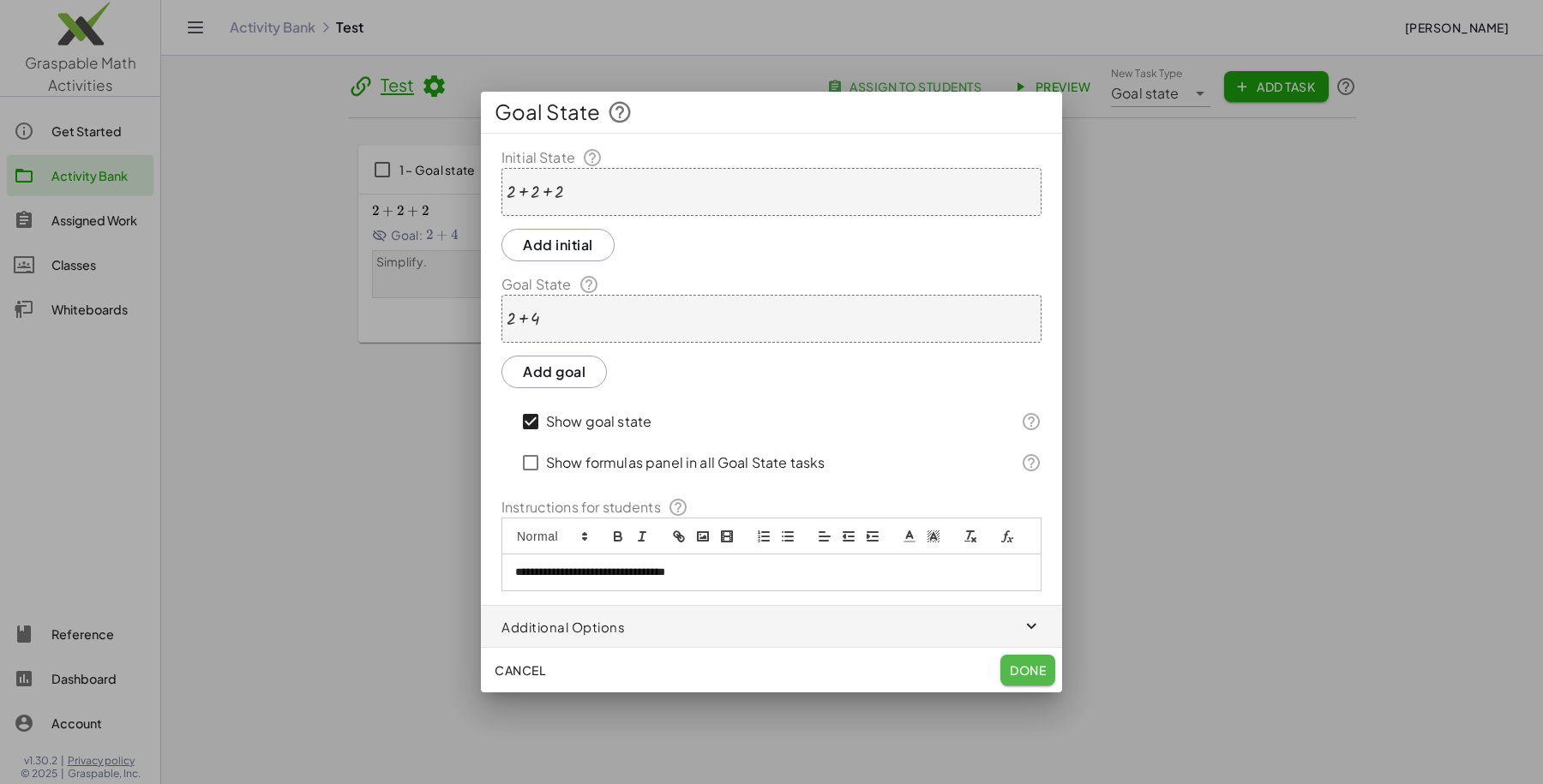
click at [1025, 665] on span "Done" at bounding box center [1028, 669] width 36 height 15
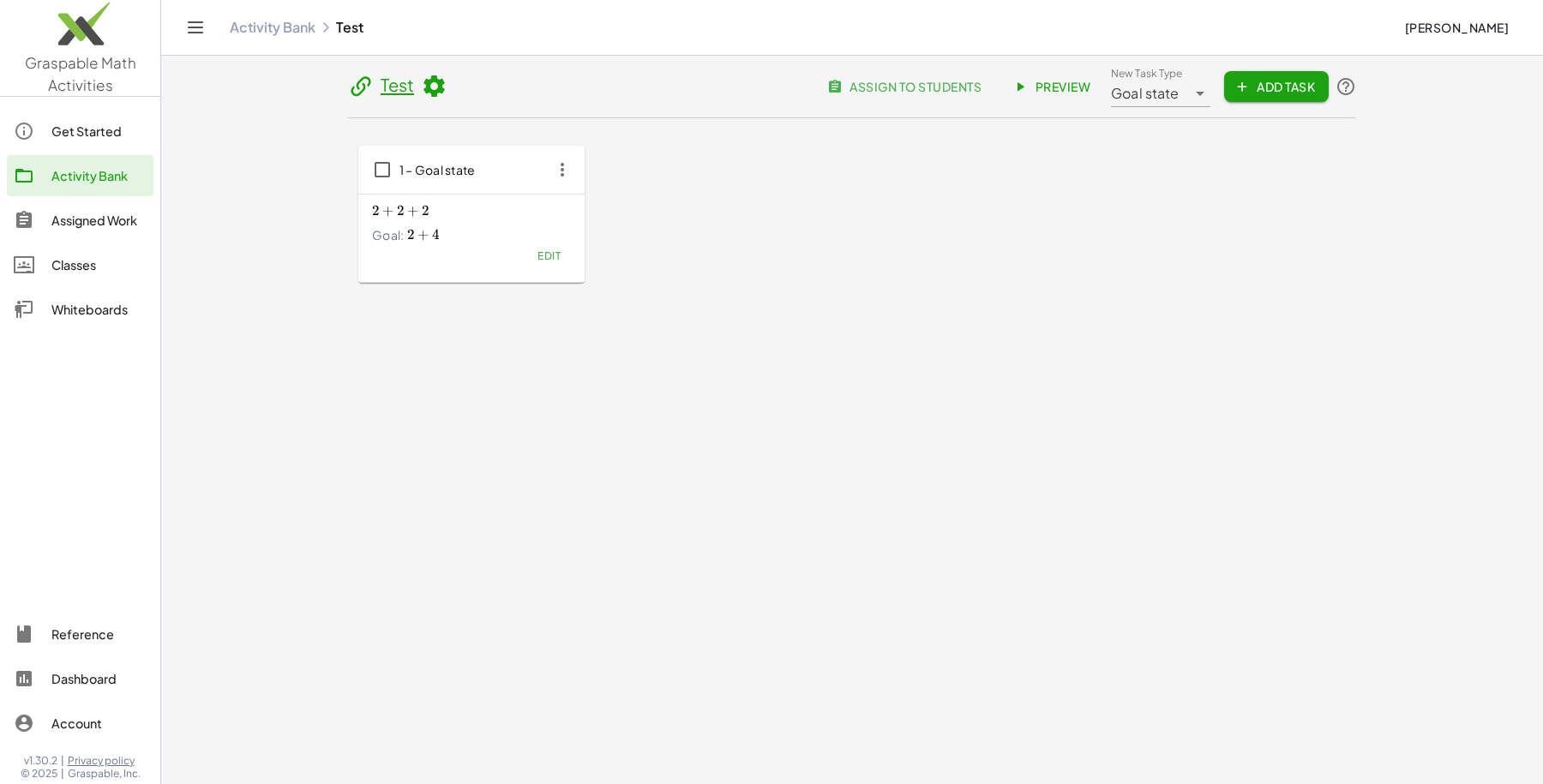
click at [1063, 91] on span "Preview" at bounding box center [1053, 86] width 75 height 15
click at [538, 253] on span "Edit" at bounding box center [549, 256] width 23 height 13
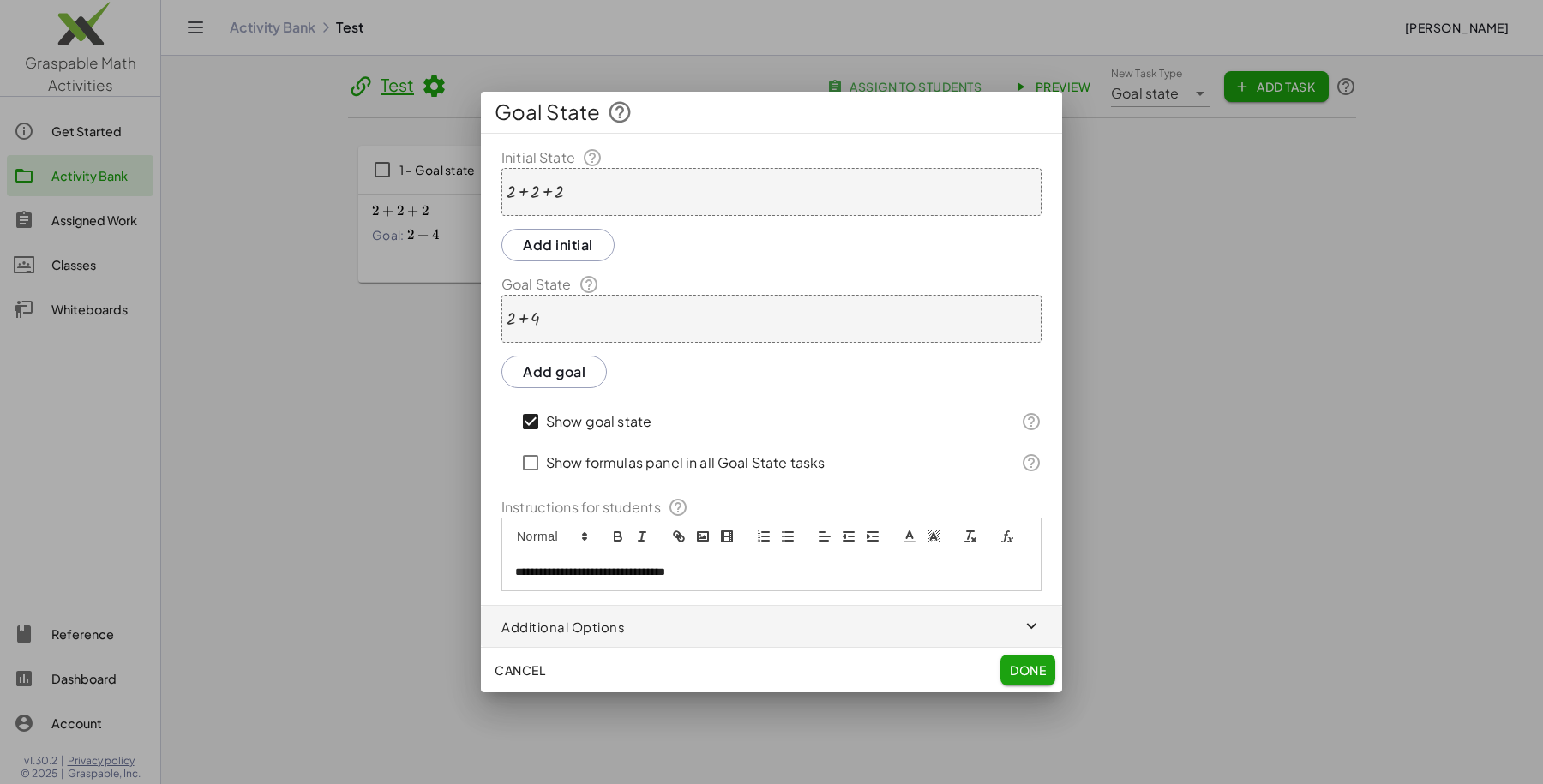
click at [618, 427] on label "Show goal state" at bounding box center [599, 422] width 106 height 41
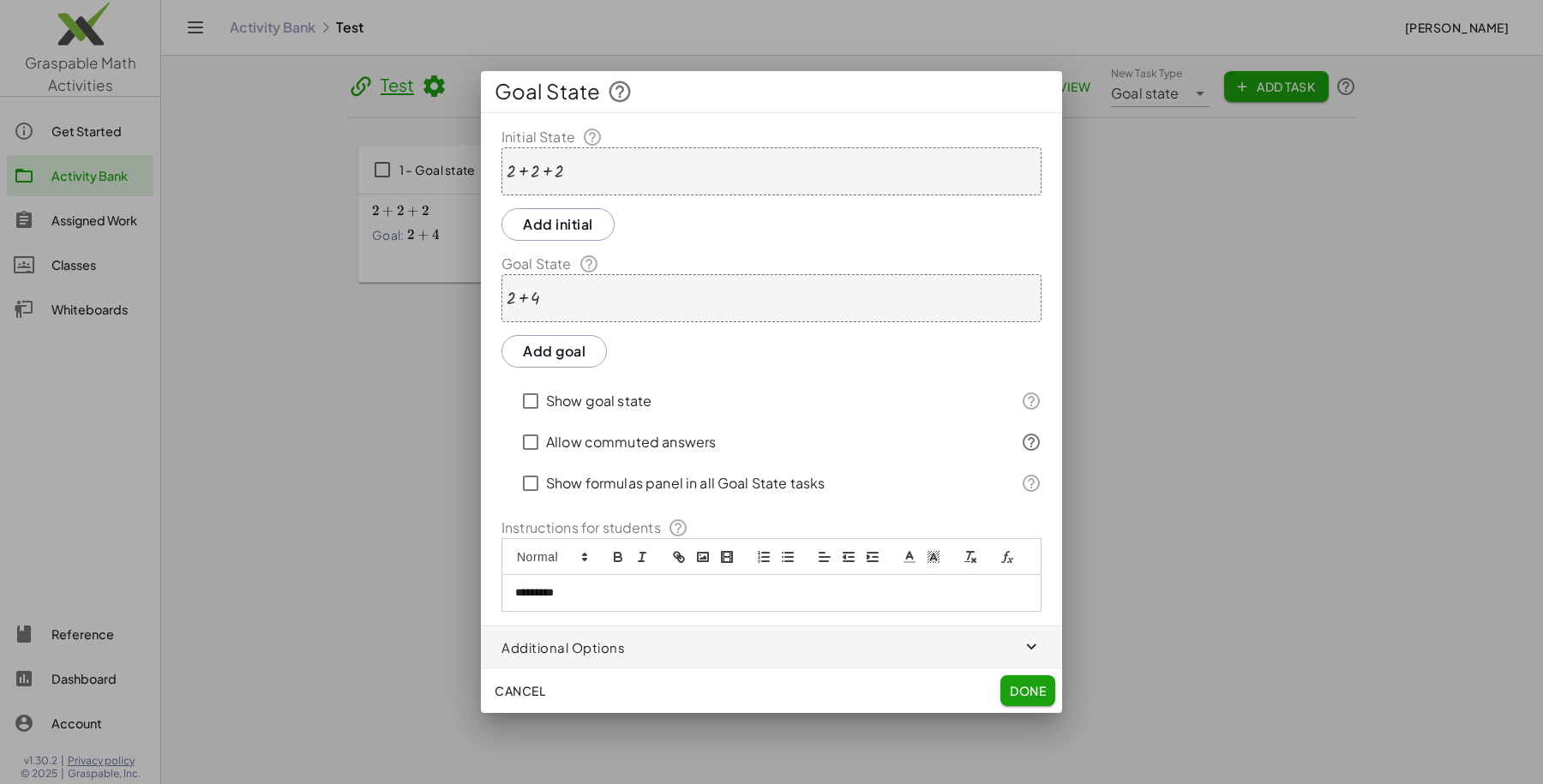
click at [1144, 332] on div at bounding box center [771, 392] width 1543 height 784
click at [542, 682] on button "Cancel" at bounding box center [520, 691] width 64 height 31
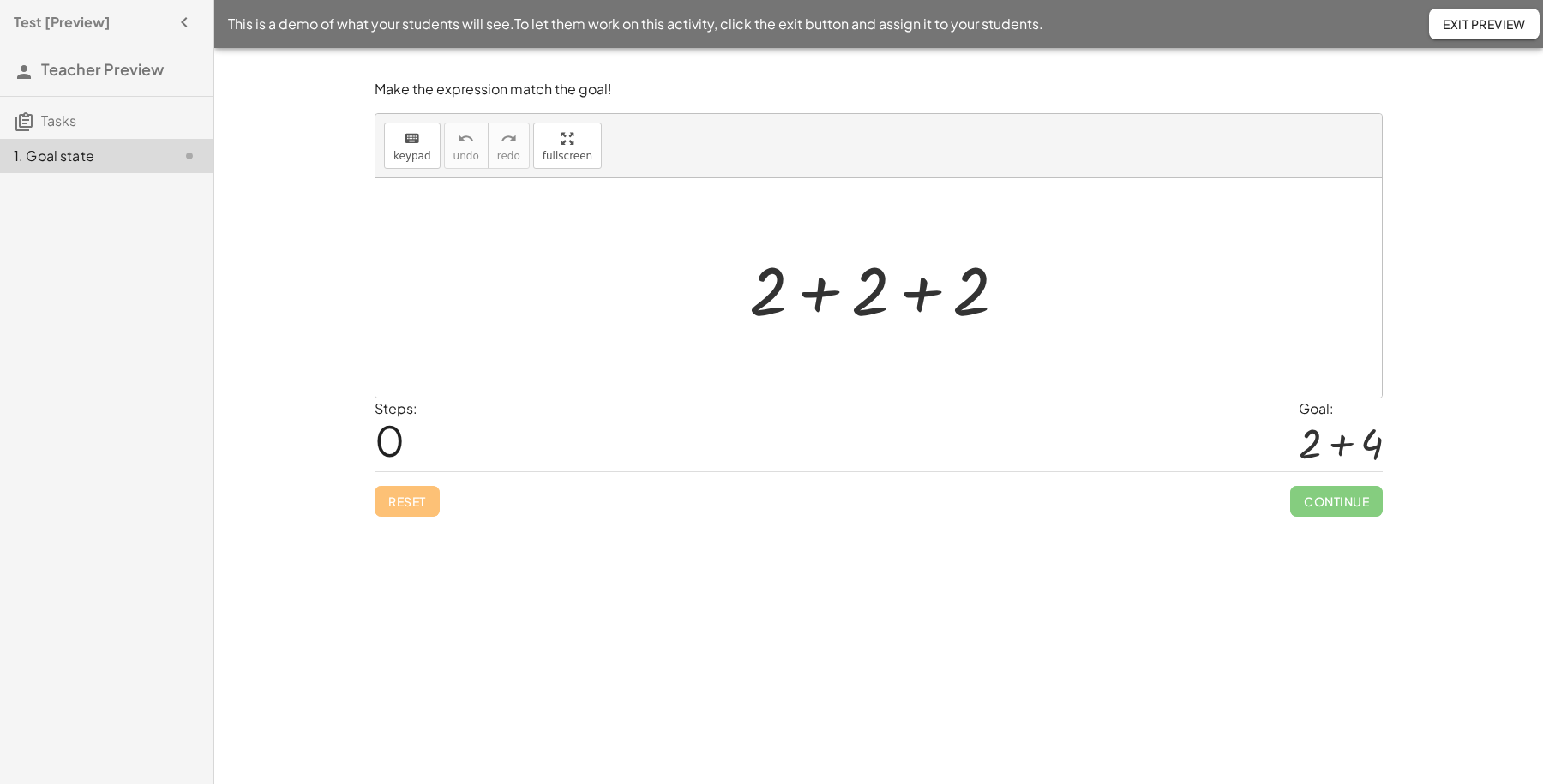
click at [811, 294] on div at bounding box center [885, 288] width 288 height 88
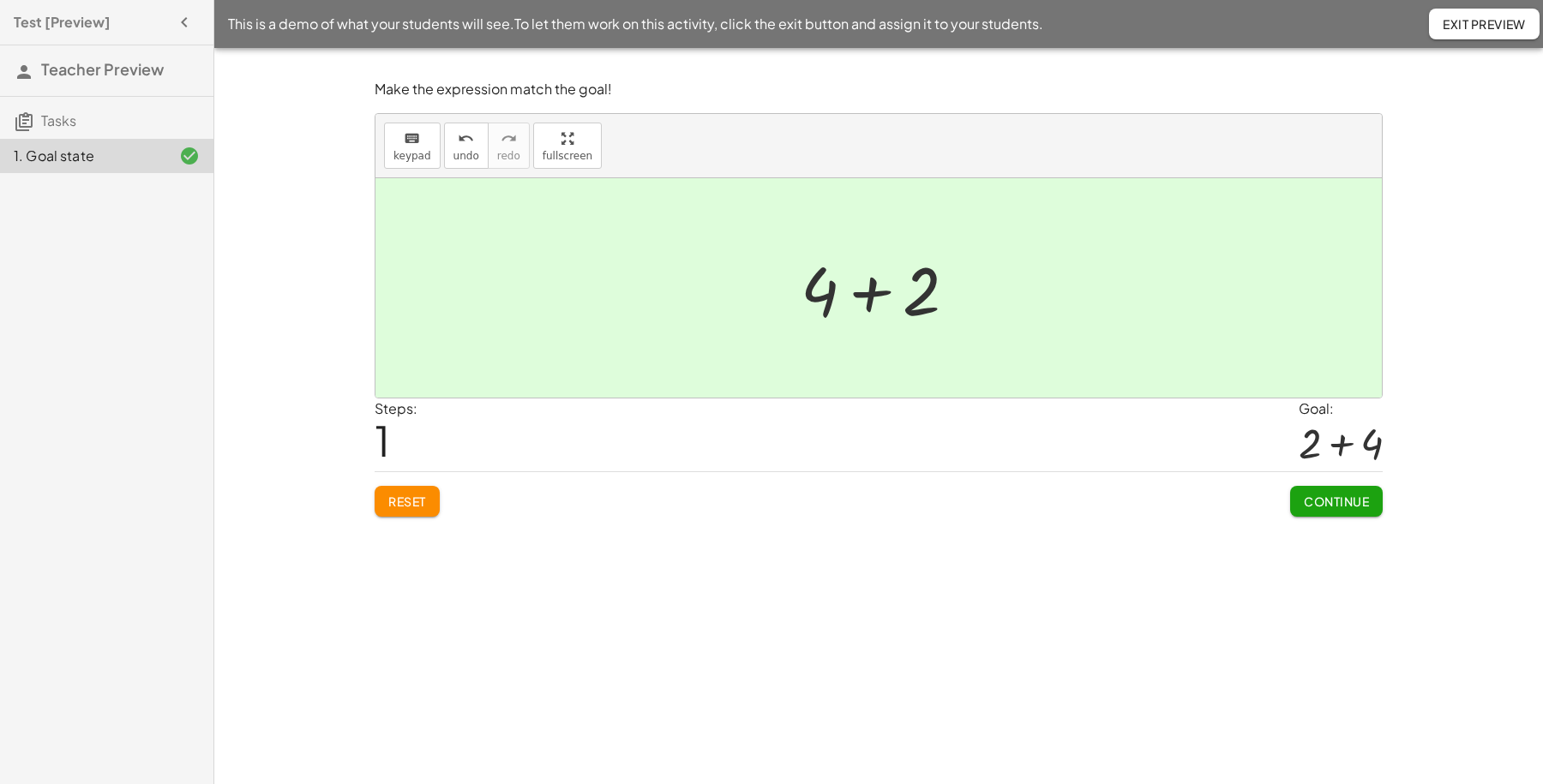
click at [1448, 28] on span "Exit Preview" at bounding box center [1484, 23] width 83 height 15
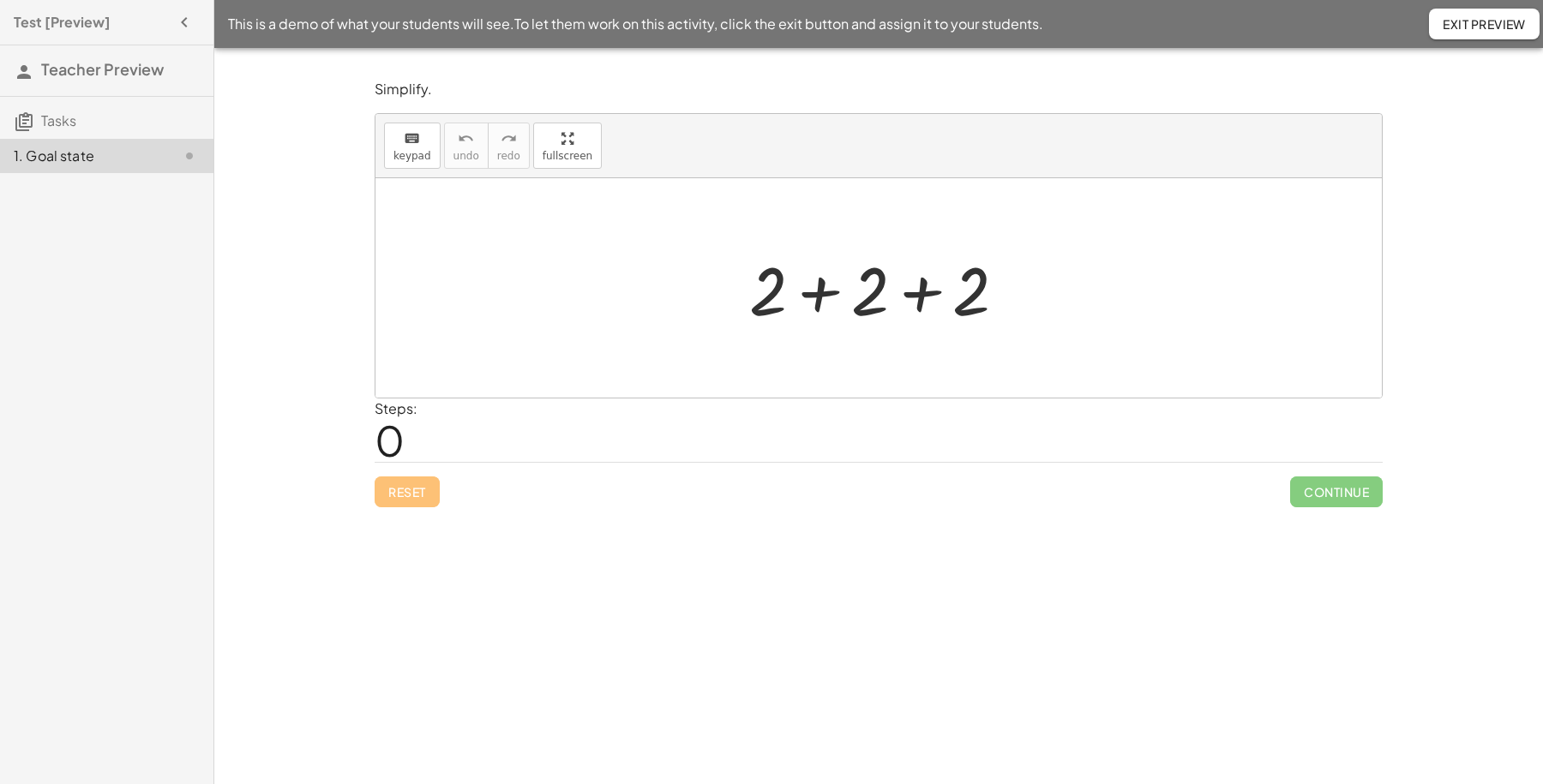
click at [822, 301] on div at bounding box center [885, 288] width 288 height 88
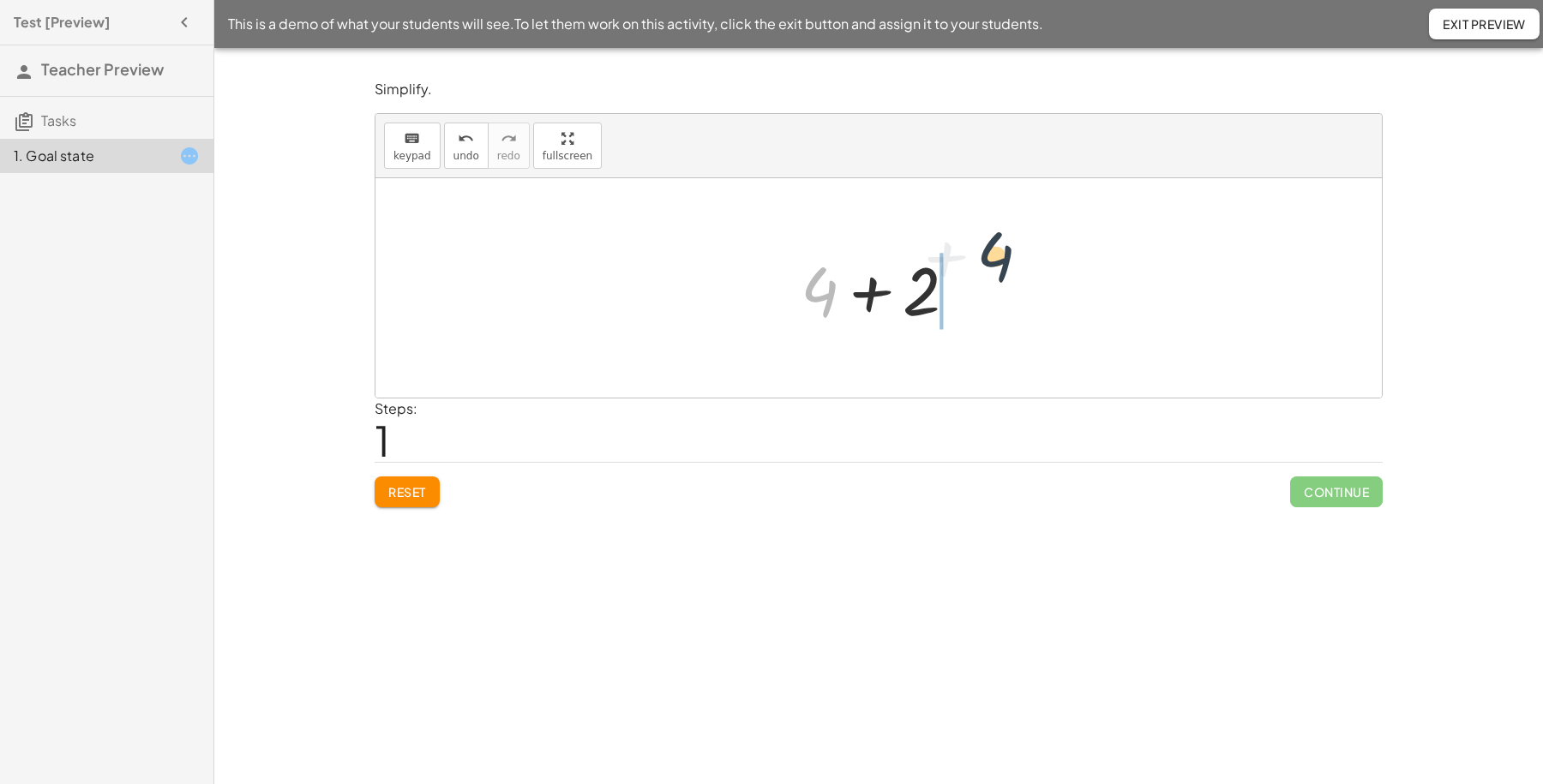
drag, startPoint x: 865, startPoint y: 264, endPoint x: 986, endPoint y: 271, distance: 121.2
click at [986, 271] on div "+ 2 + 2 + 2 + 4 + + 2 4" at bounding box center [879, 287] width 1007 height 220
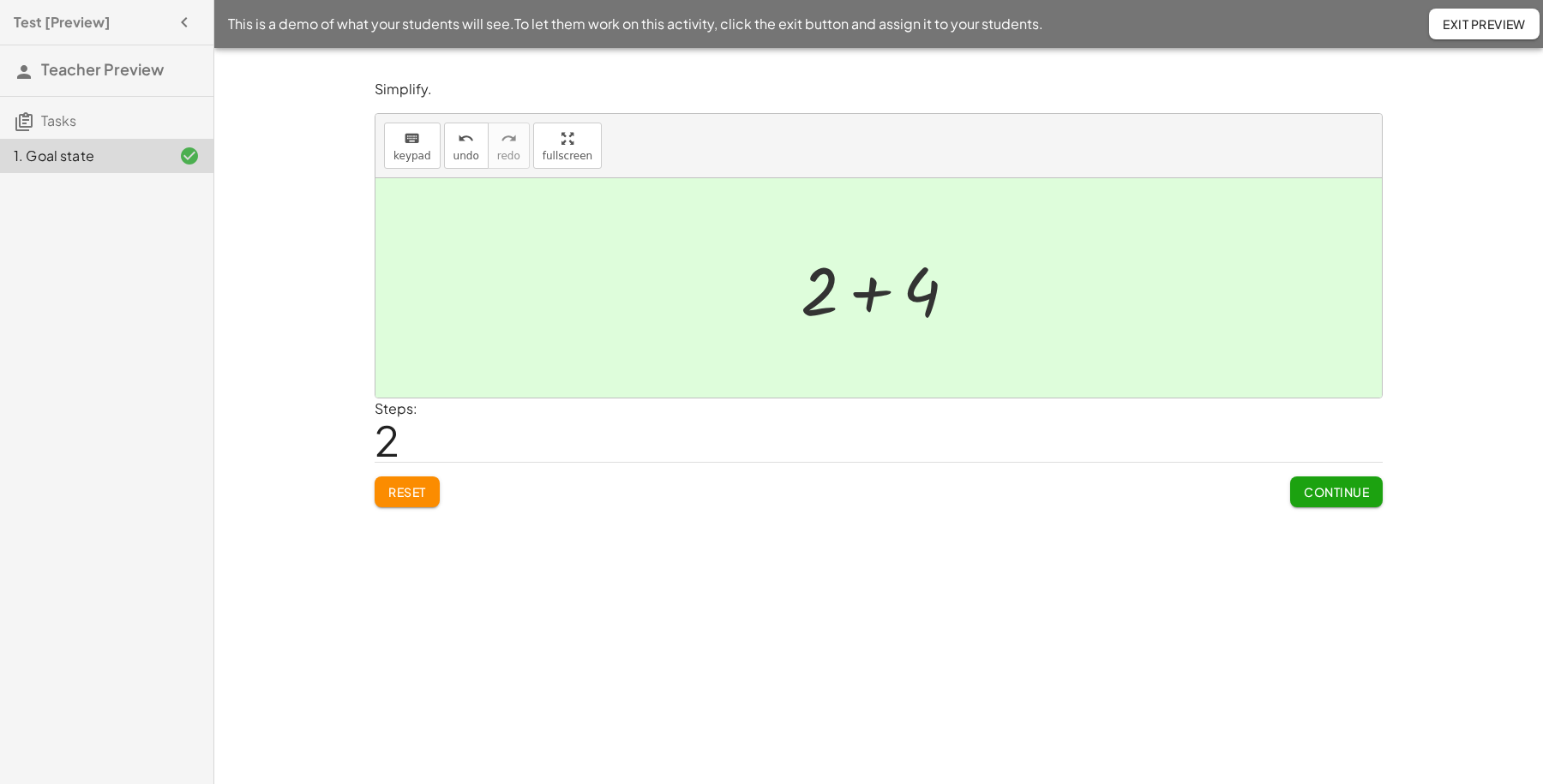
click at [1502, 22] on span "Exit Preview" at bounding box center [1484, 23] width 83 height 15
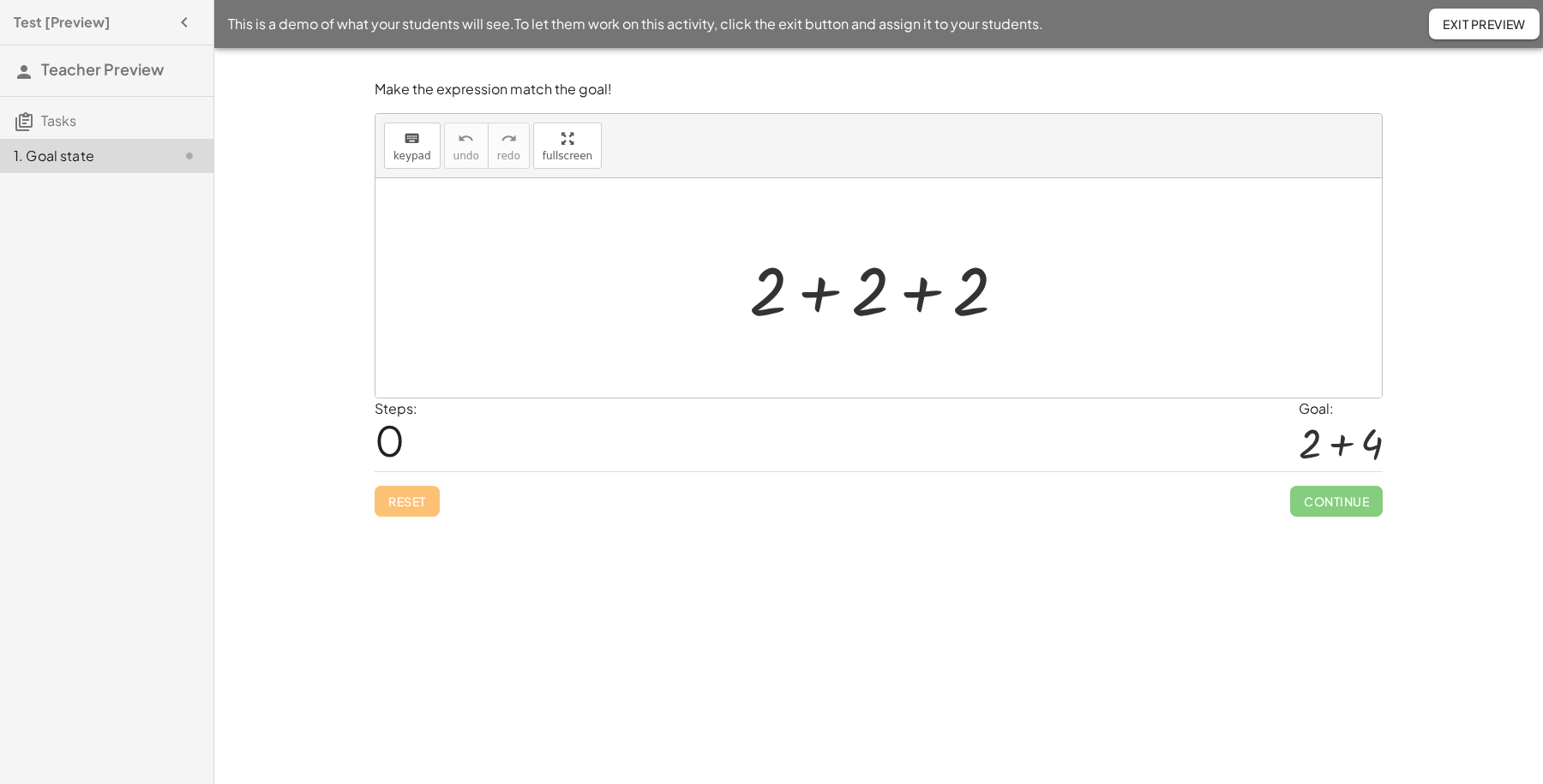
click at [828, 293] on div at bounding box center [885, 288] width 288 height 88
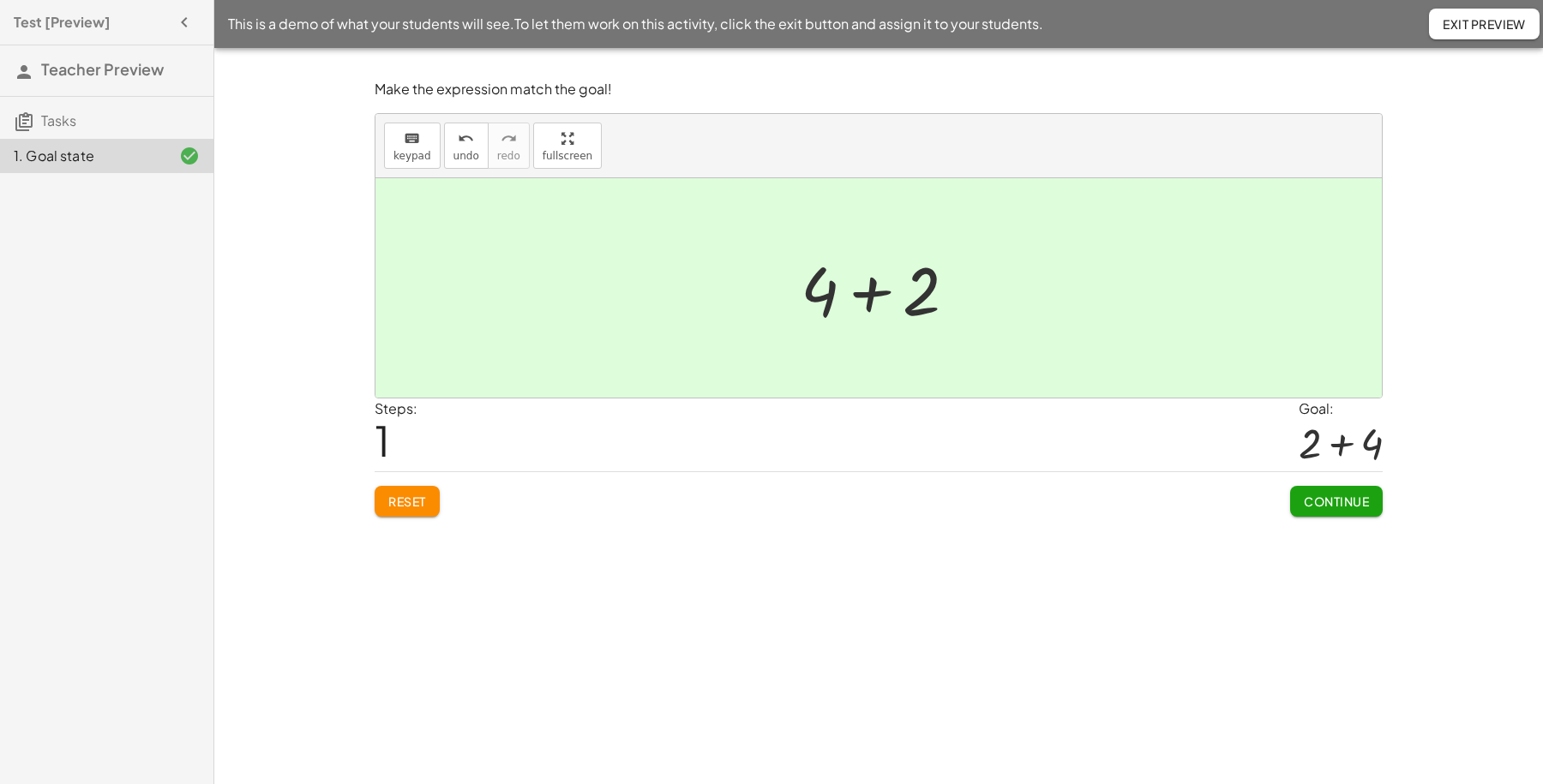
click at [1467, 27] on span "Exit Preview" at bounding box center [1484, 23] width 83 height 15
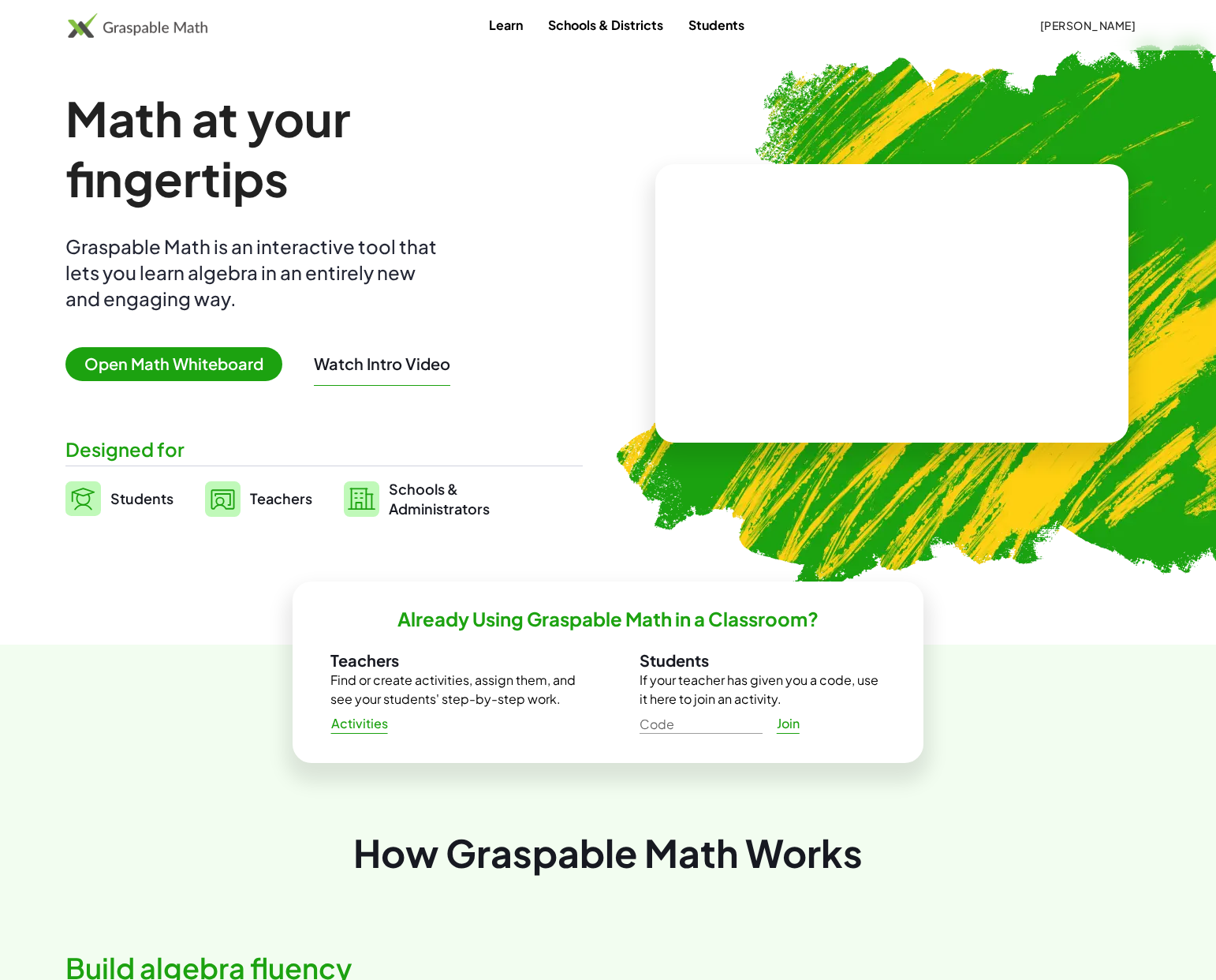
click at [264, 501] on span "Teachers" at bounding box center [281, 498] width 63 height 18
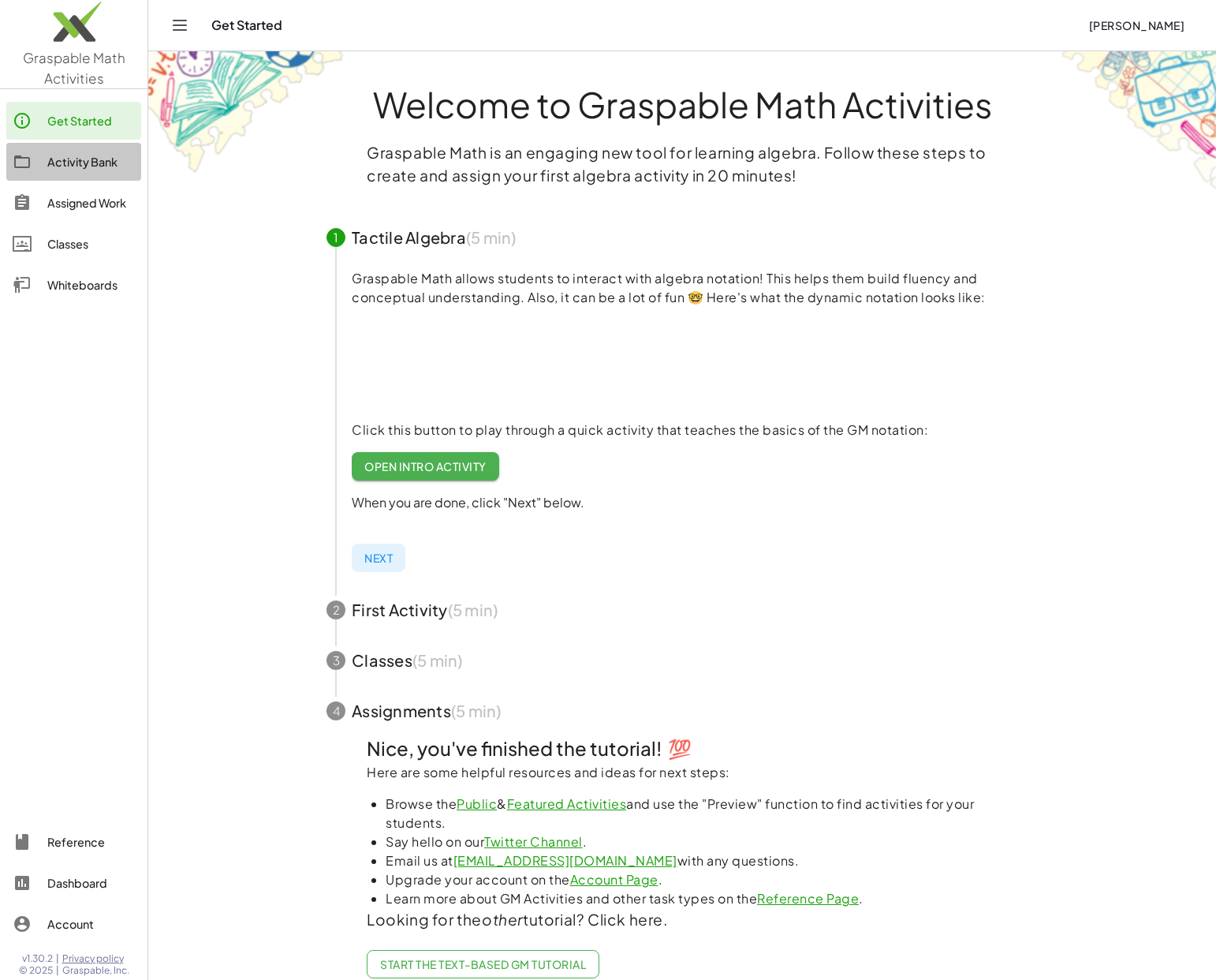
click at [83, 162] on div "Activity Bank" at bounding box center [91, 162] width 88 height 19
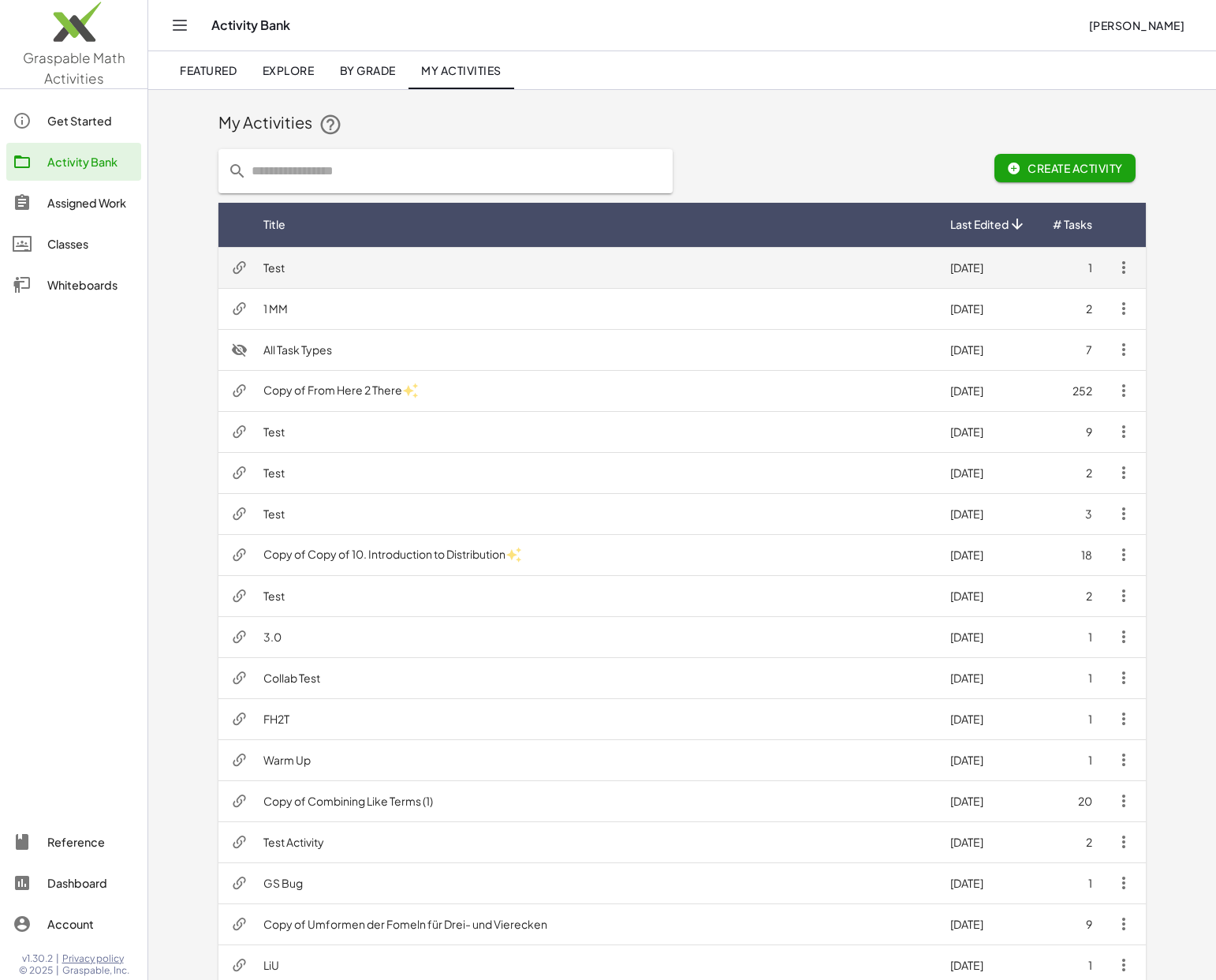
click at [450, 276] on td "Test" at bounding box center [594, 267] width 687 height 41
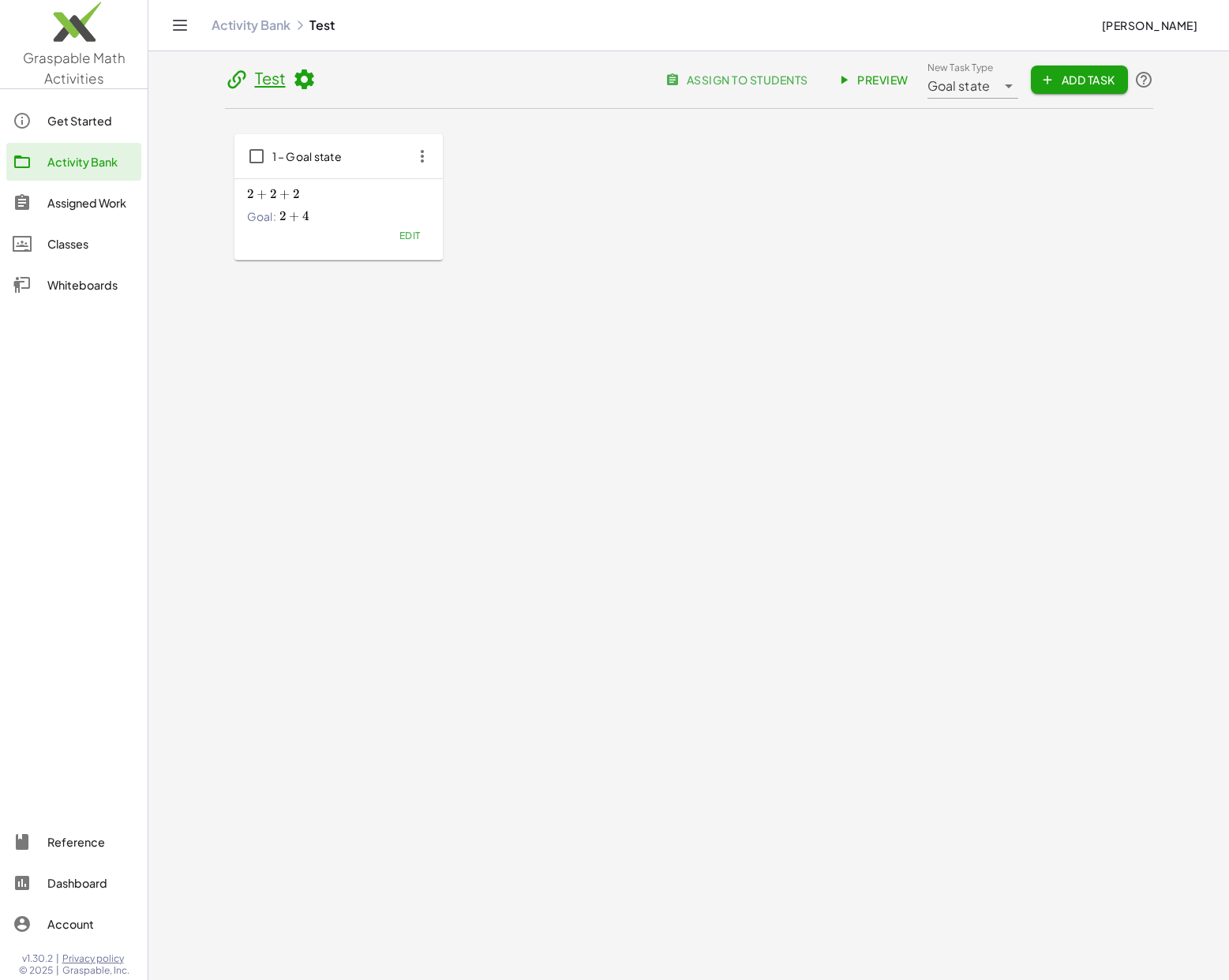
click at [408, 232] on span "Edit" at bounding box center [409, 235] width 21 height 12
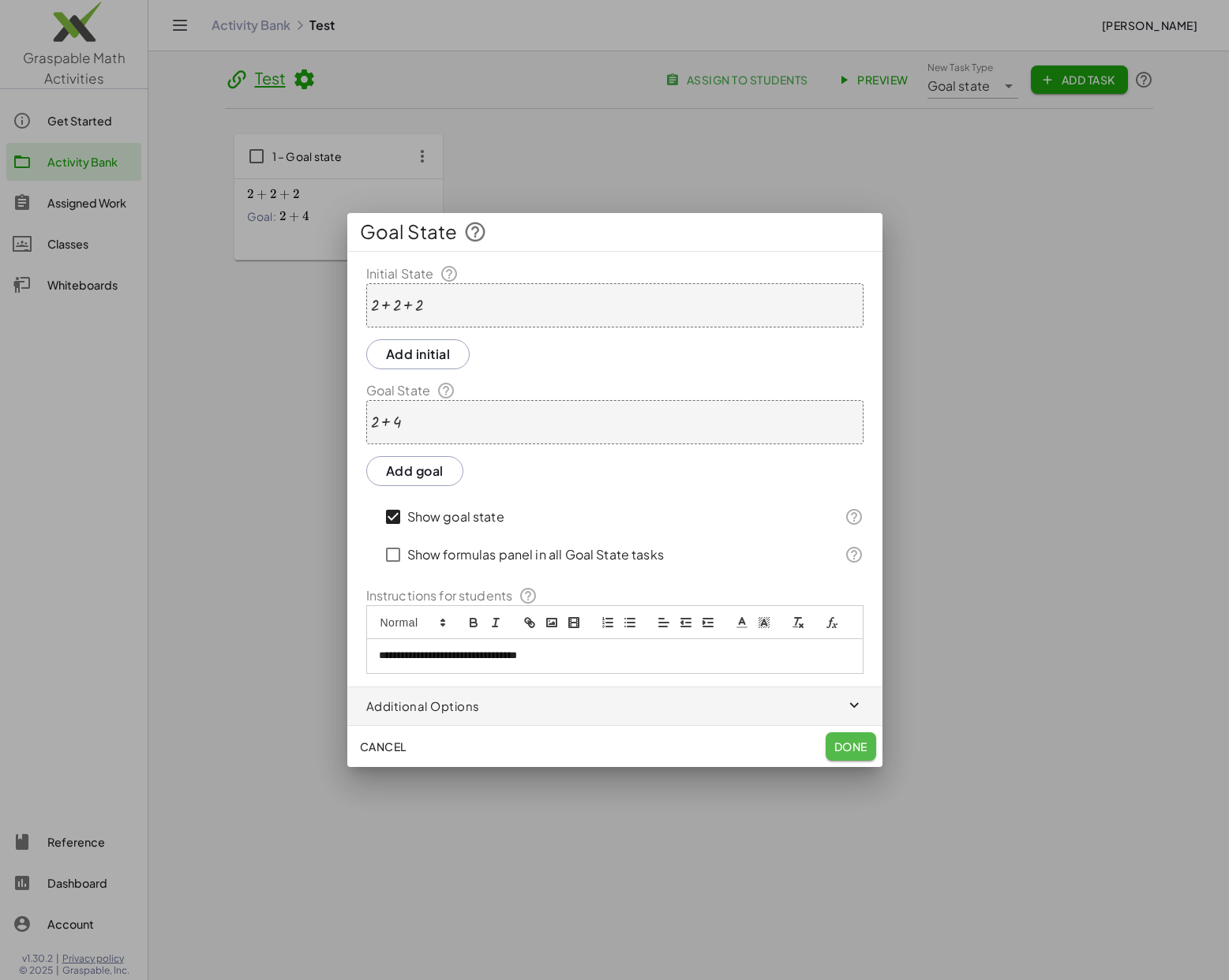
click at [838, 740] on span "Done" at bounding box center [850, 746] width 33 height 14
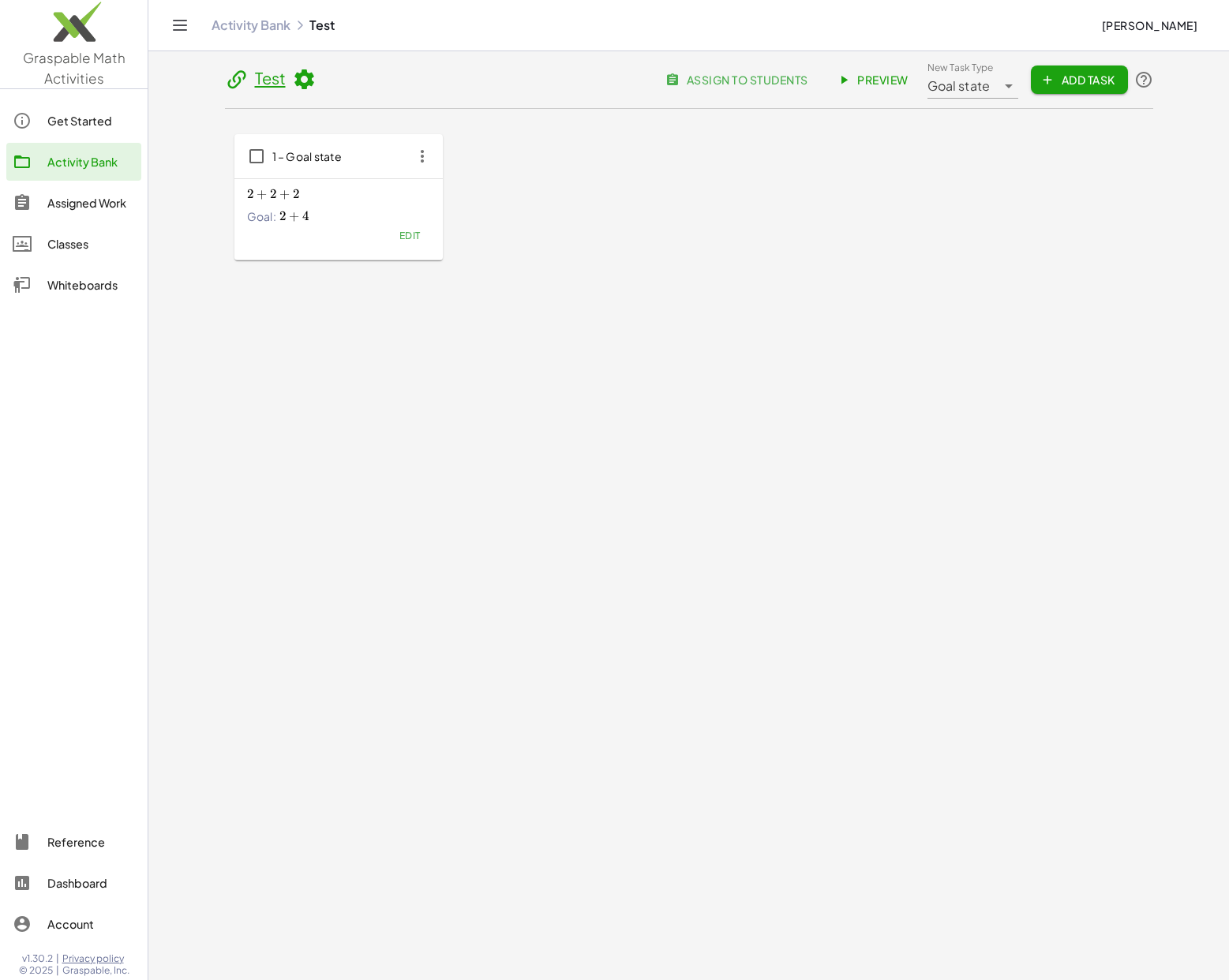
click at [890, 72] on span "Preview" at bounding box center [874, 79] width 69 height 14
click at [405, 235] on span "Edit" at bounding box center [409, 235] width 21 height 12
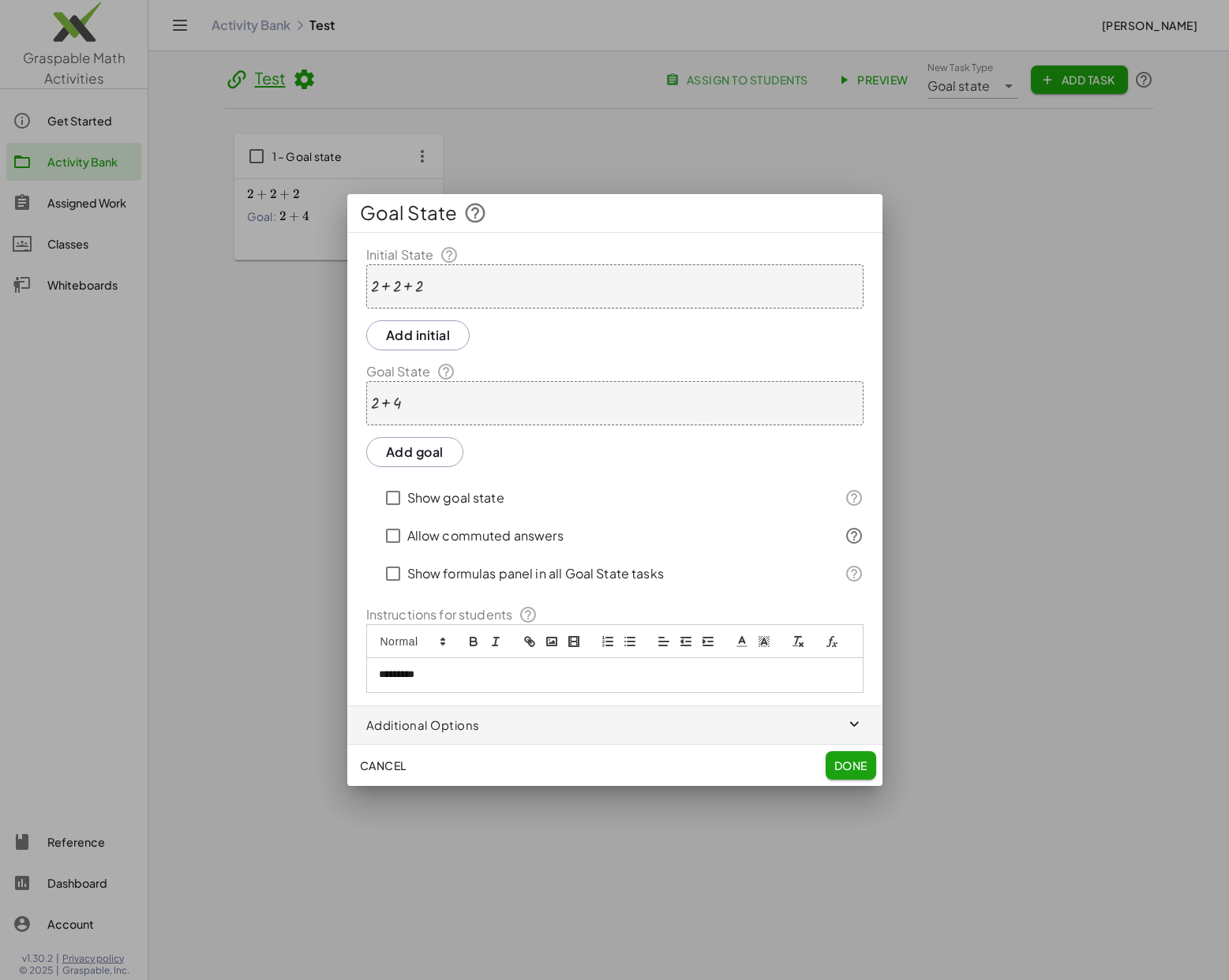
click at [853, 766] on span "Done" at bounding box center [850, 765] width 33 height 14
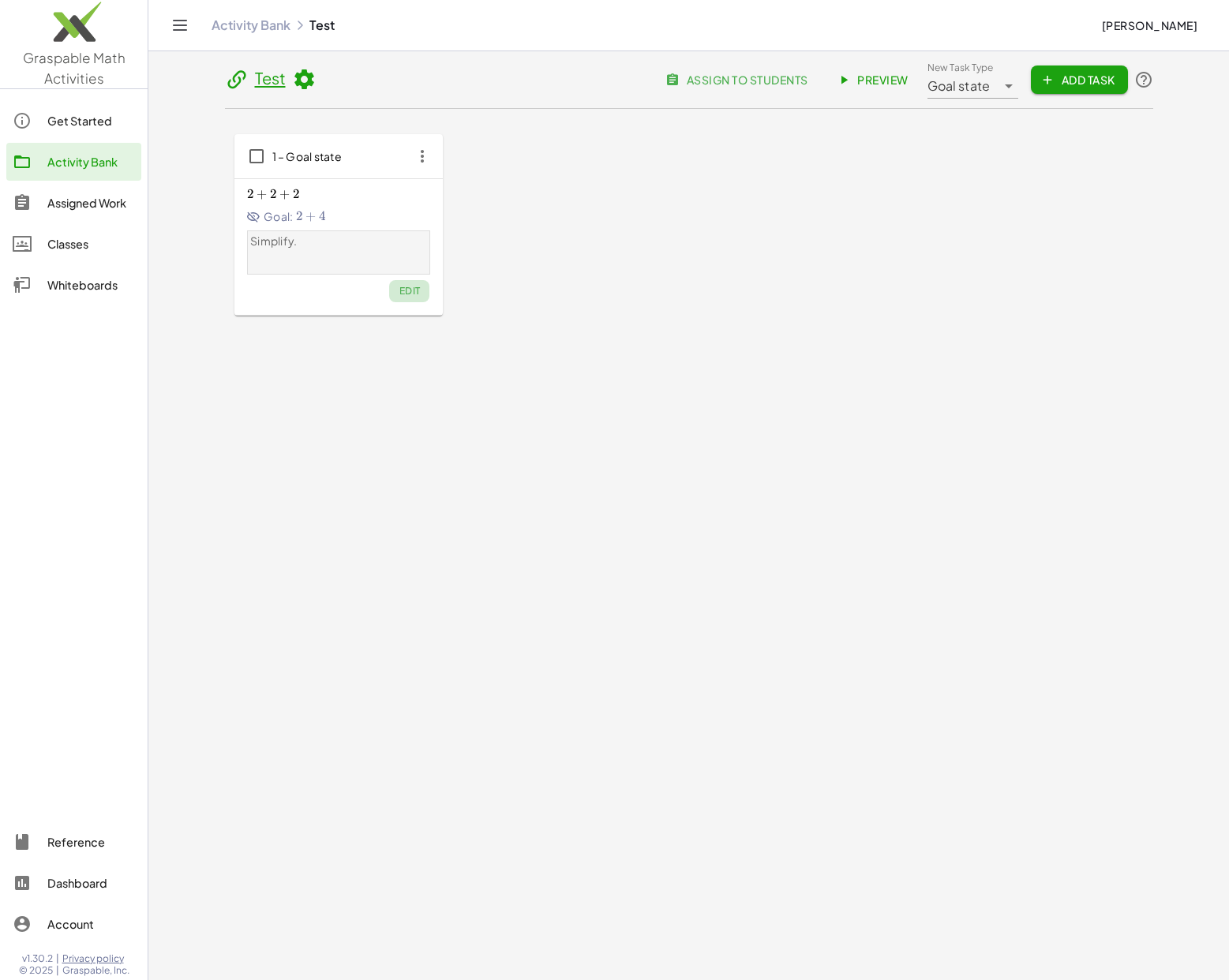
click at [407, 298] on button "Edit" at bounding box center [409, 291] width 41 height 22
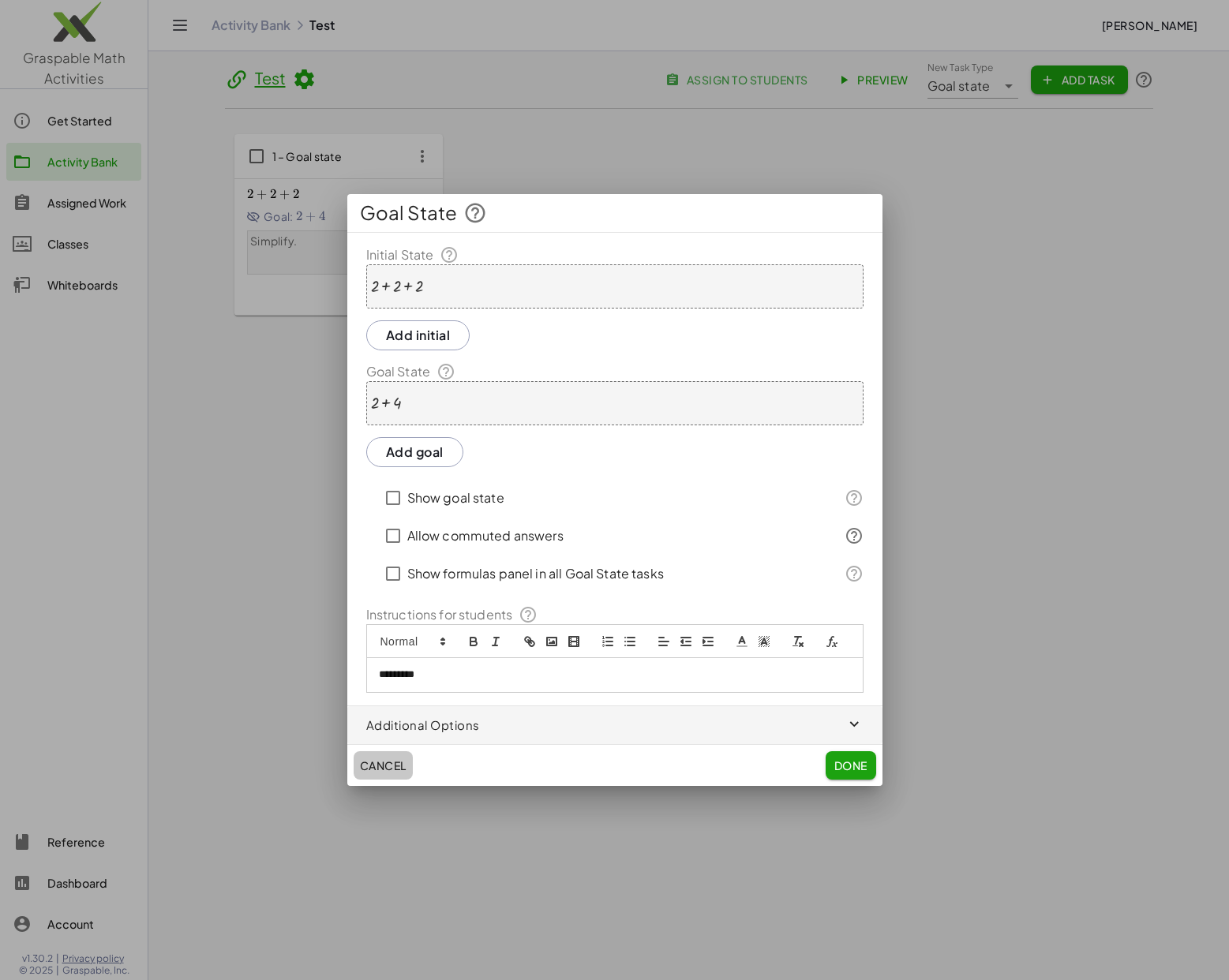
click at [385, 766] on span "Cancel" at bounding box center [383, 765] width 46 height 14
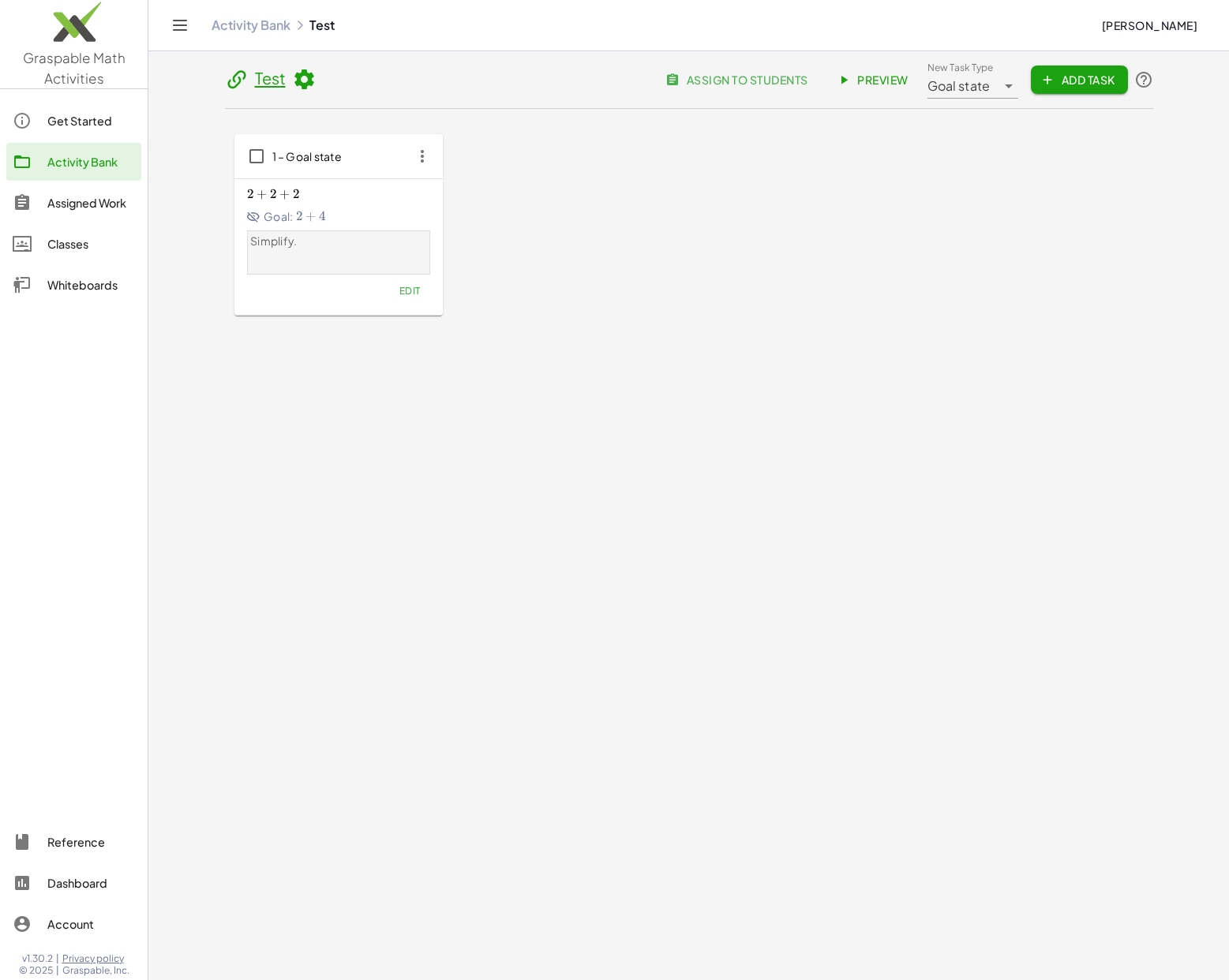
click at [857, 73] on span "Preview" at bounding box center [874, 79] width 69 height 14
click at [404, 297] on button "Edit" at bounding box center [409, 291] width 41 height 22
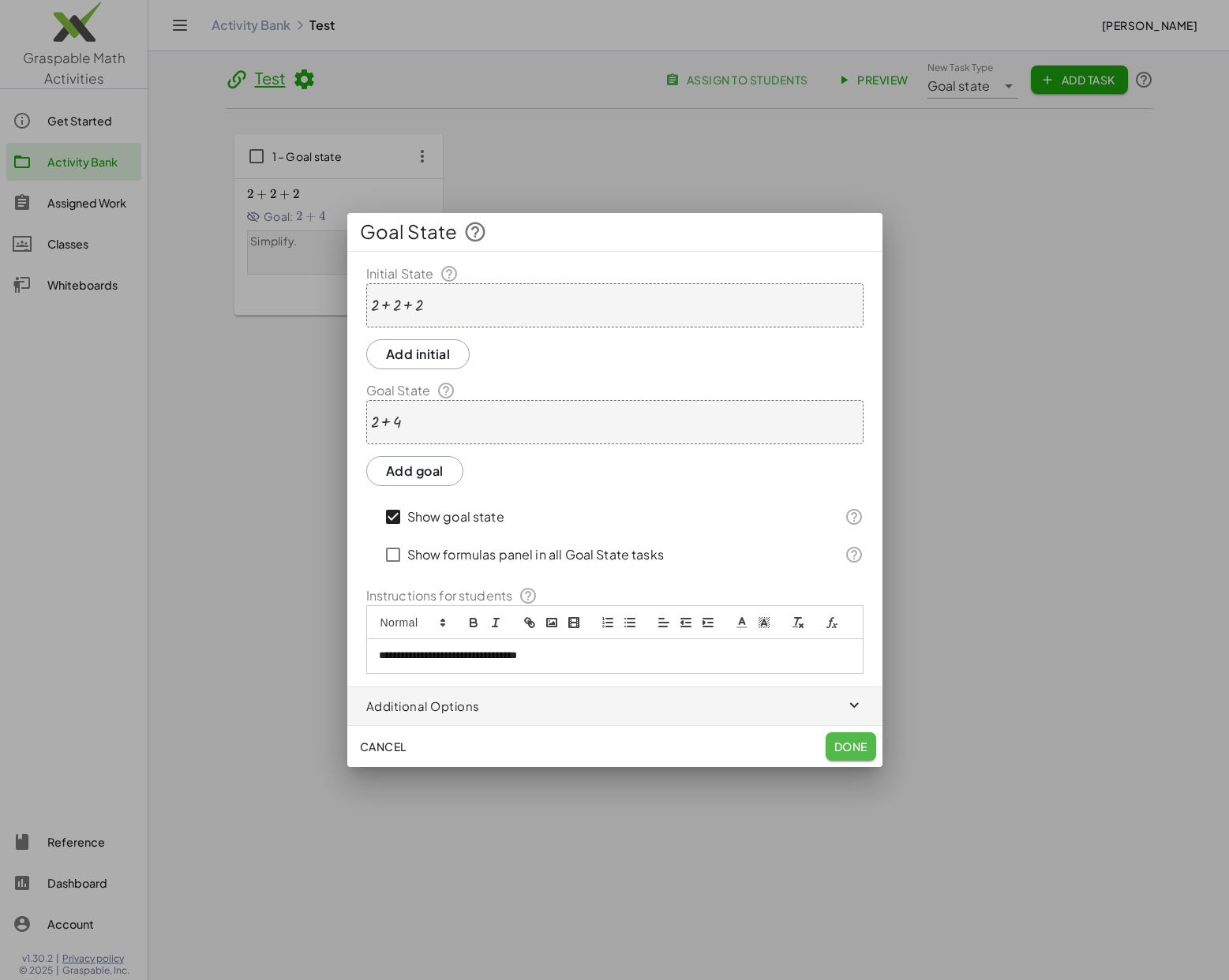
click at [857, 746] on span "Done" at bounding box center [850, 746] width 33 height 14
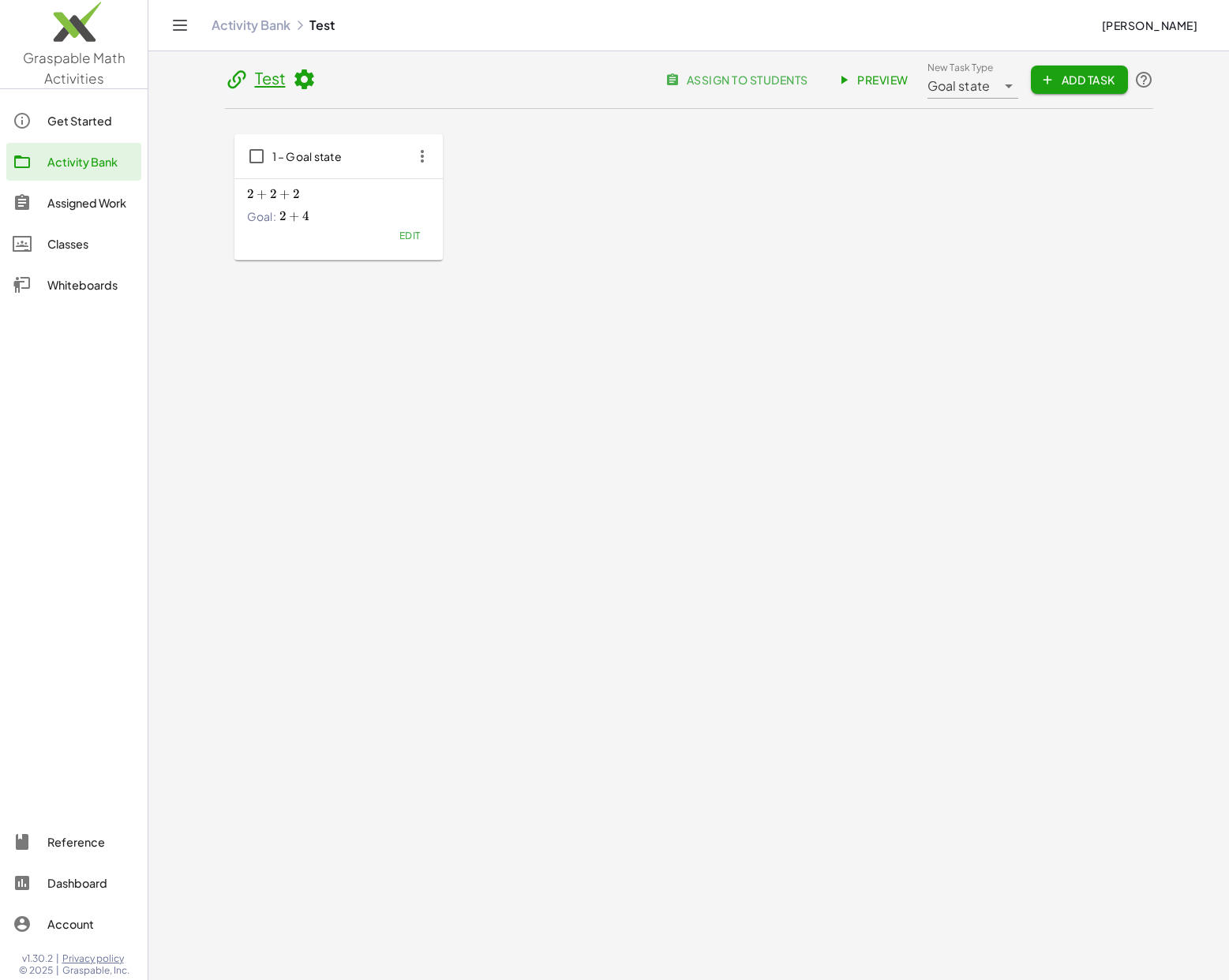
click at [872, 73] on span "Preview" at bounding box center [874, 79] width 69 height 14
click at [420, 233] on span "Edit" at bounding box center [409, 235] width 21 height 12
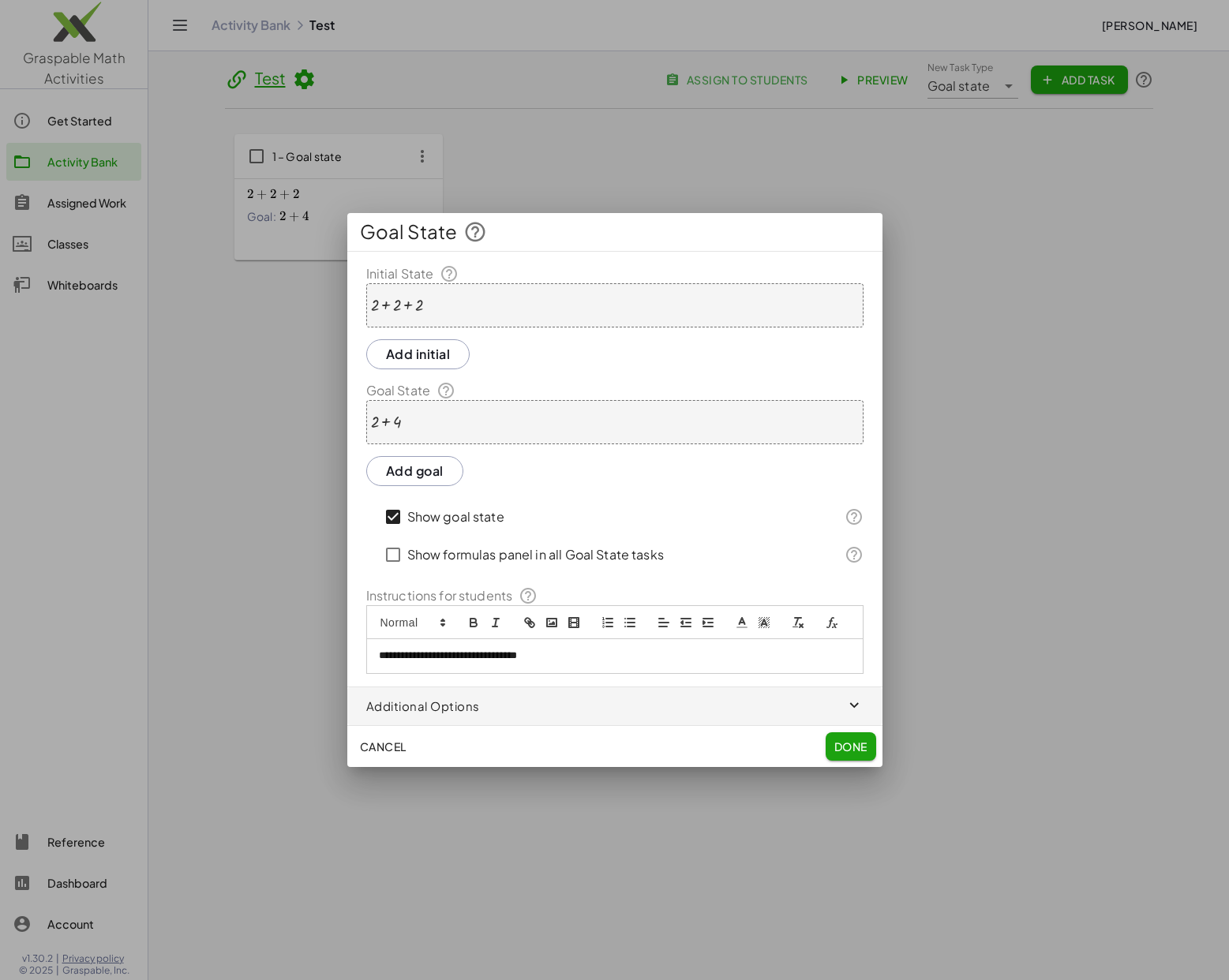
click at [859, 736] on button "Done" at bounding box center [850, 746] width 50 height 28
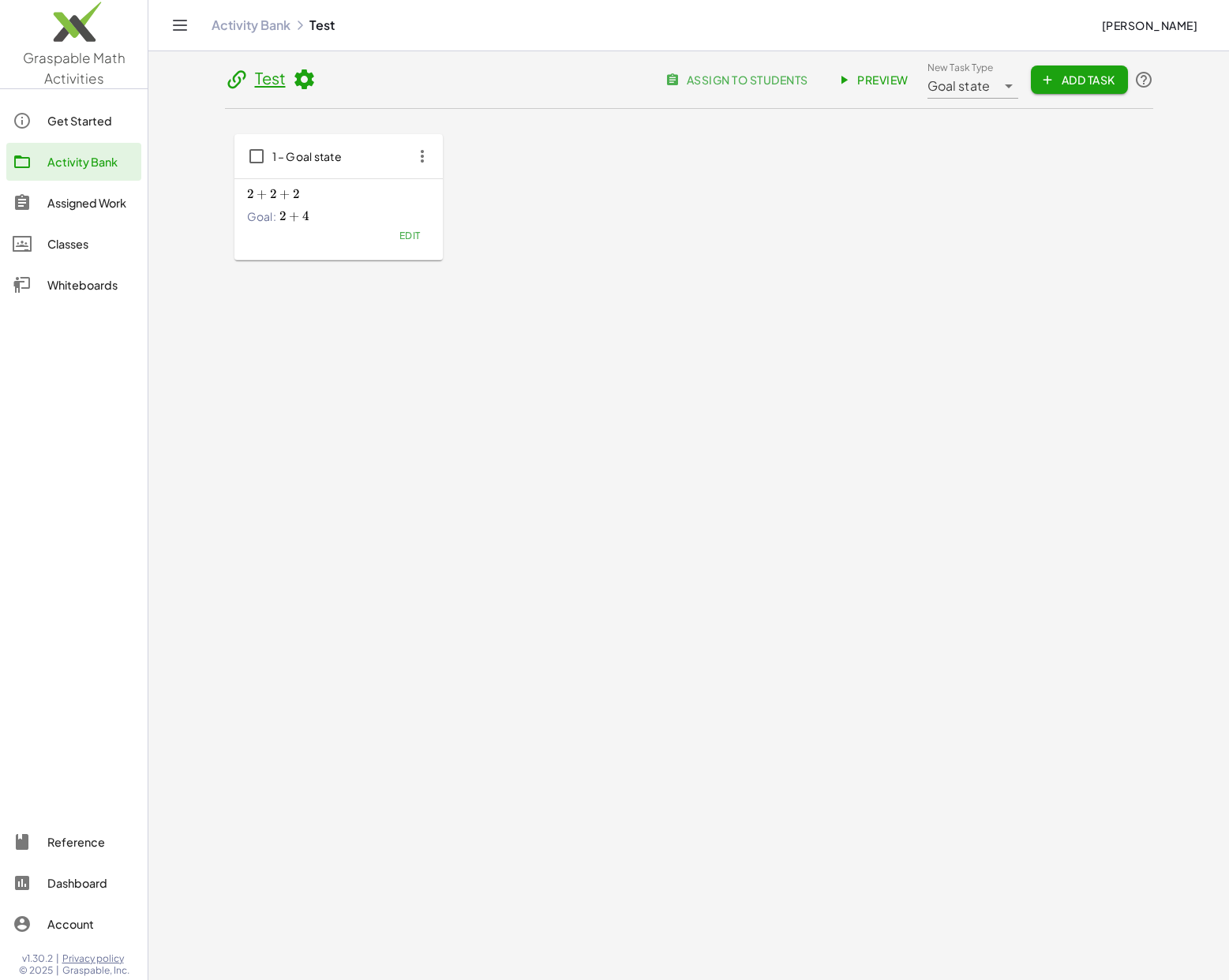
click at [880, 71] on link "Preview" at bounding box center [874, 80] width 94 height 28
click at [405, 233] on span "Edit" at bounding box center [409, 235] width 21 height 12
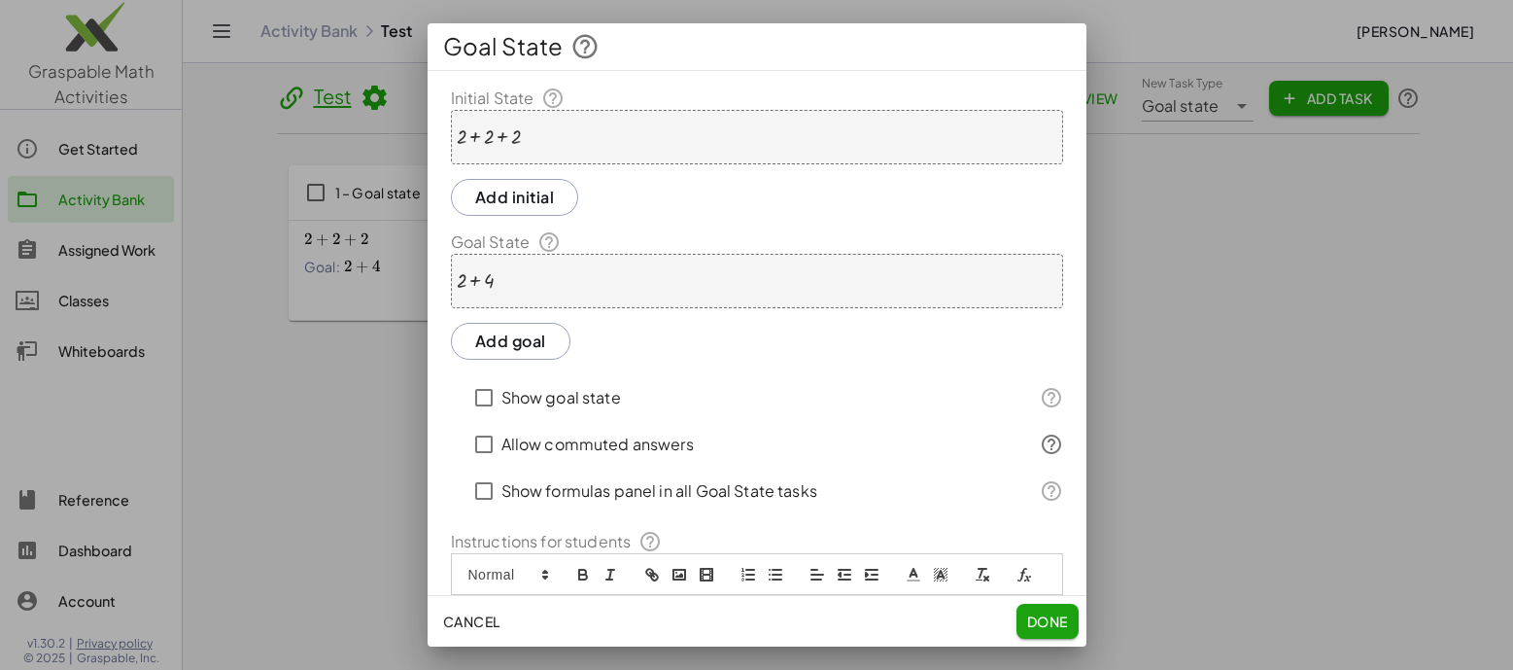
click at [1039, 612] on span "Done" at bounding box center [1046, 620] width 41 height 17
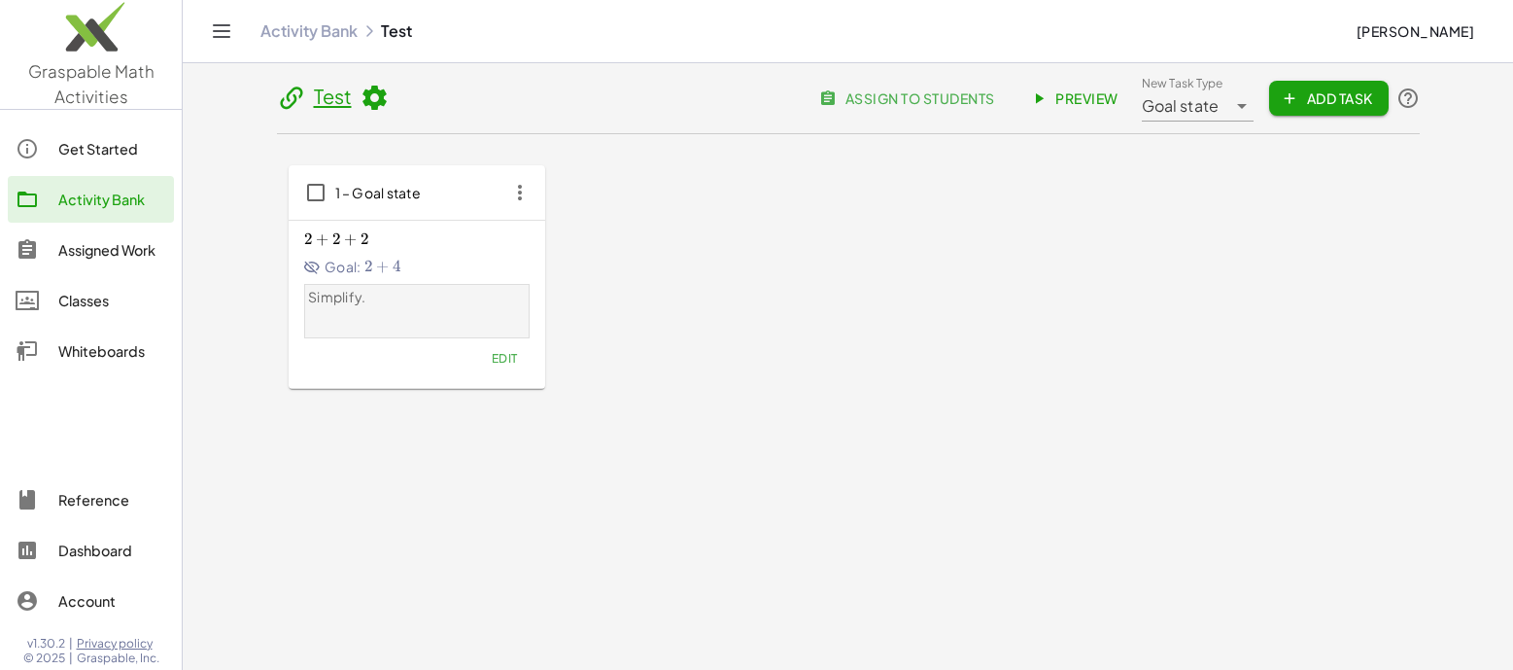
click at [521, 358] on button "Edit" at bounding box center [504, 358] width 50 height 27
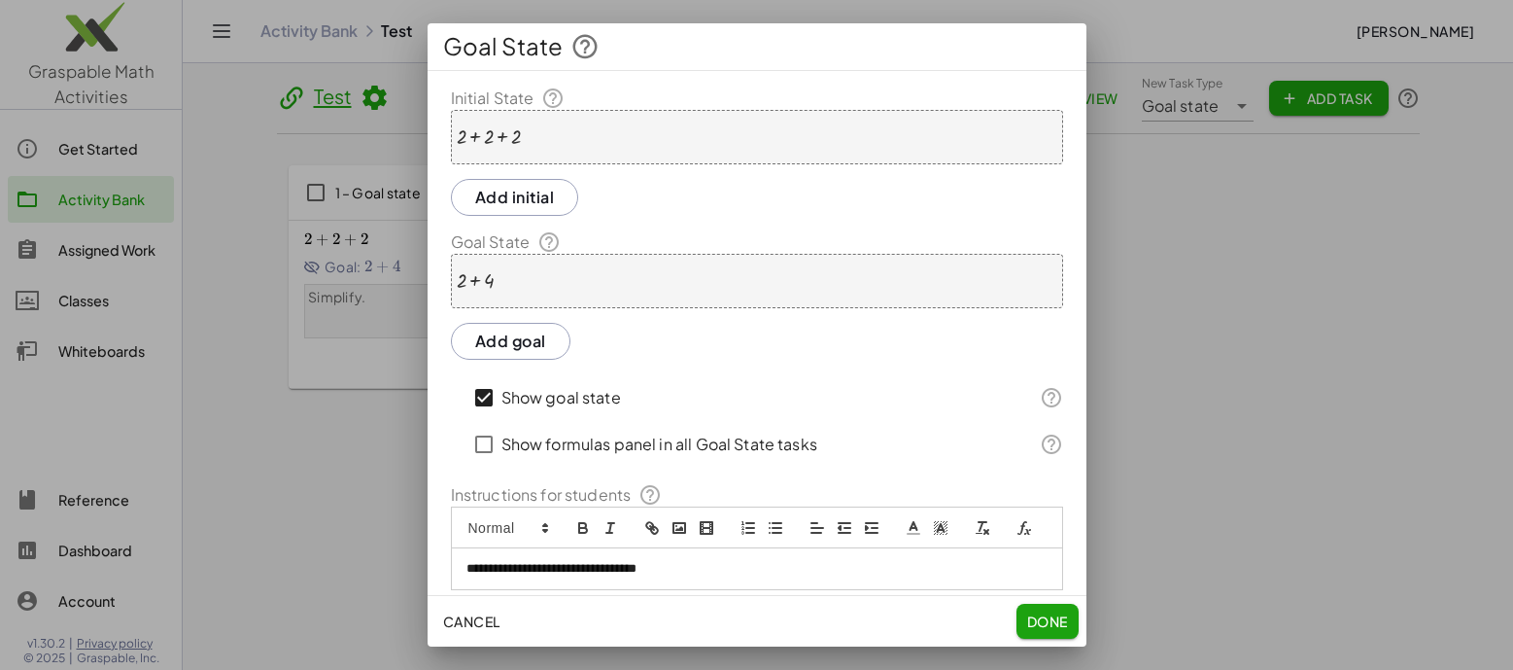
click at [1047, 620] on span "Done" at bounding box center [1046, 620] width 41 height 17
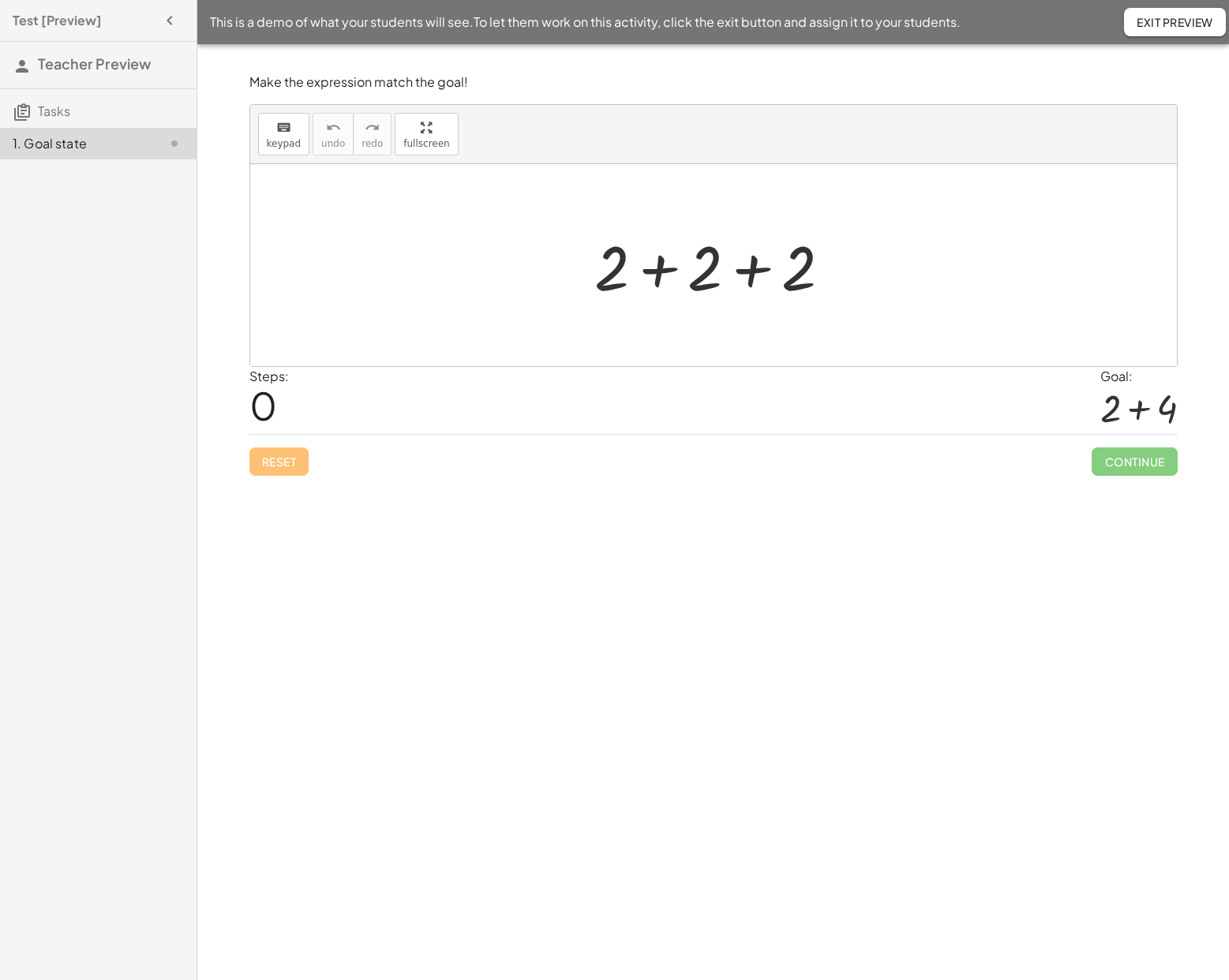
click at [667, 267] on div at bounding box center [719, 266] width 266 height 81
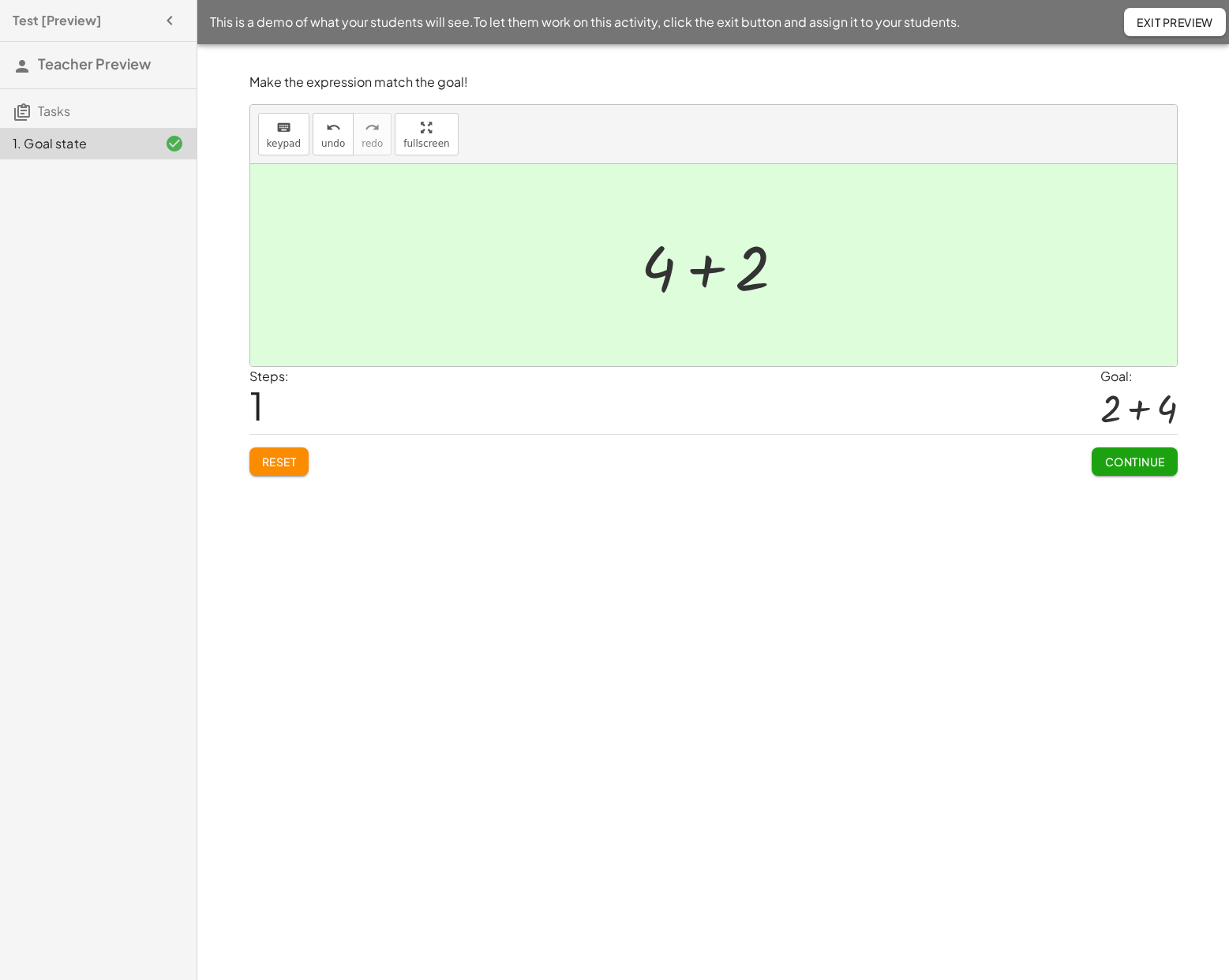
click at [1160, 24] on span "Exit Preview" at bounding box center [1175, 21] width 76 height 14
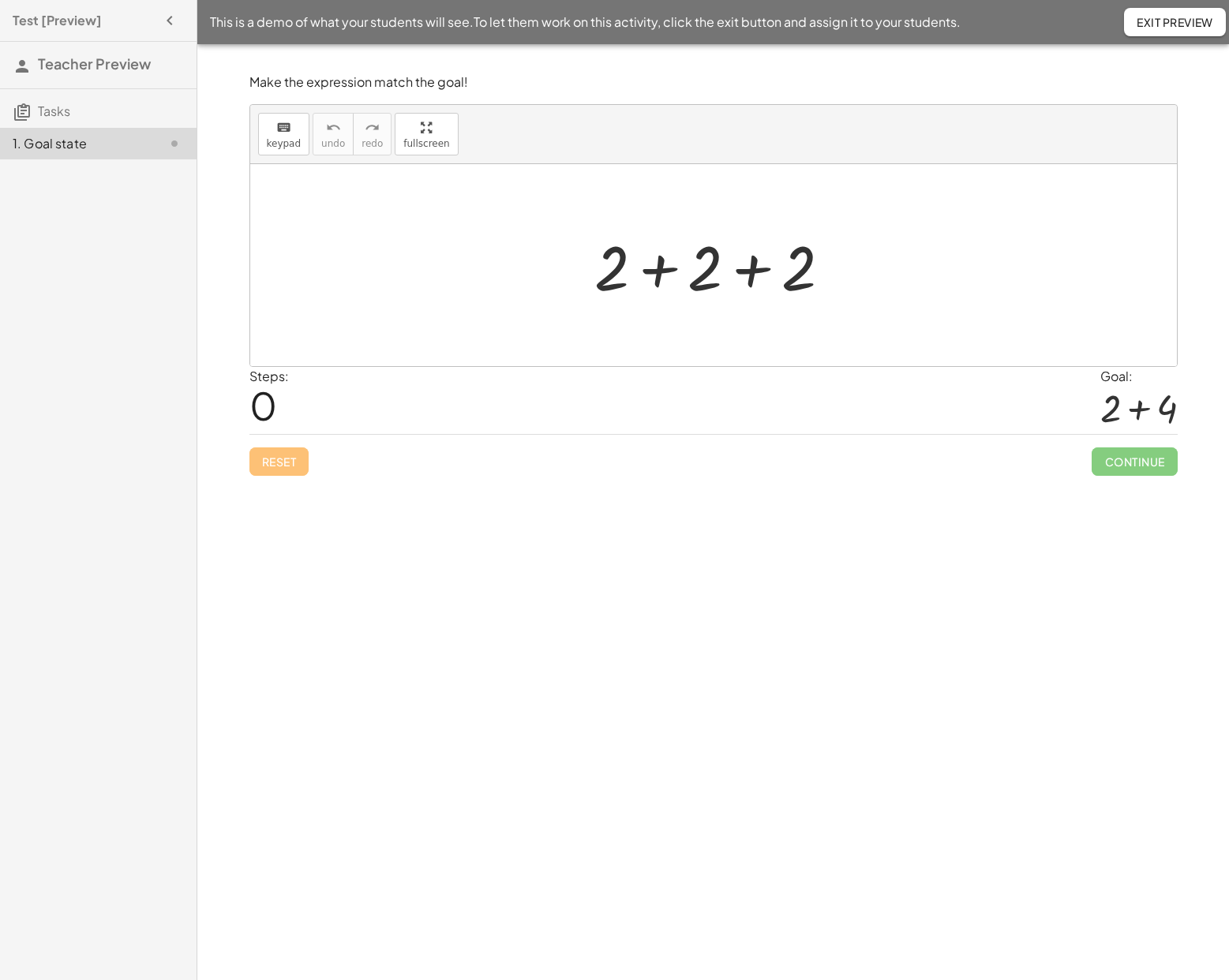
click at [661, 285] on div at bounding box center [719, 266] width 266 height 81
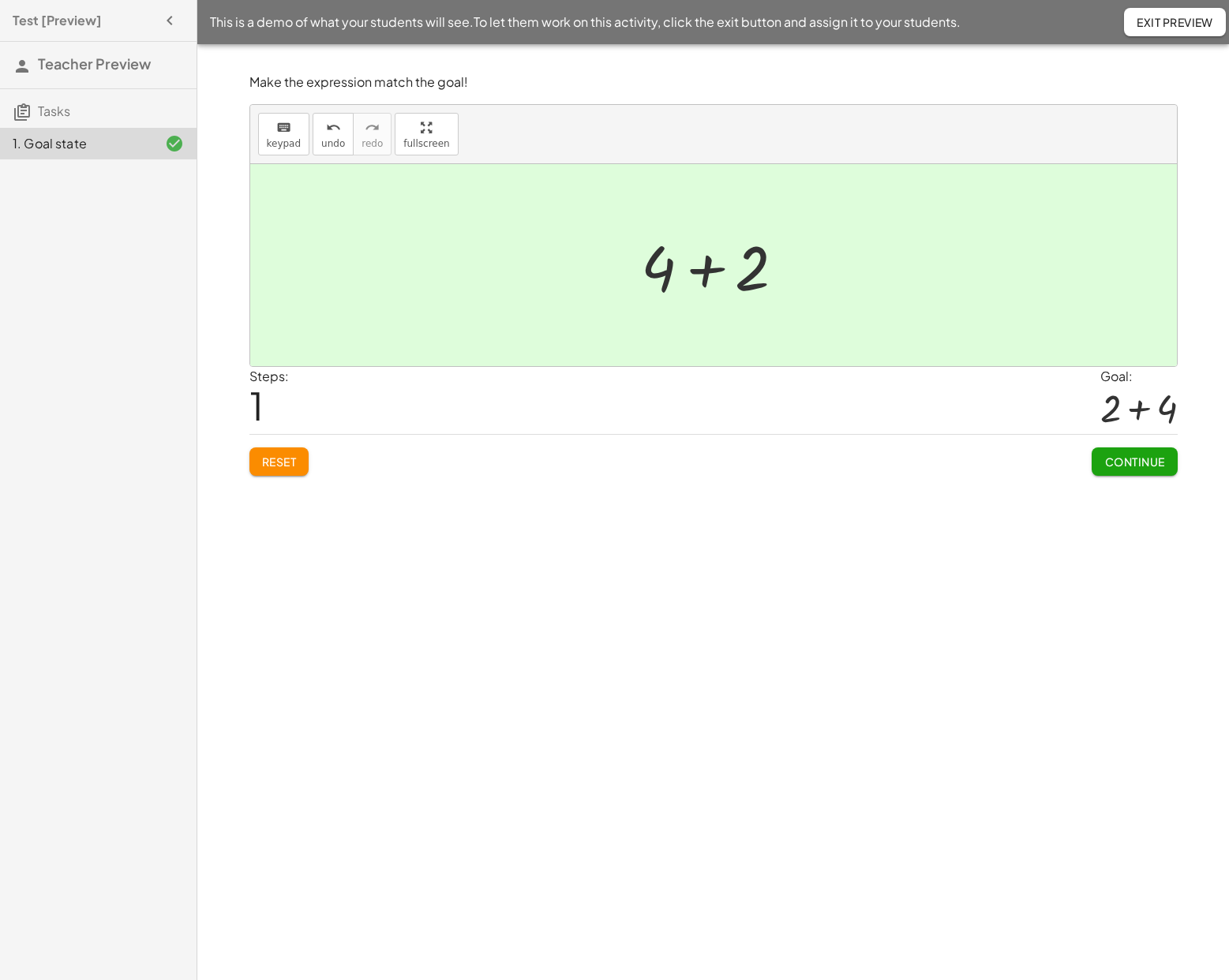
click at [1178, 15] on span "Exit Preview" at bounding box center [1175, 21] width 76 height 14
